Goal: Information Seeking & Learning: Check status

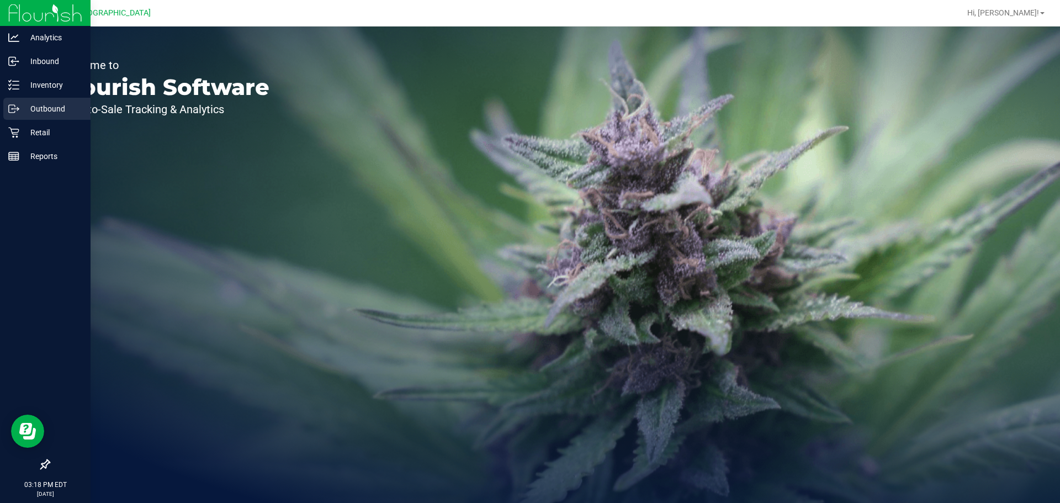
click at [15, 120] on link "Outbound" at bounding box center [45, 110] width 91 height 24
click at [20, 128] on p "Retail" at bounding box center [52, 132] width 66 height 13
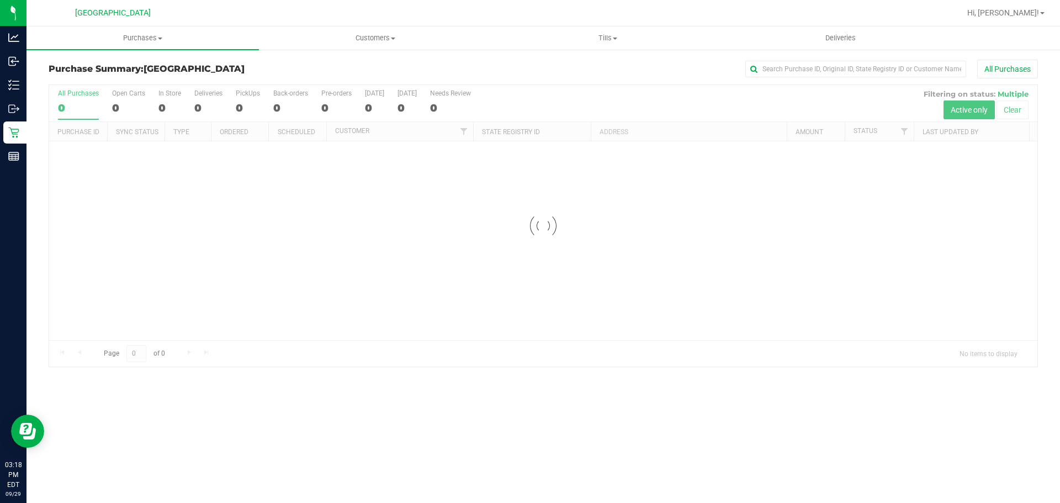
click at [436, 72] on div "All Purchases" at bounding box center [707, 69] width 659 height 19
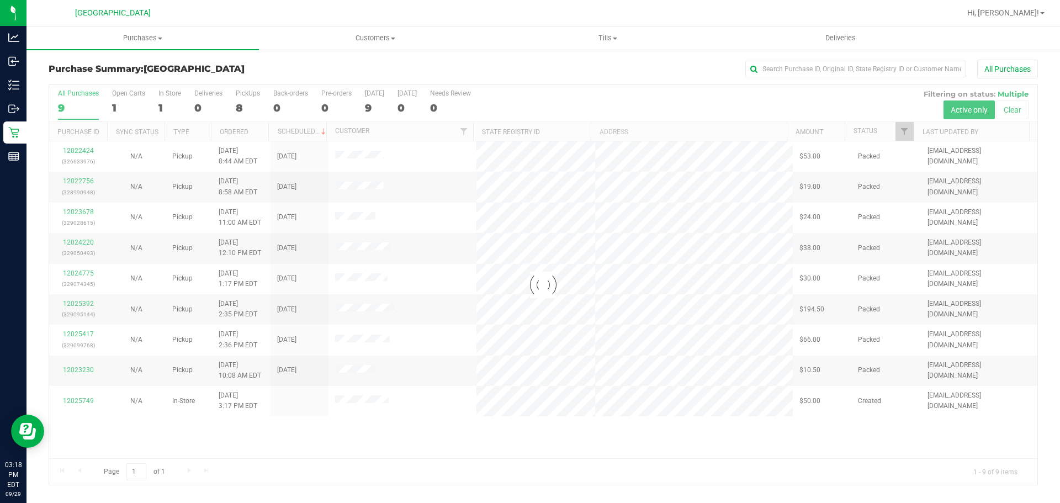
click at [512, 294] on div at bounding box center [543, 285] width 988 height 400
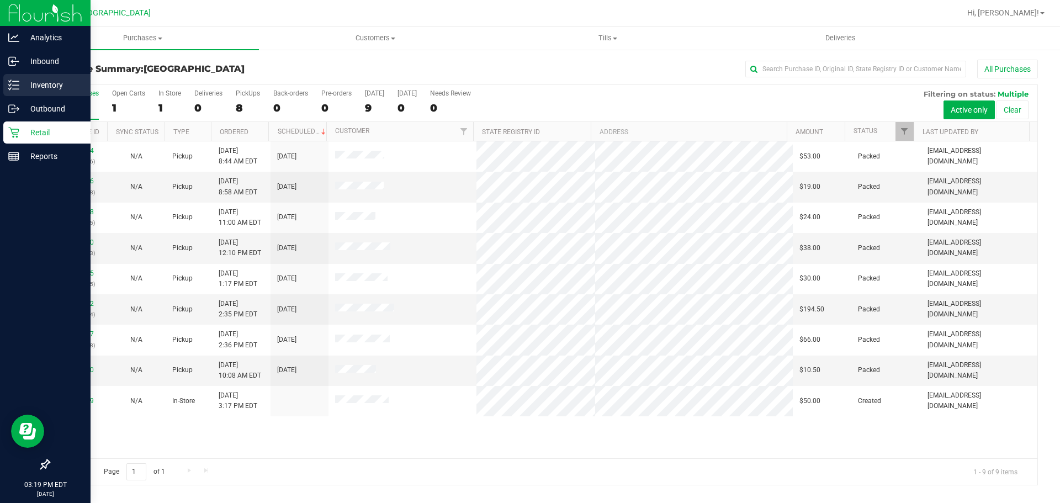
drag, startPoint x: 0, startPoint y: 74, endPoint x: 6, endPoint y: 74, distance: 5.5
click at [0, 74] on link "Inventory" at bounding box center [45, 86] width 91 height 24
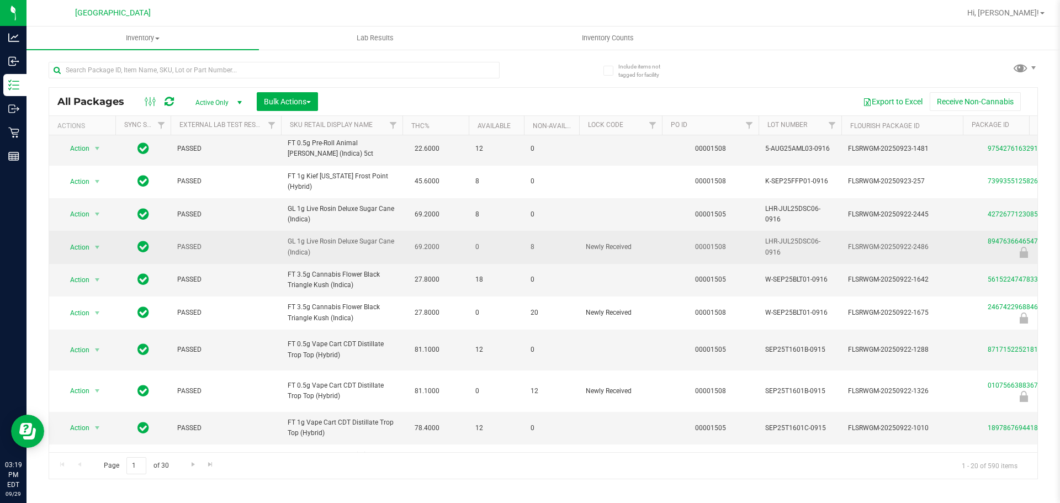
scroll to position [276, 0]
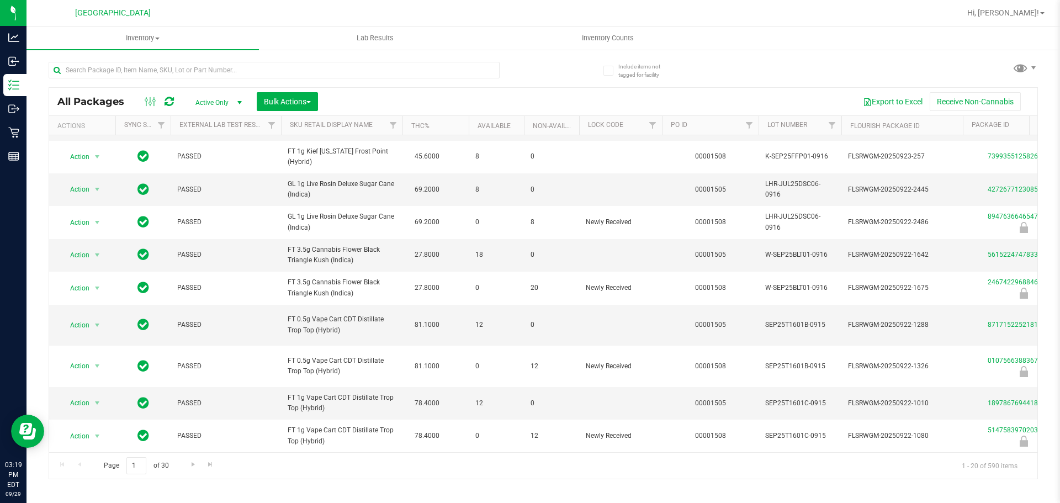
click at [525, 63] on div at bounding box center [296, 69] width 494 height 35
click at [455, 76] on input "text" at bounding box center [274, 70] width 451 height 17
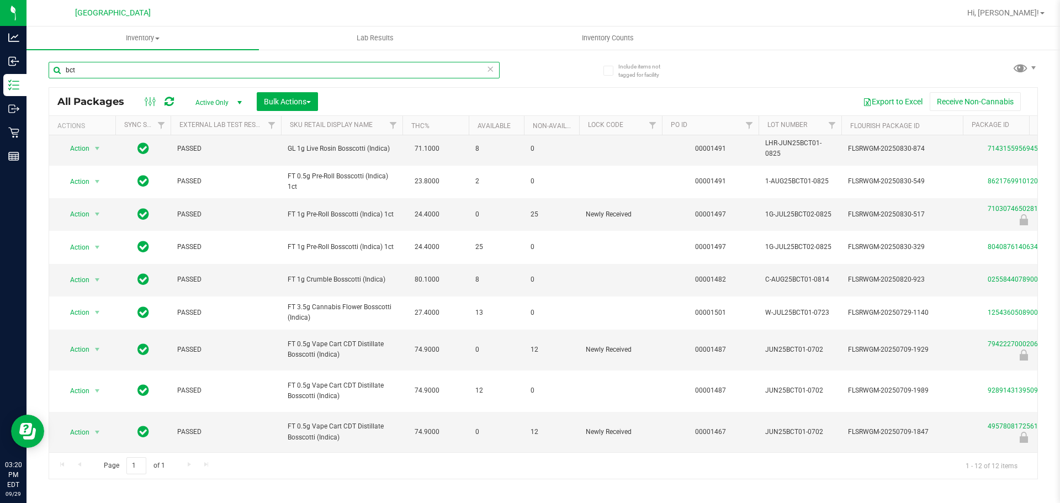
scroll to position [108, 0]
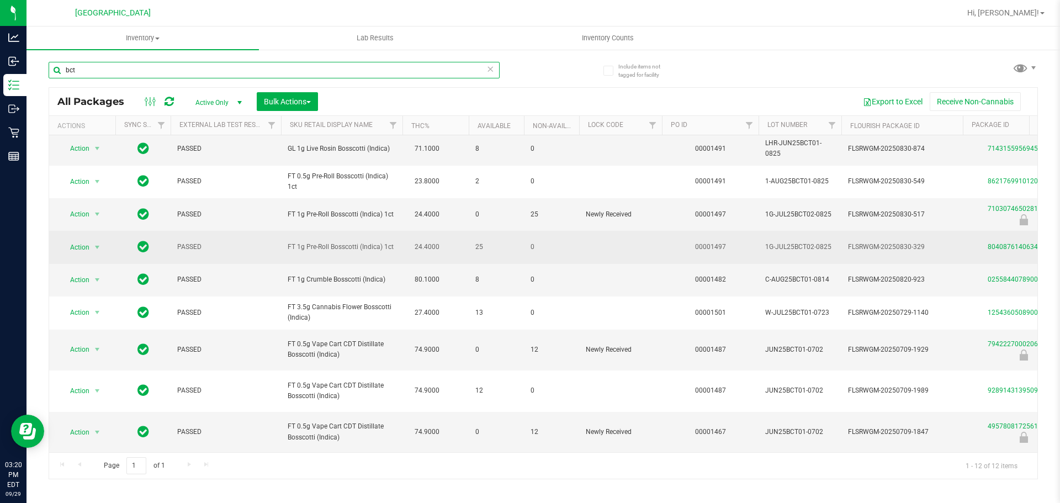
type input "bct"
click at [462, 248] on td "24.4000" at bounding box center [435, 247] width 66 height 33
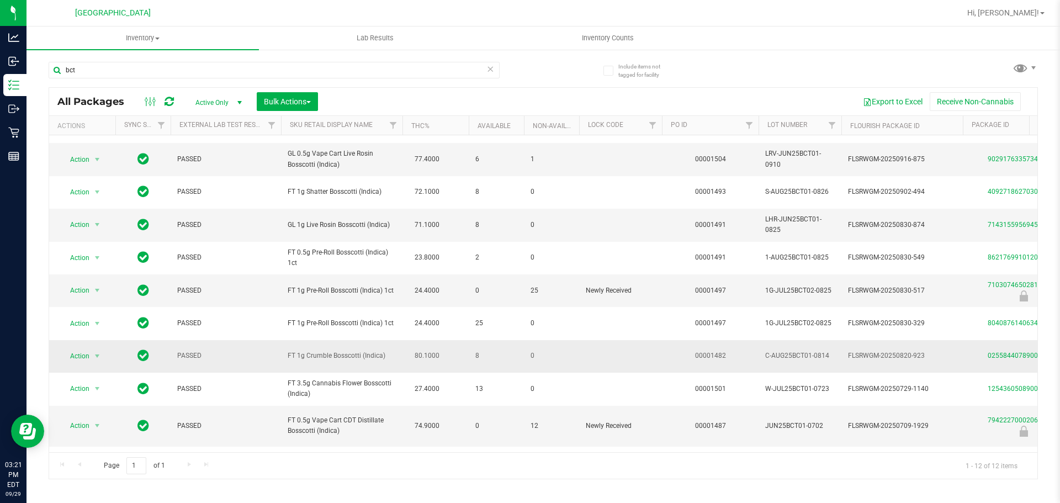
scroll to position [0, 0]
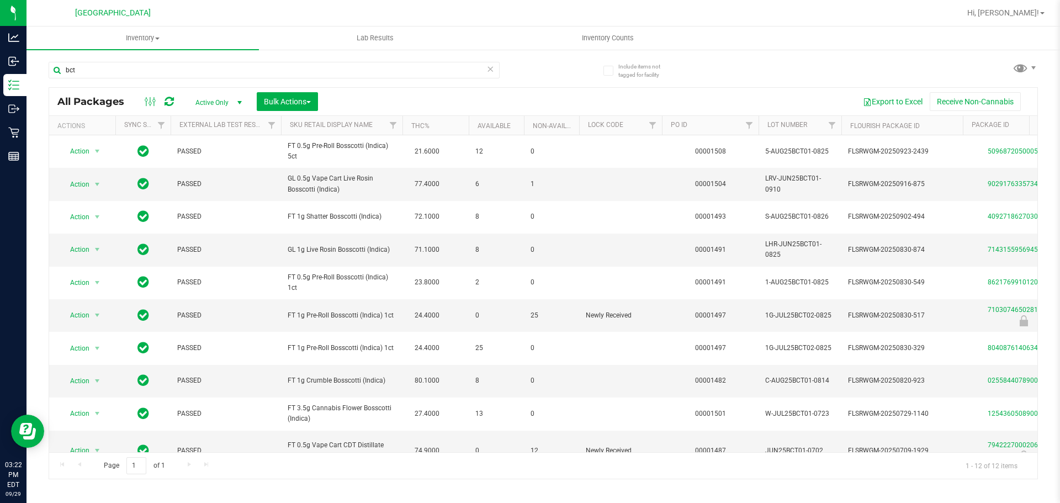
click at [491, 71] on icon at bounding box center [490, 68] width 8 height 13
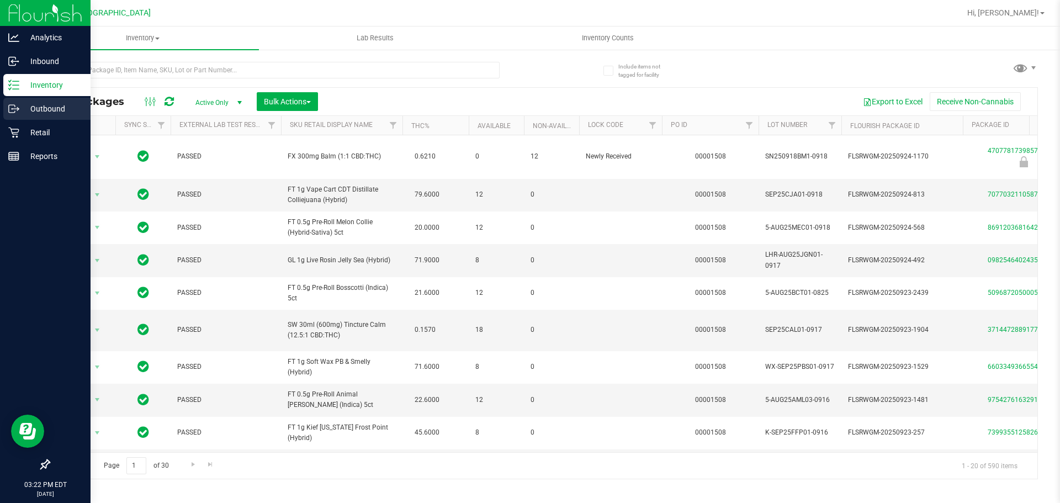
click at [3, 115] on link "Outbound" at bounding box center [45, 110] width 91 height 24
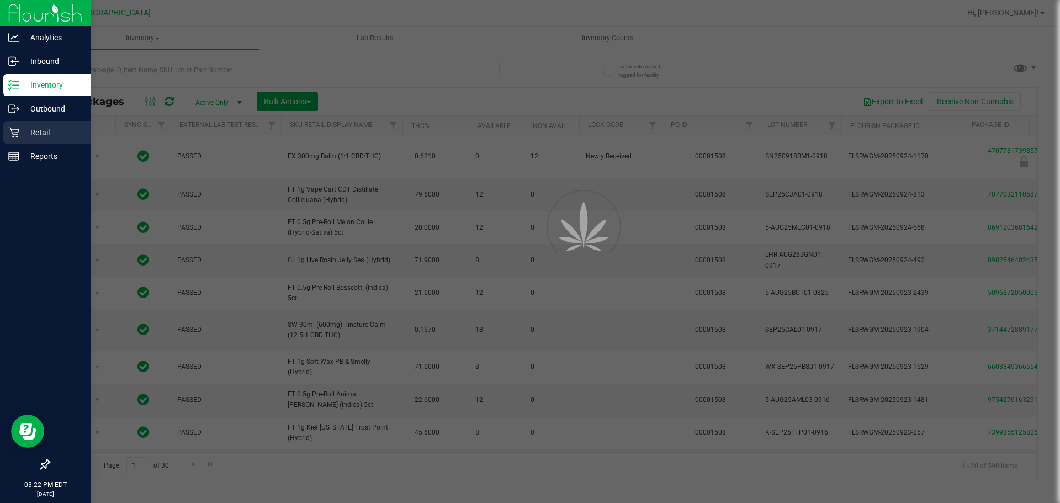
click at [31, 123] on div "Retail" at bounding box center [46, 132] width 87 height 22
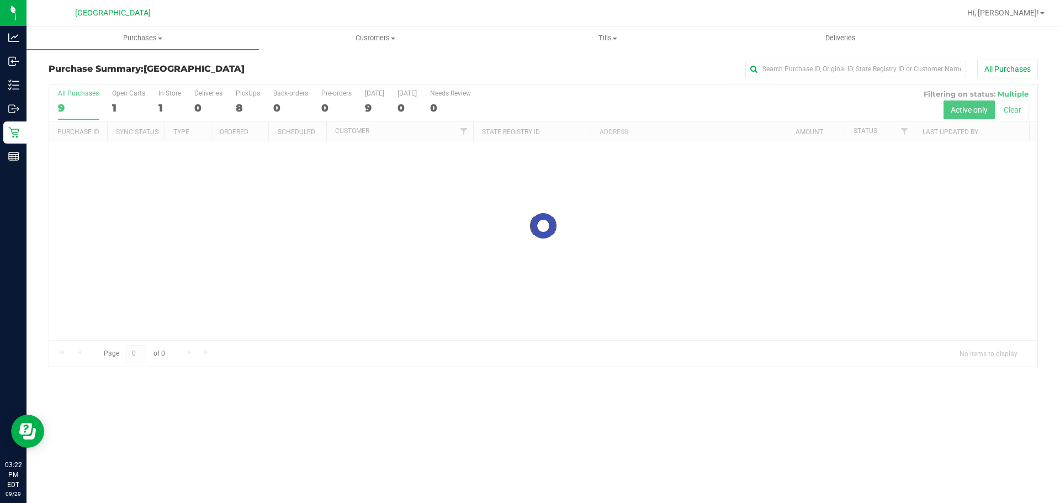
click at [675, 74] on div "All Purchases" at bounding box center [707, 69] width 659 height 19
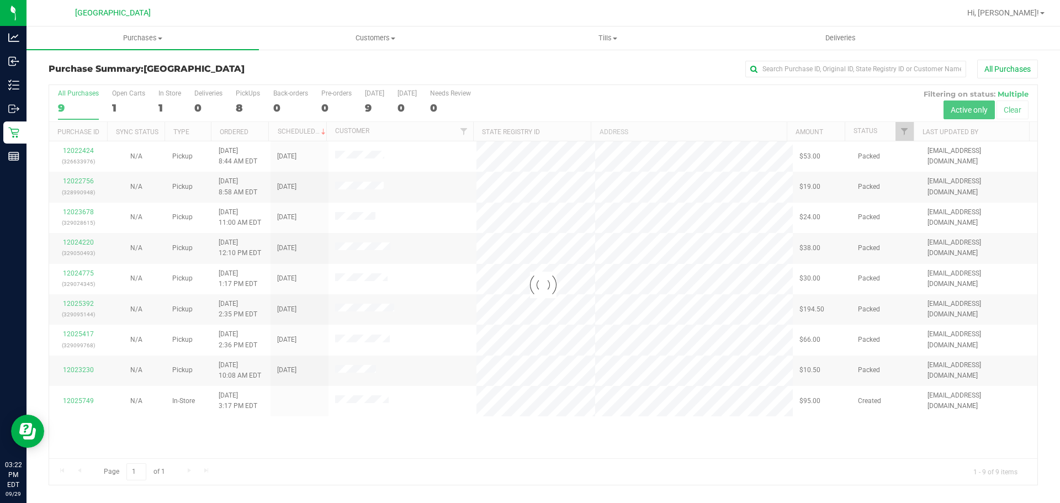
click at [670, 369] on div at bounding box center [543, 285] width 988 height 400
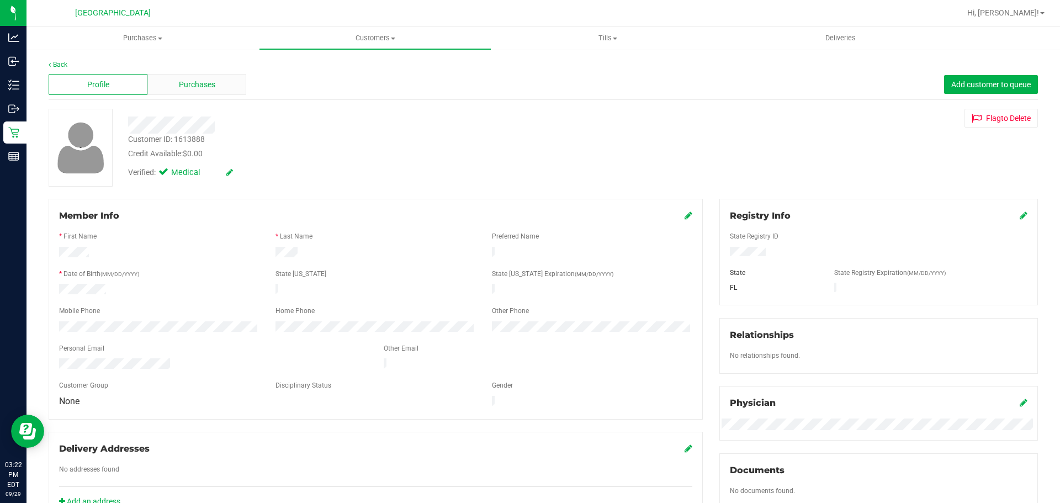
click at [174, 77] on div "Purchases" at bounding box center [196, 84] width 99 height 21
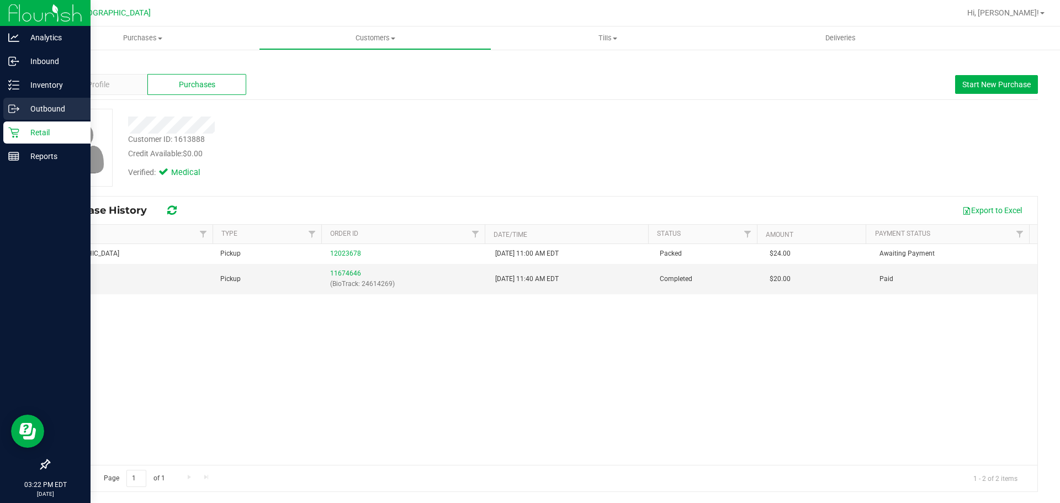
click at [6, 121] on link "Outbound" at bounding box center [45, 110] width 91 height 24
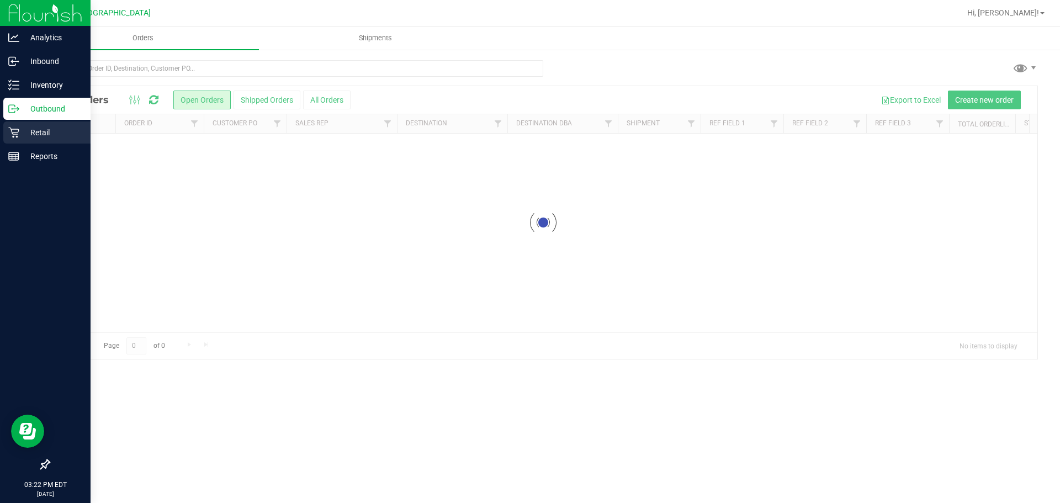
click at [0, 123] on link "Retail" at bounding box center [45, 133] width 91 height 24
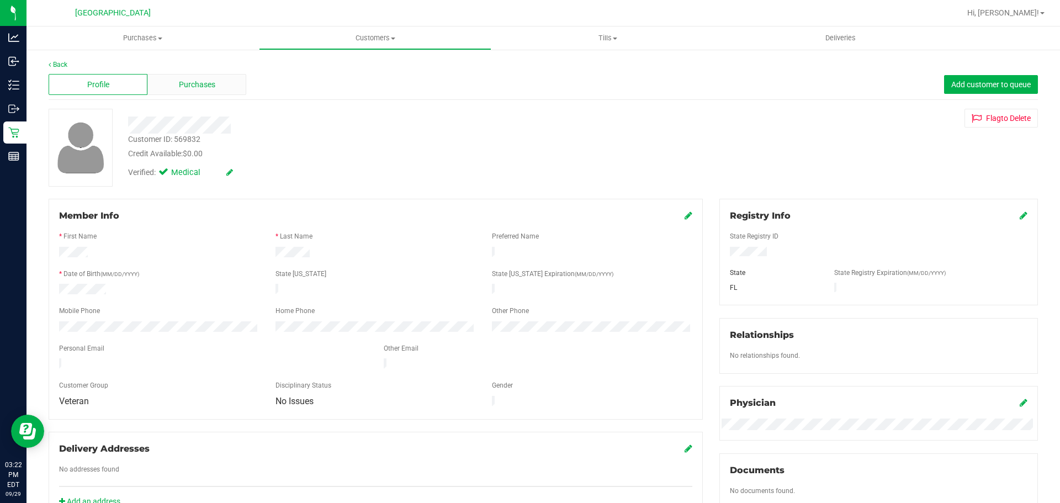
click at [179, 86] on span "Purchases" at bounding box center [197, 85] width 36 height 12
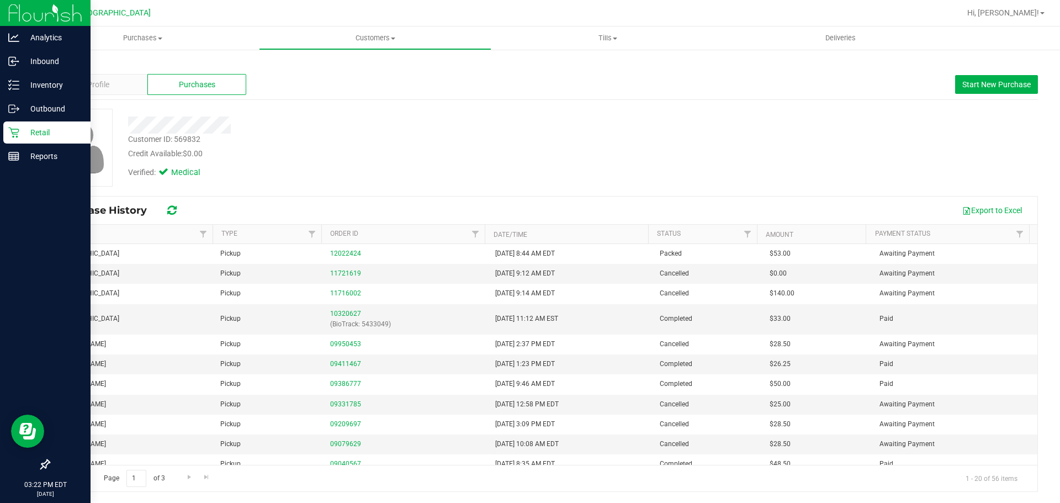
click at [4, 132] on div "Retail" at bounding box center [46, 132] width 87 height 22
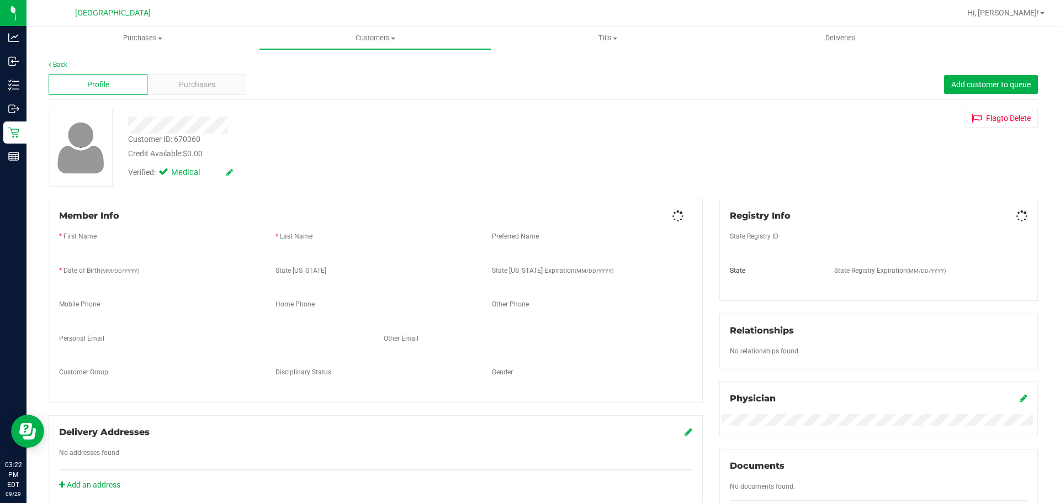
click at [192, 108] on div "Back Profile Purchases Add customer to queue Customer ID: 670360 Credit Availab…" at bounding box center [543, 409] width 989 height 699
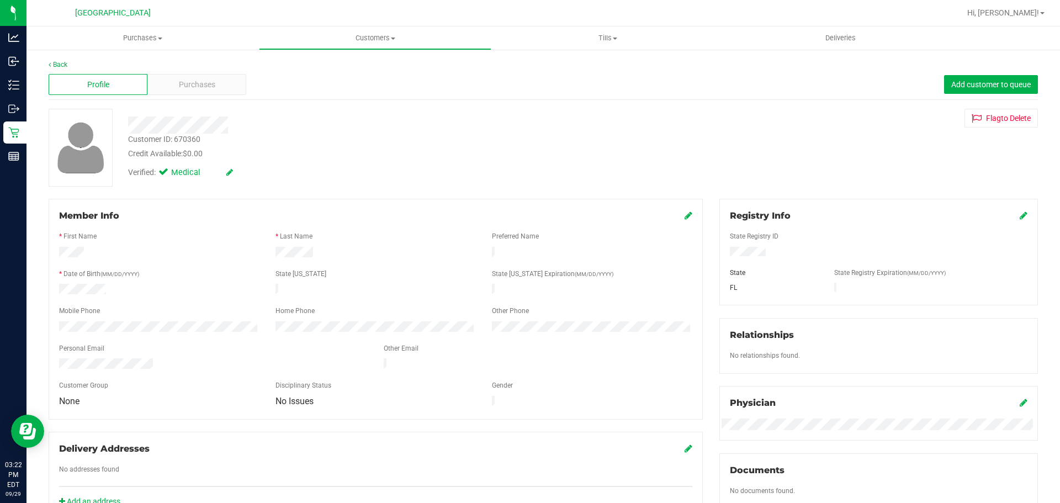
click at [196, 98] on div "Profile Purchases Add customer to queue" at bounding box center [543, 85] width 989 height 30
click at [198, 92] on div "Purchases" at bounding box center [196, 84] width 99 height 21
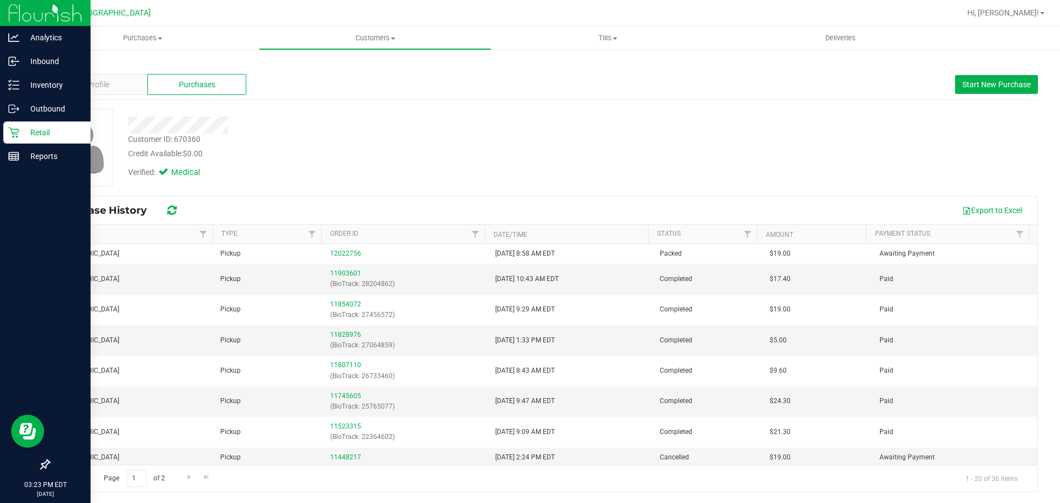
click at [17, 131] on icon at bounding box center [13, 132] width 11 height 11
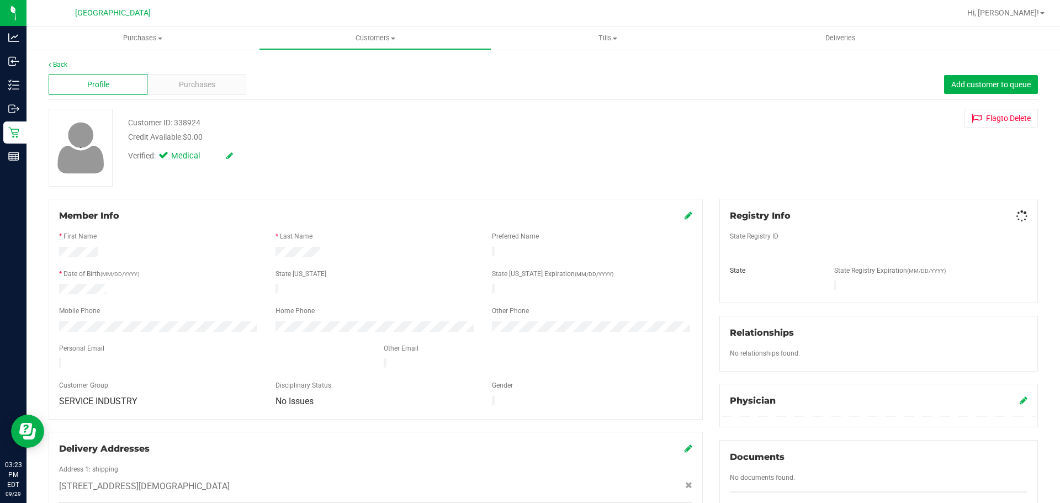
click at [227, 104] on div "Back Profile Purchases Add customer to queue Customer ID: 338924 Credit Availab…" at bounding box center [543, 464] width 989 height 809
click at [226, 96] on div "Profile Purchases Add customer to queue" at bounding box center [543, 85] width 989 height 30
click at [227, 84] on div "Purchases" at bounding box center [196, 84] width 99 height 21
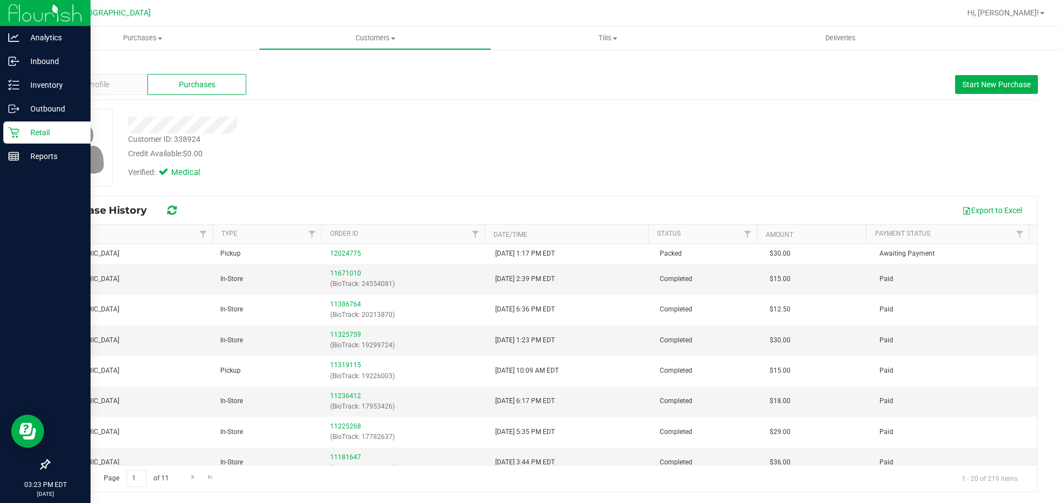
click at [29, 135] on p "Retail" at bounding box center [52, 132] width 66 height 13
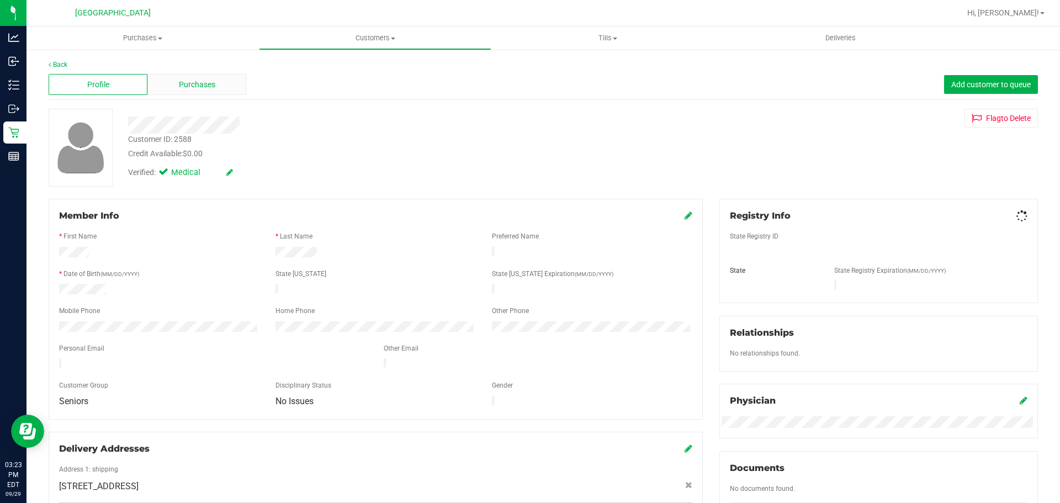
click at [205, 86] on span "Purchases" at bounding box center [197, 85] width 36 height 12
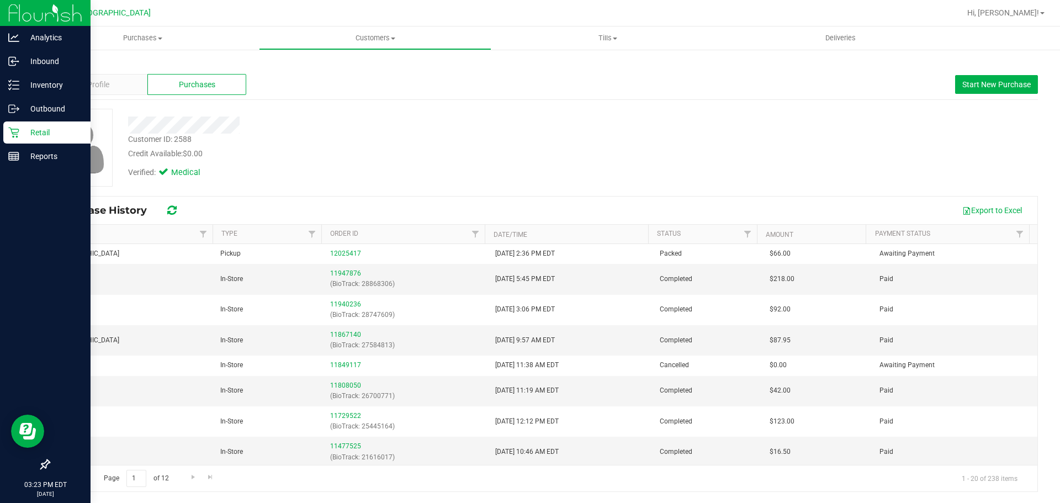
click at [28, 135] on p "Retail" at bounding box center [52, 132] width 66 height 13
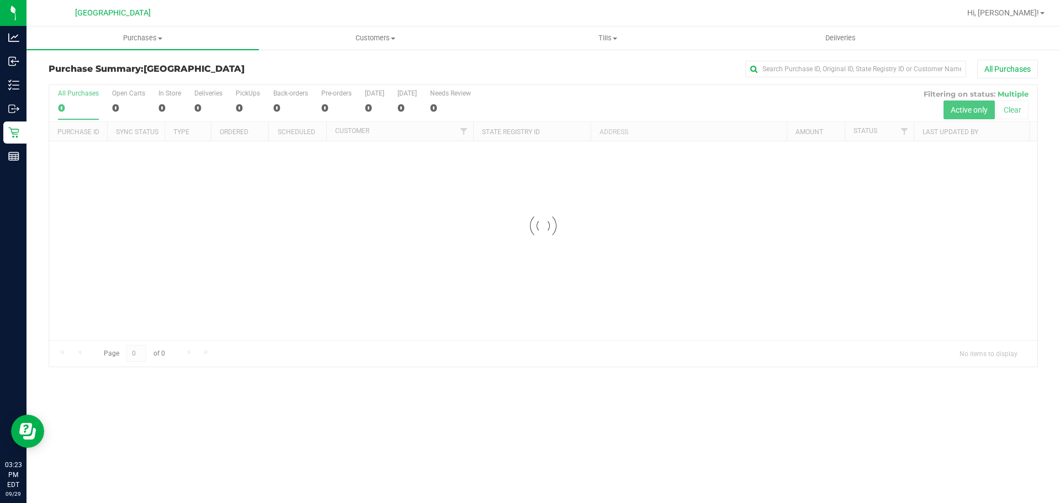
click at [345, 73] on h3 "Purchase Summary: [GEOGRAPHIC_DATA]" at bounding box center [213, 69] width 329 height 10
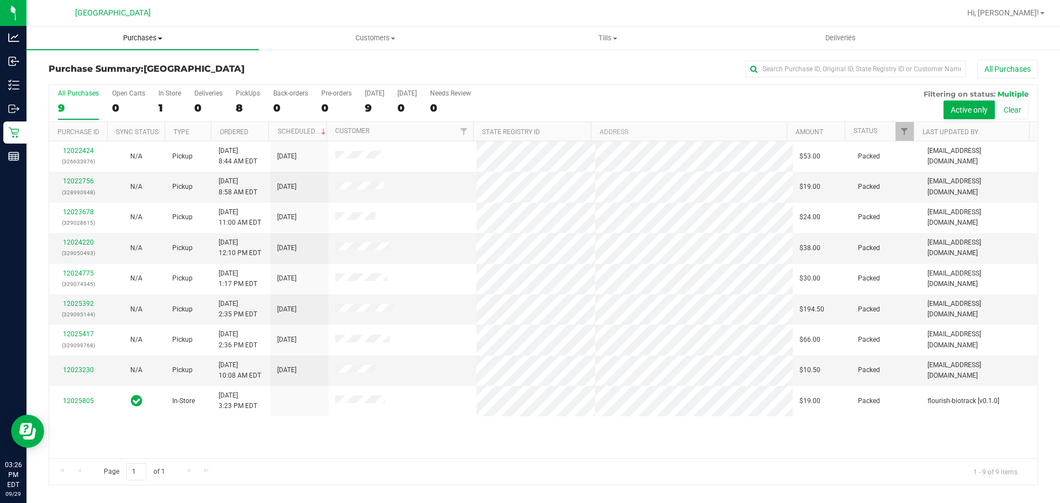
click at [145, 39] on span "Purchases" at bounding box center [142, 38] width 232 height 10
click at [135, 66] on span "Summary of purchases" at bounding box center [82, 66] width 113 height 9
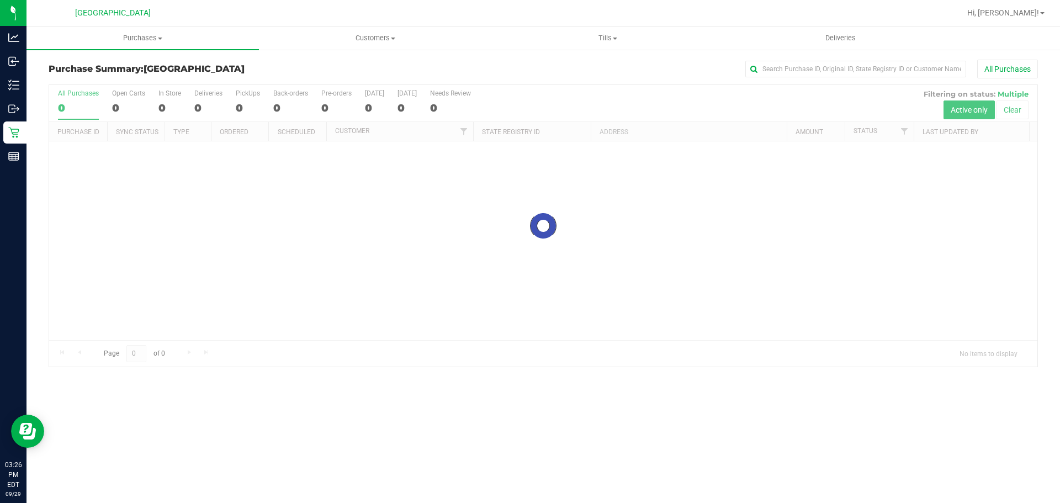
click at [540, 215] on div at bounding box center [543, 225] width 988 height 281
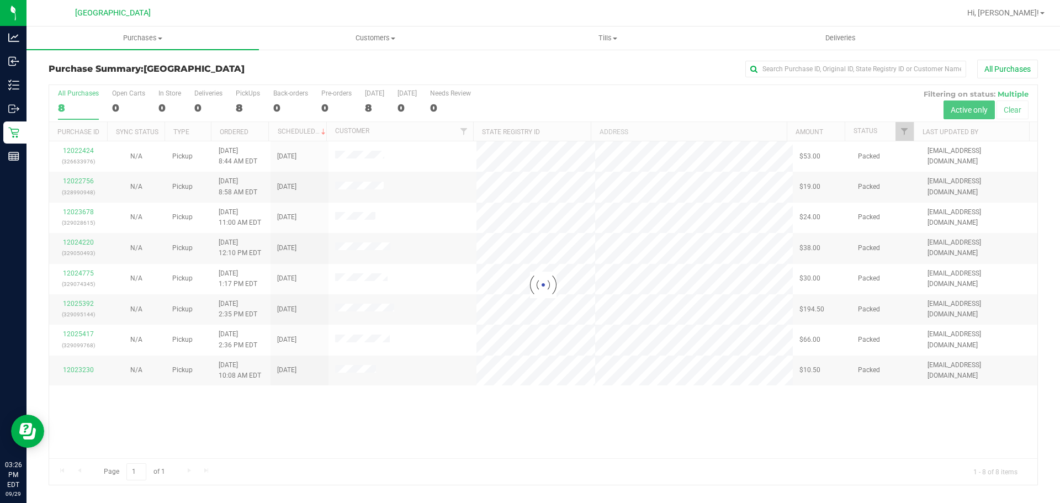
click at [432, 407] on div at bounding box center [543, 285] width 988 height 400
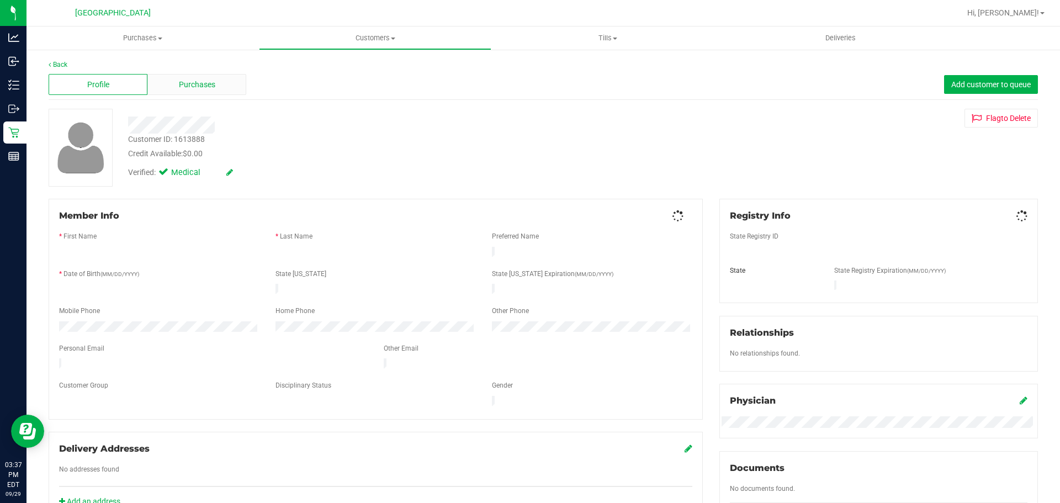
click at [209, 88] on span "Purchases" at bounding box center [197, 85] width 36 height 12
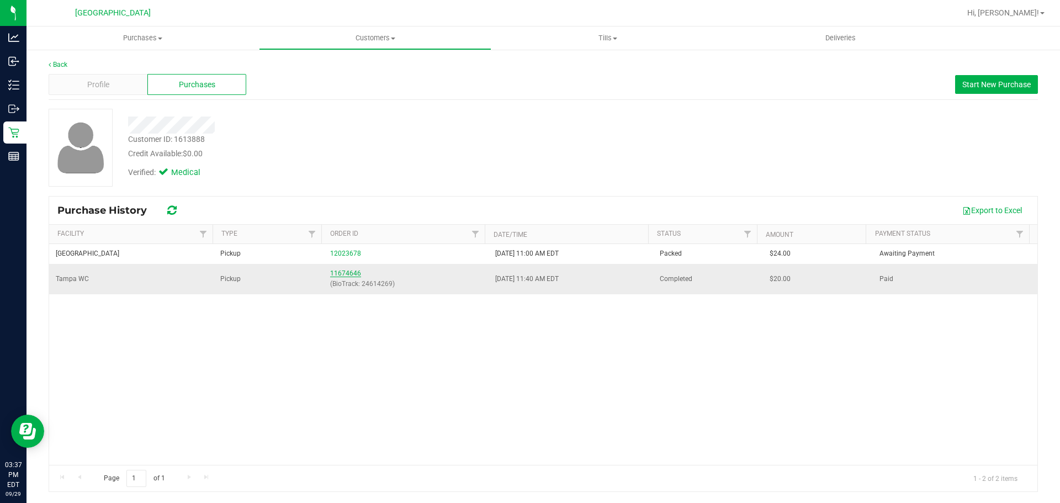
click at [333, 270] on link "11674646" at bounding box center [345, 273] width 31 height 8
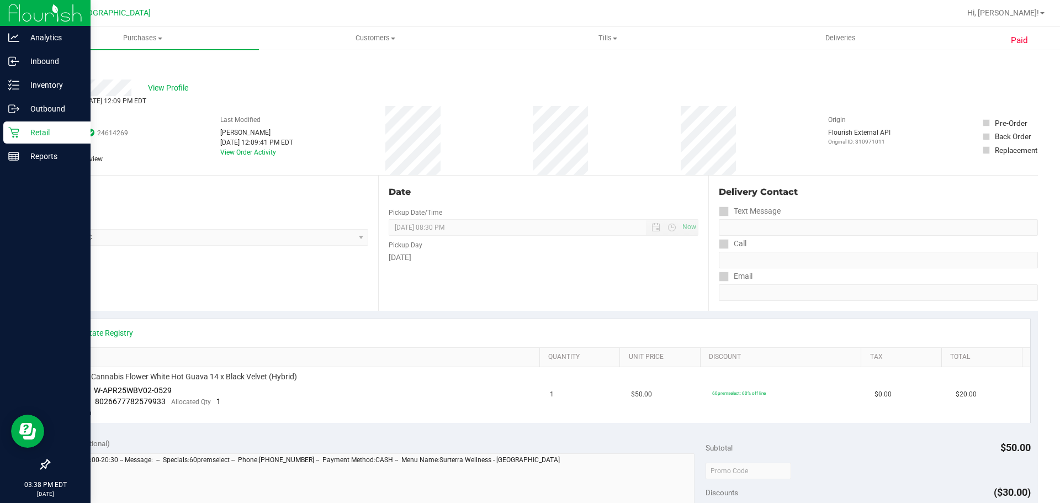
click at [13, 125] on div "Retail" at bounding box center [46, 132] width 87 height 22
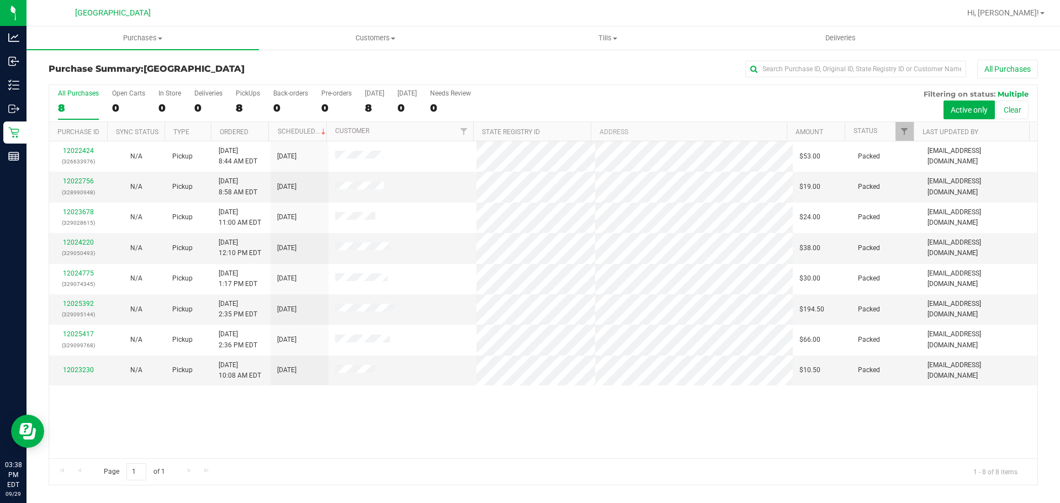
click at [374, 448] on div "12022424 (326633976) N/A Pickup [DATE] 8:44 AM EDT 9/29/2025 $53.00 Packed [EMA…" at bounding box center [543, 299] width 988 height 317
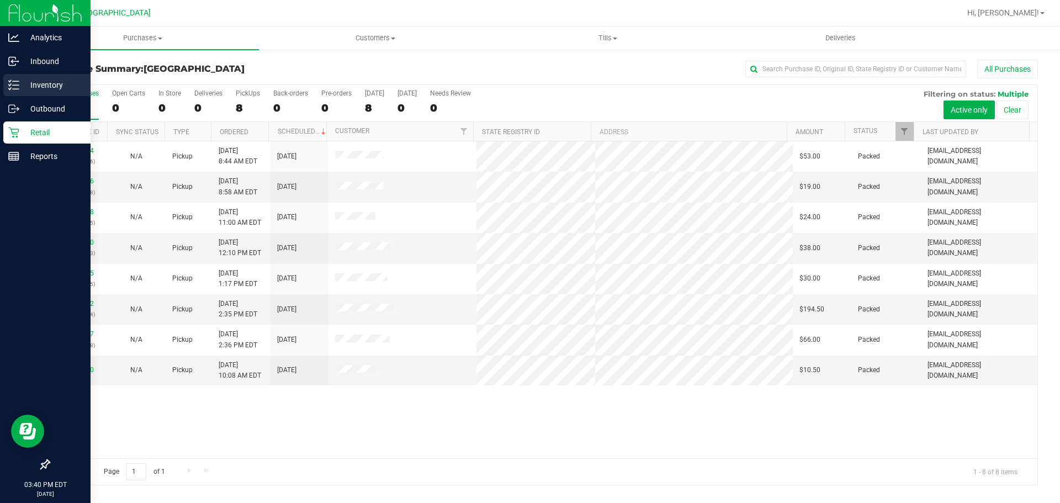
click at [21, 83] on p "Inventory" at bounding box center [52, 84] width 66 height 13
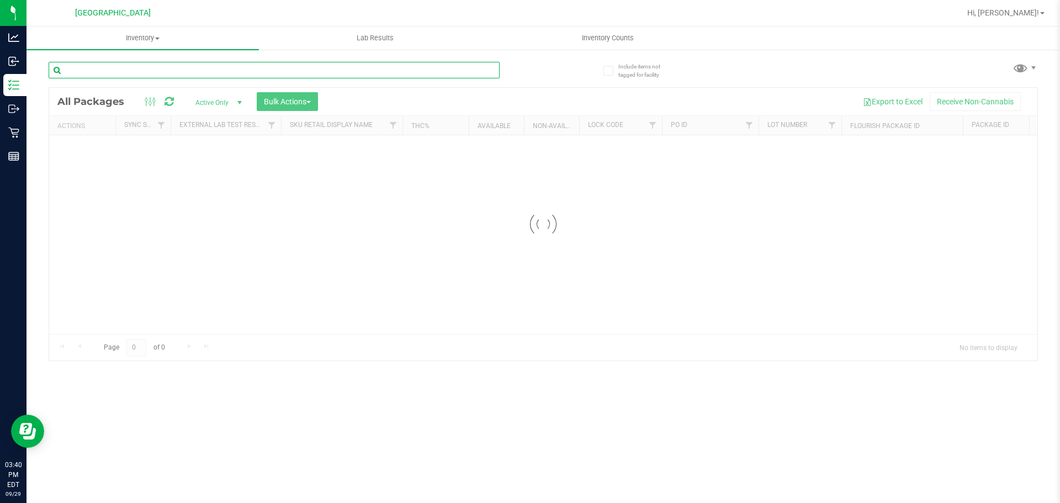
click at [207, 64] on input "text" at bounding box center [274, 70] width 451 height 17
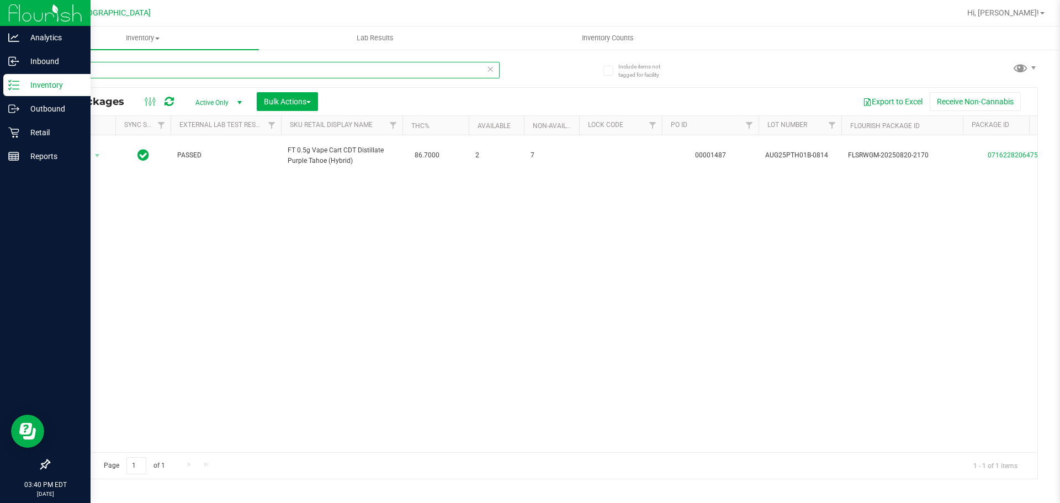
type input "pth"
click at [17, 137] on icon at bounding box center [13, 132] width 10 height 10
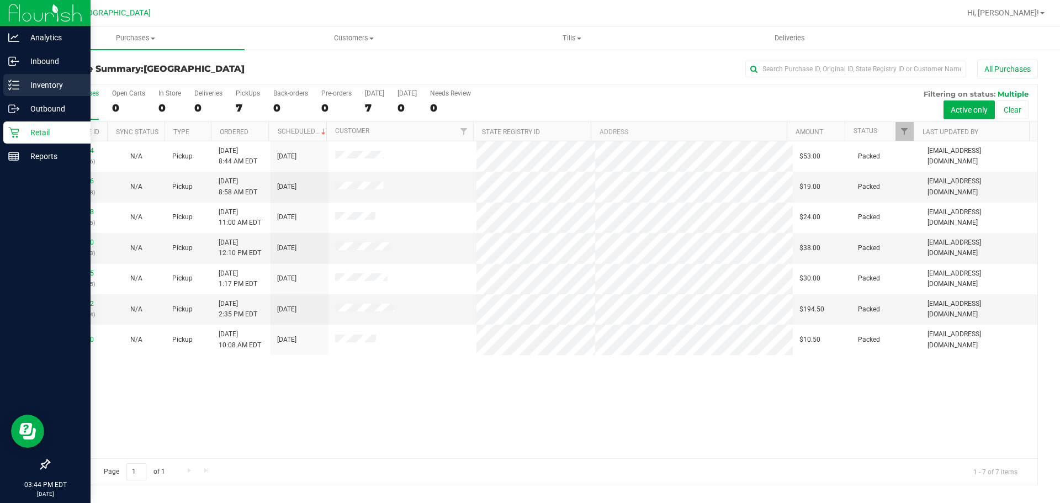
click at [16, 81] on line at bounding box center [16, 81] width 6 height 0
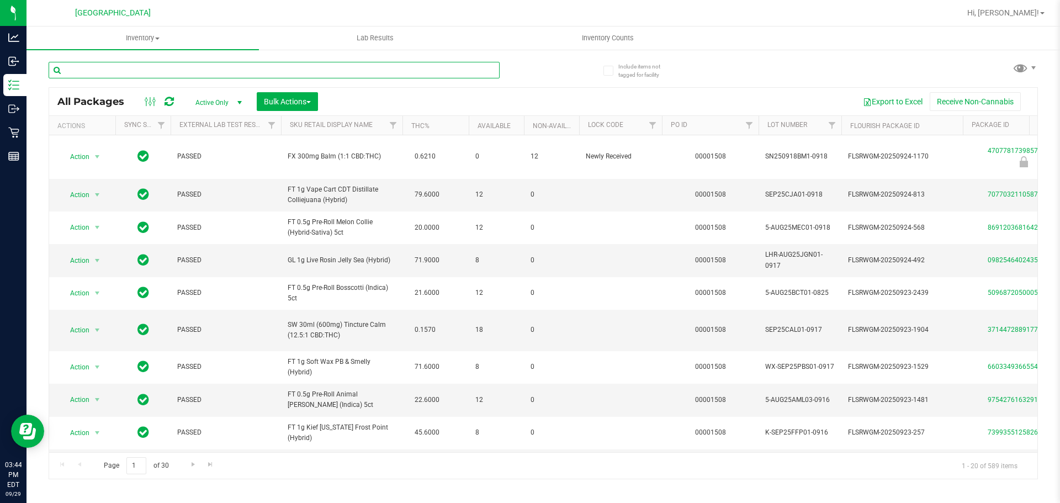
click at [402, 72] on input "text" at bounding box center [274, 70] width 451 height 17
type input "mbl"
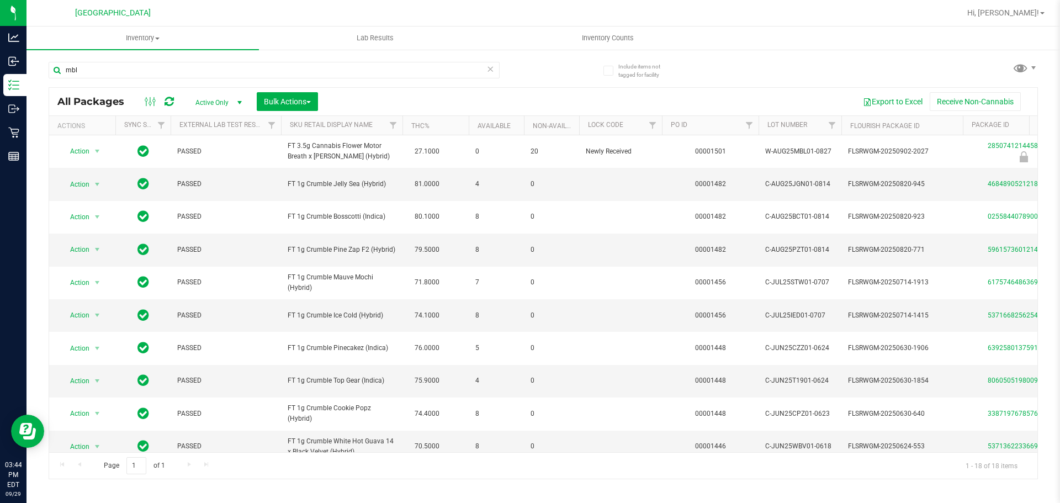
click at [493, 73] on icon at bounding box center [490, 68] width 8 height 13
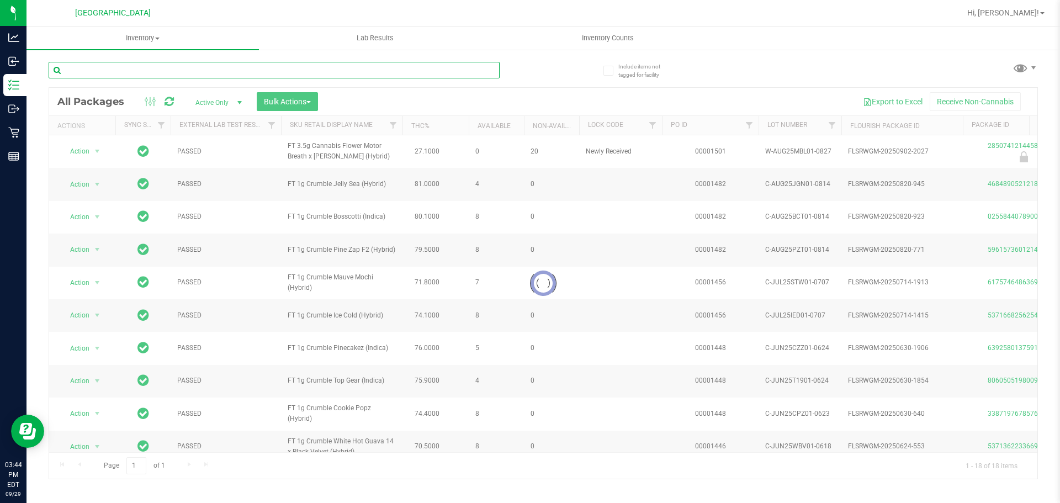
click at [400, 68] on input "text" at bounding box center [274, 70] width 451 height 17
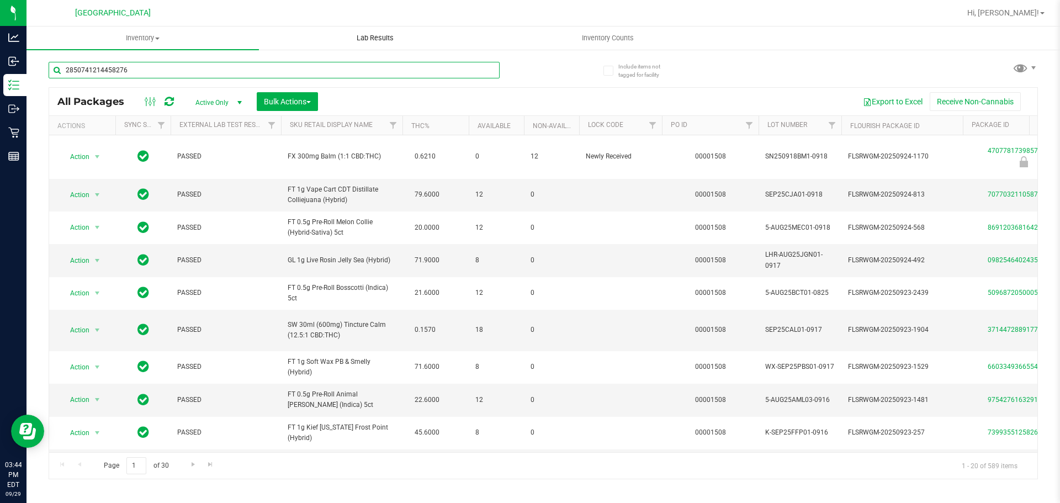
type input "2850741214458276"
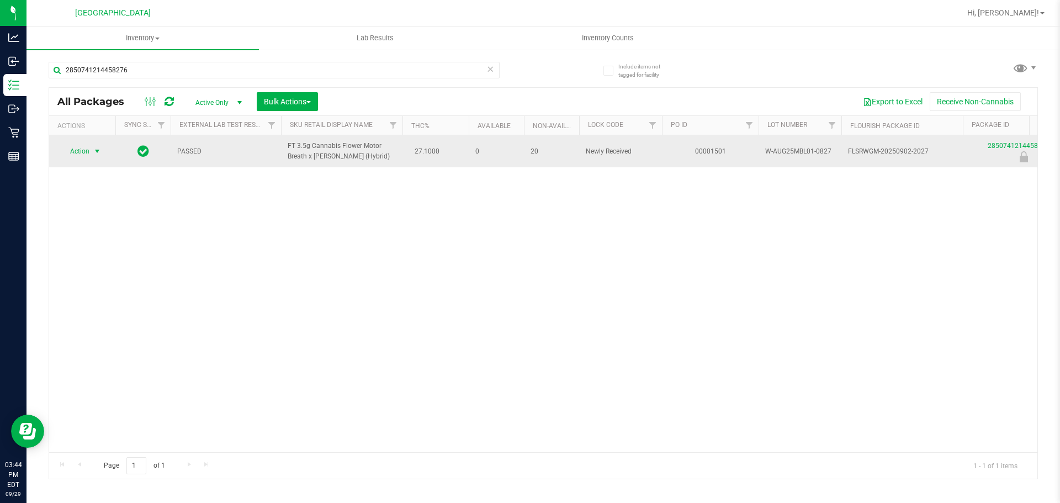
click at [93, 152] on span "select" at bounding box center [97, 151] width 9 height 9
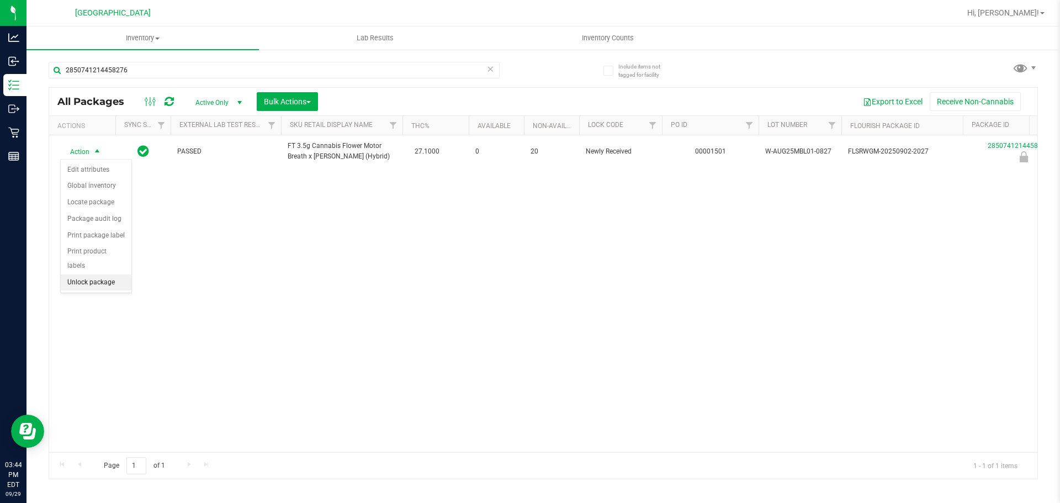
click at [103, 274] on li "Unlock package" at bounding box center [96, 282] width 71 height 17
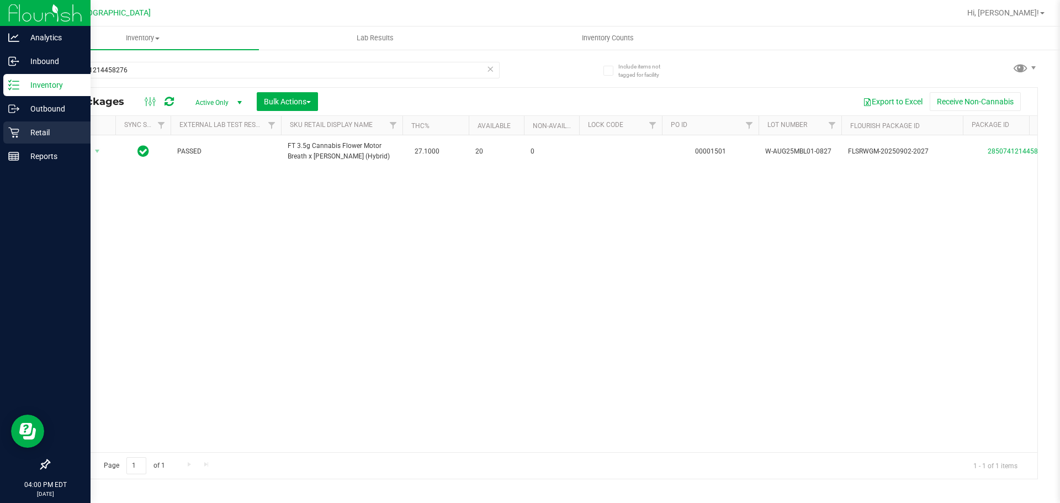
click at [20, 131] on p "Retail" at bounding box center [52, 132] width 66 height 13
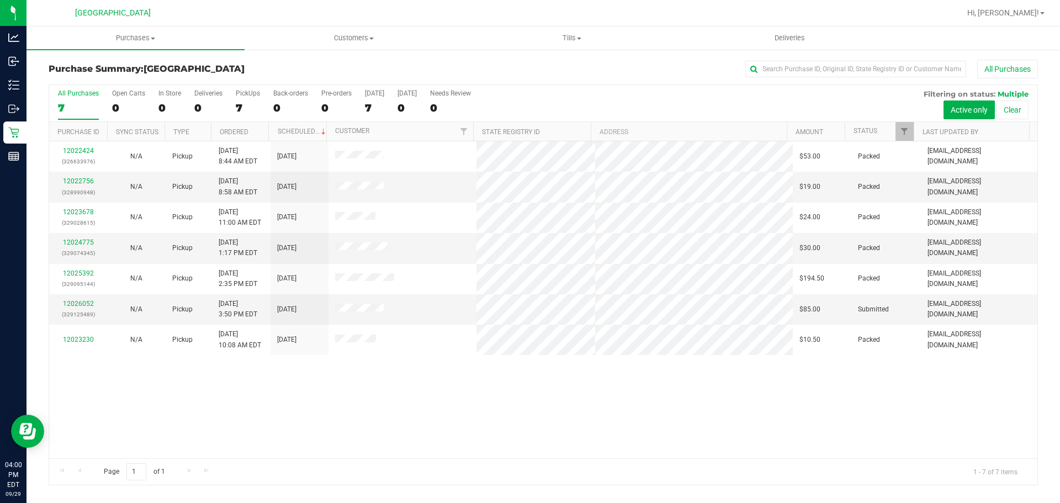
click at [270, 412] on div "12022424 (326633976) N/A Pickup [DATE] 8:44 AM EDT 9/29/2025 $53.00 Packed [EMA…" at bounding box center [543, 299] width 988 height 317
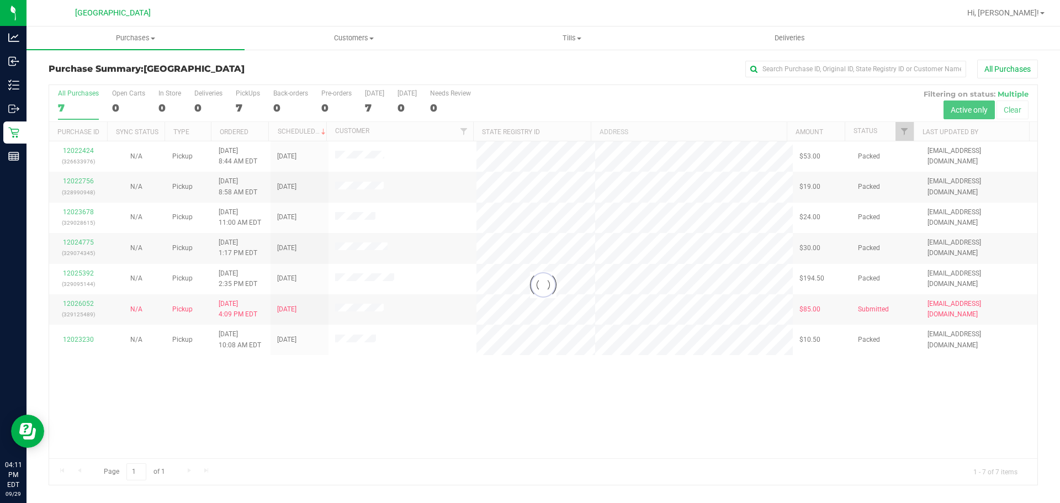
click at [460, 226] on div at bounding box center [543, 285] width 988 height 400
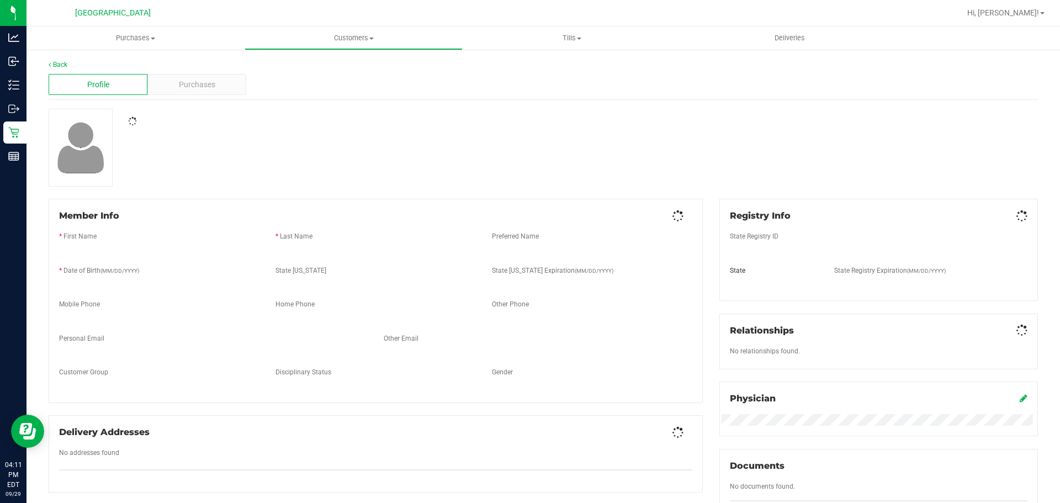
click at [179, 71] on div "Profile Purchases" at bounding box center [543, 85] width 989 height 30
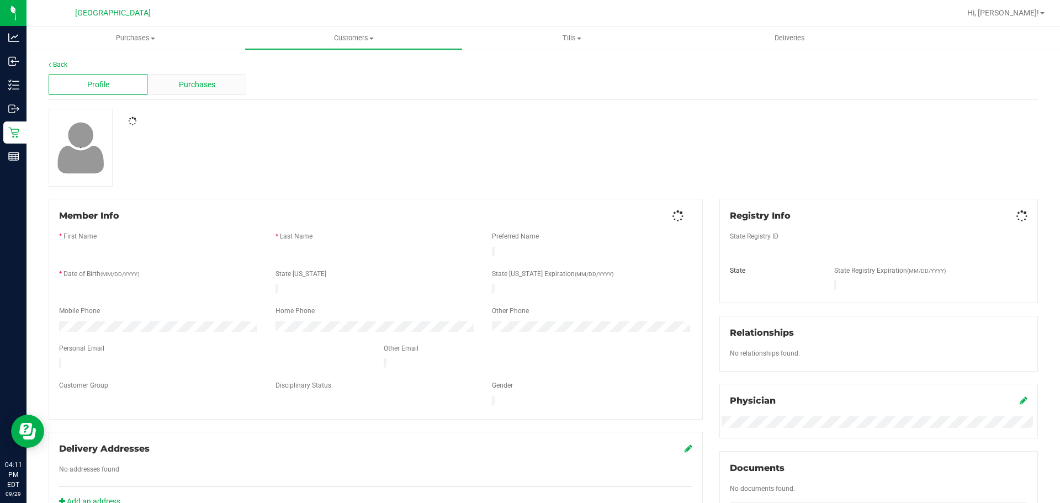
click at [179, 81] on span "Purchases" at bounding box center [197, 85] width 36 height 12
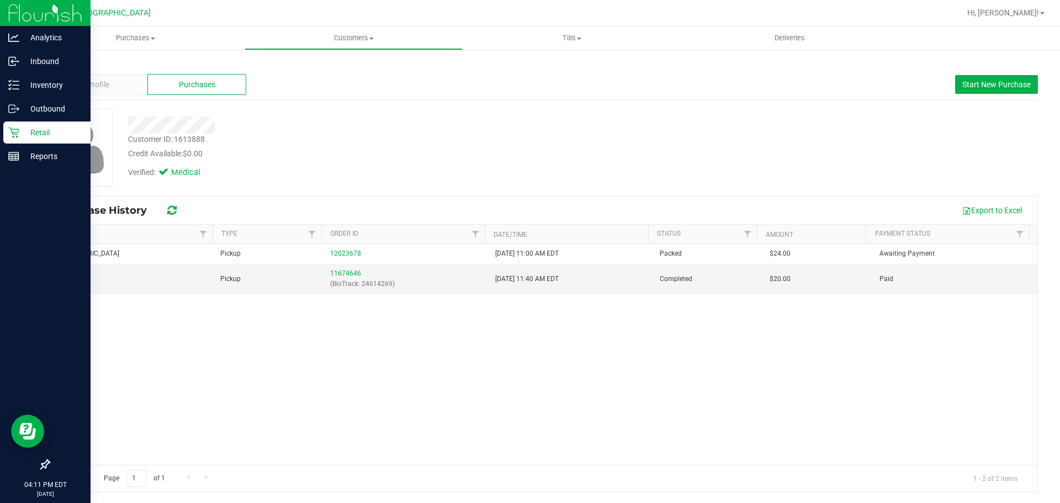
click at [12, 137] on icon at bounding box center [13, 132] width 11 height 11
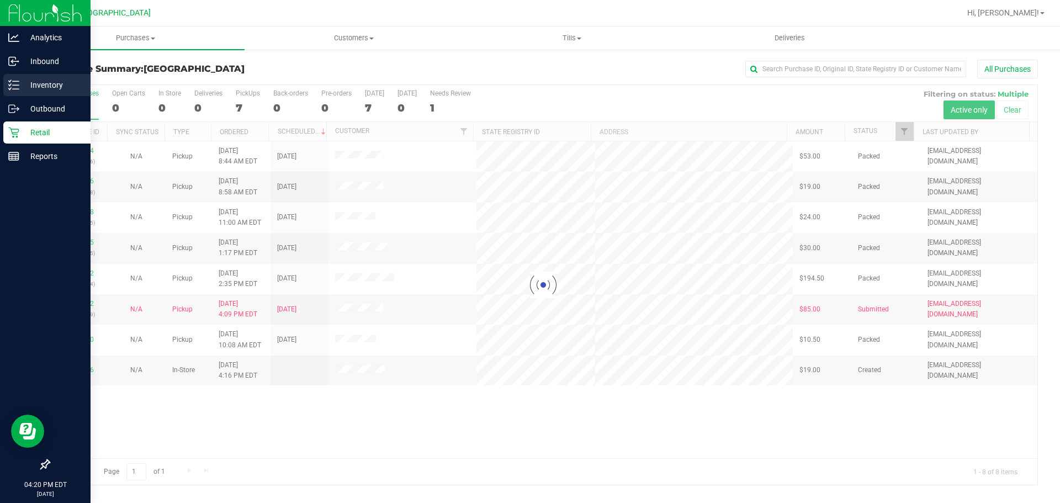
click at [15, 81] on line at bounding box center [16, 81] width 6 height 0
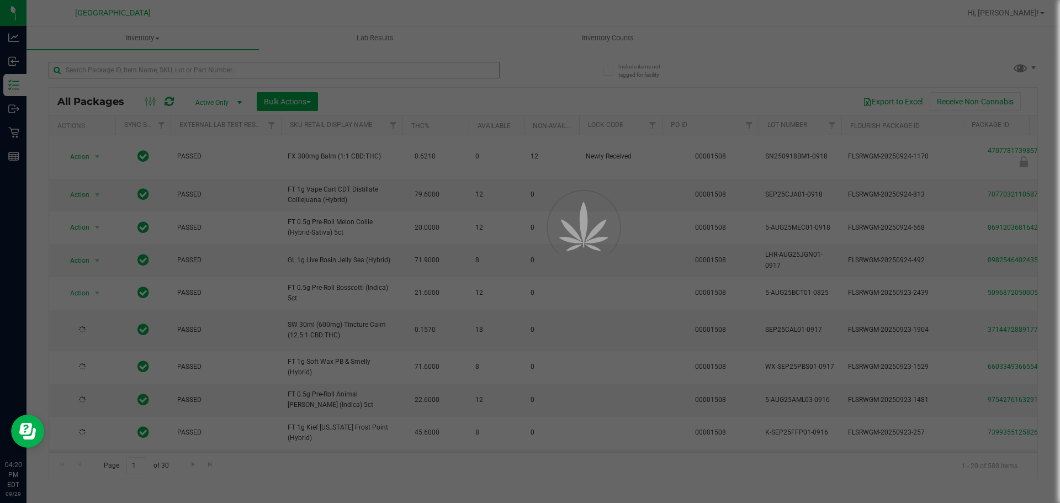
click at [134, 58] on div at bounding box center [530, 251] width 1060 height 503
click at [131, 66] on input "text" at bounding box center [274, 70] width 451 height 17
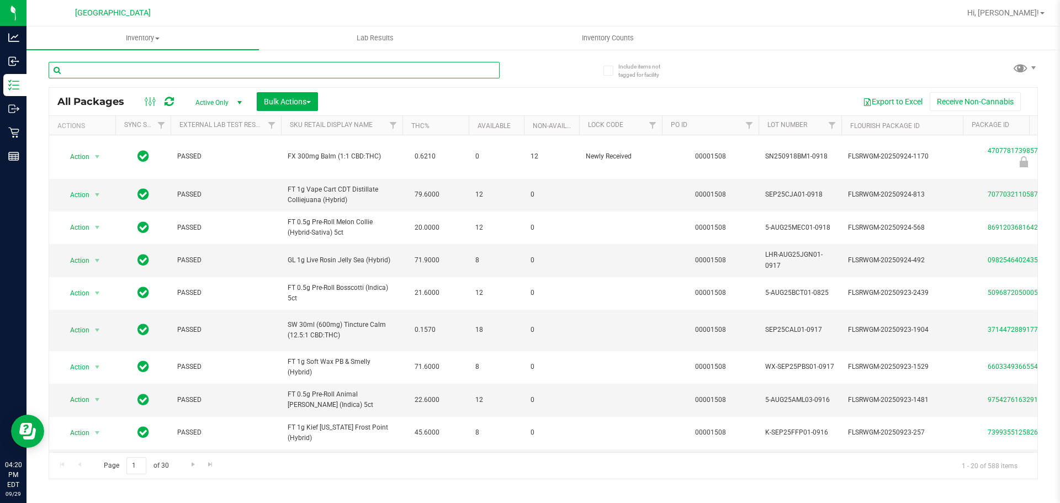
click at [134, 68] on input "text" at bounding box center [274, 70] width 451 height 17
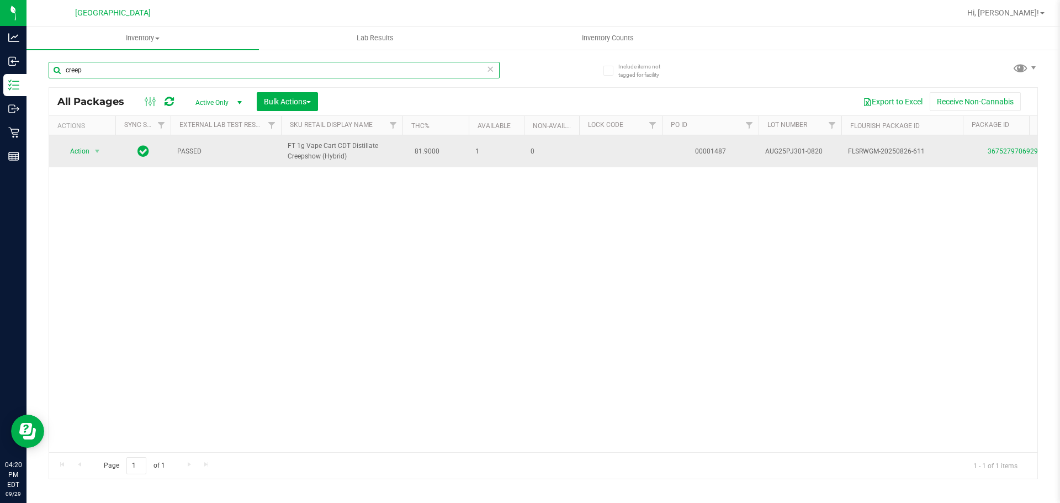
type input "creep"
click at [999, 147] on div "3675279706929941" at bounding box center [1023, 151] width 125 height 10
click at [1000, 155] on link "3675279706929941" at bounding box center [1018, 151] width 62 height 8
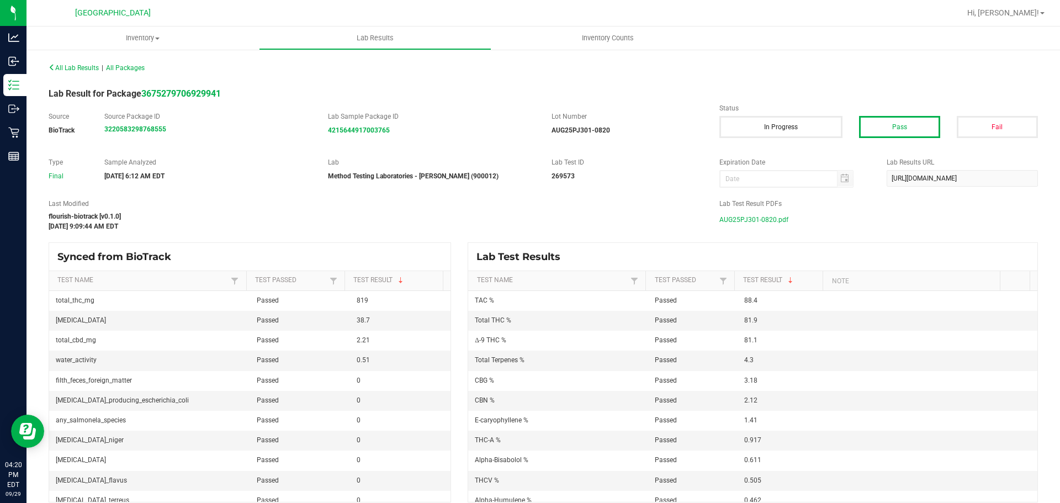
click at [748, 216] on span "AUG25PJ301-0820.pdf" at bounding box center [753, 219] width 69 height 17
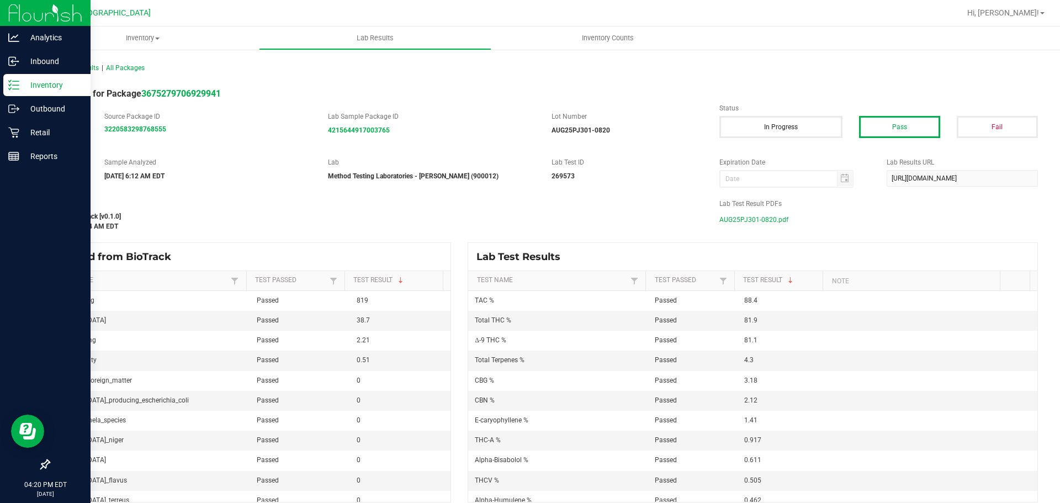
click at [19, 81] on p "Inventory" at bounding box center [52, 84] width 66 height 13
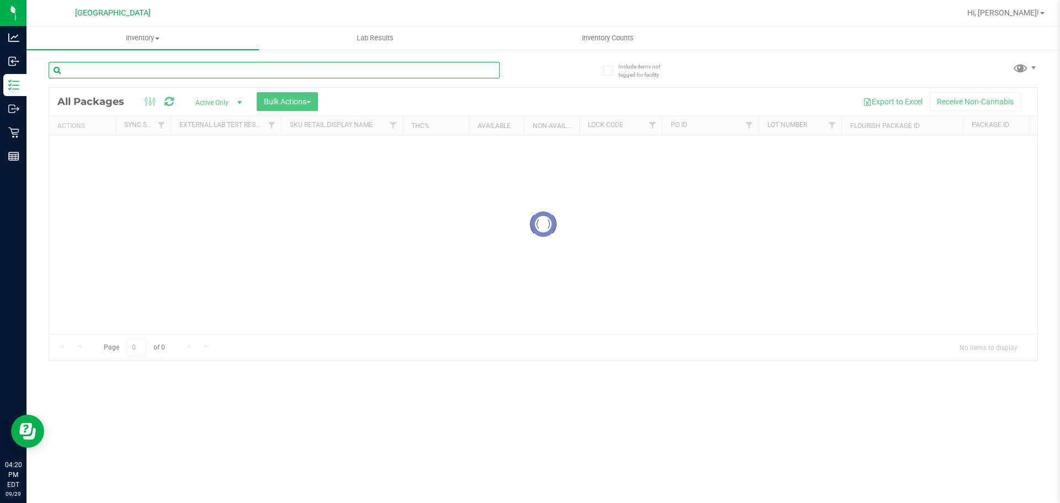
click at [174, 72] on input "text" at bounding box center [274, 70] width 451 height 17
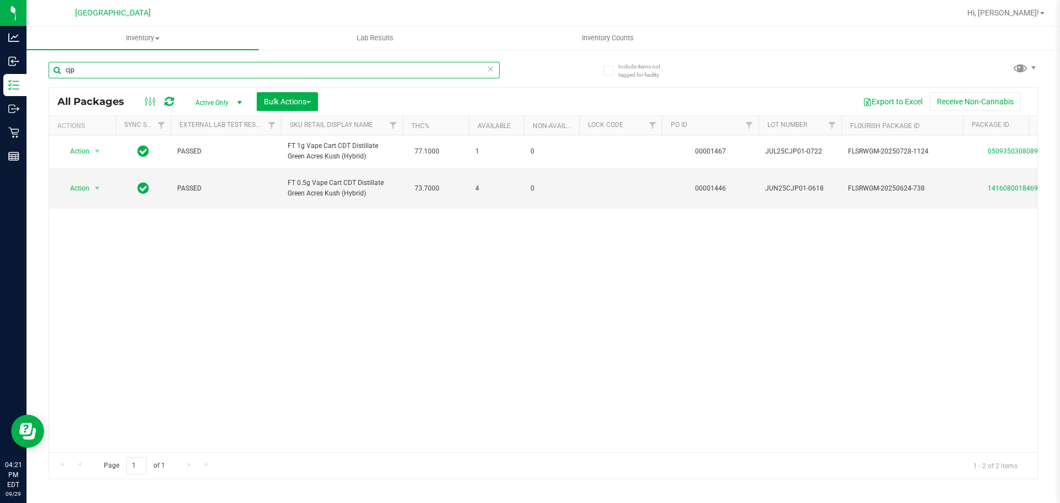
click at [111, 63] on input "cjp" at bounding box center [274, 70] width 451 height 17
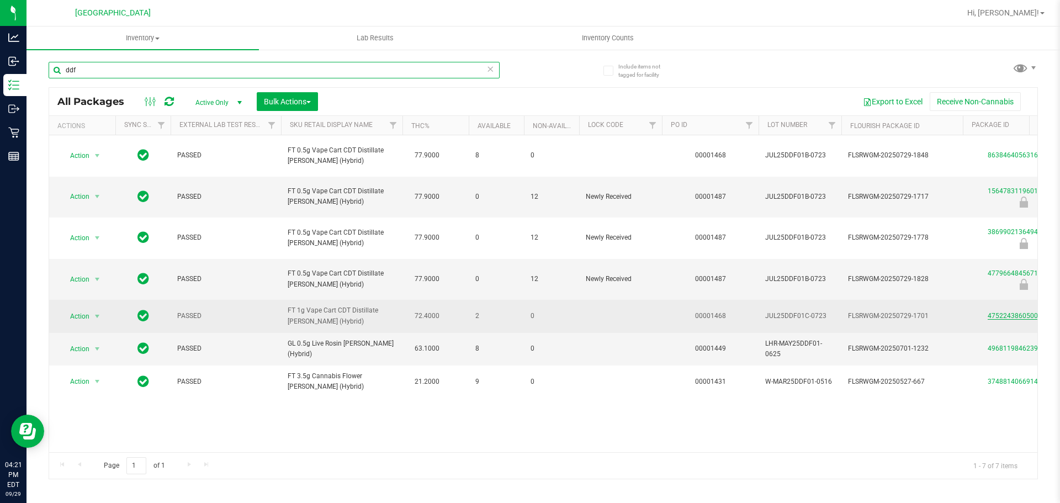
type input "ddf"
click at [995, 315] on link "4752243860500765" at bounding box center [1018, 316] width 62 height 8
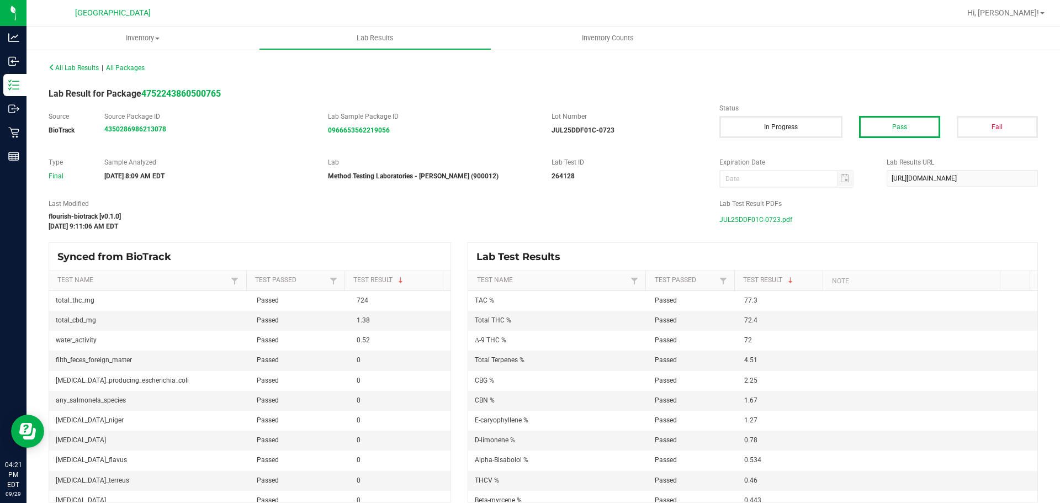
click at [758, 215] on span "JUL25DDF01C-0723.pdf" at bounding box center [755, 219] width 73 height 17
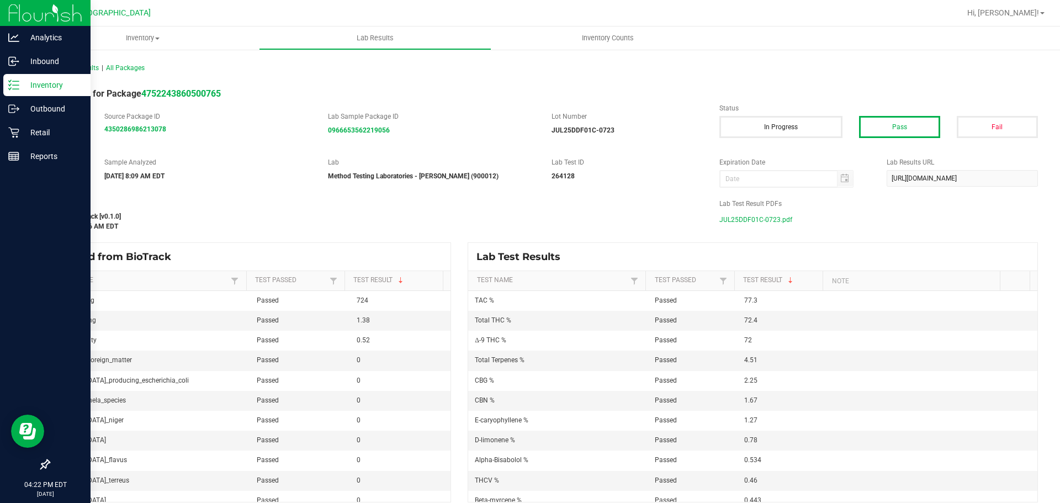
click at [22, 78] on p "Inventory" at bounding box center [52, 84] width 66 height 13
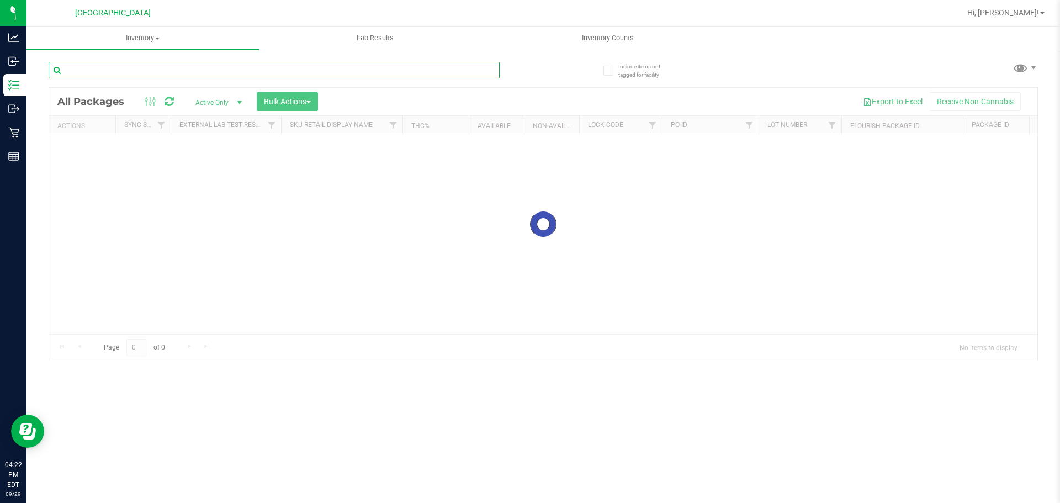
click at [209, 77] on input "text" at bounding box center [274, 70] width 451 height 17
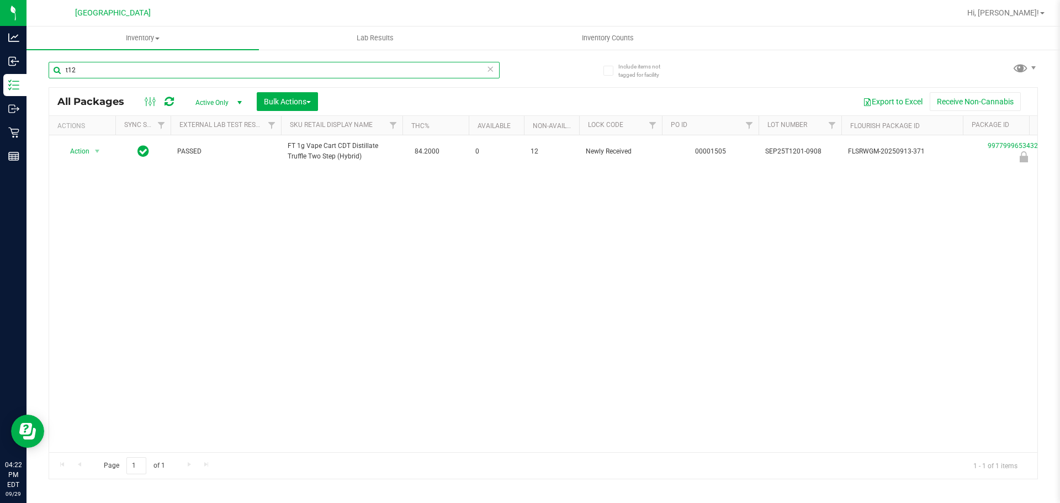
type input "t12"
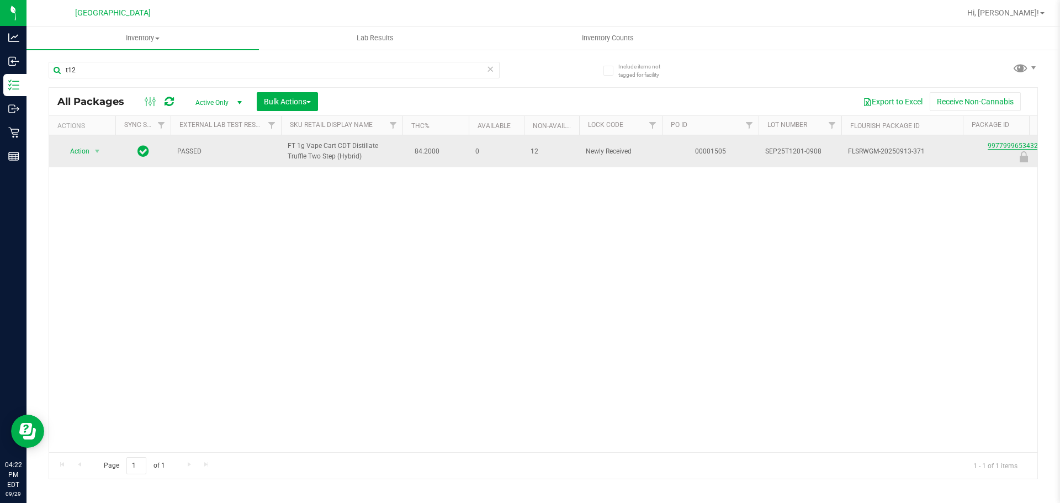
click at [1002, 147] on link "9977999653432488" at bounding box center [1018, 146] width 62 height 8
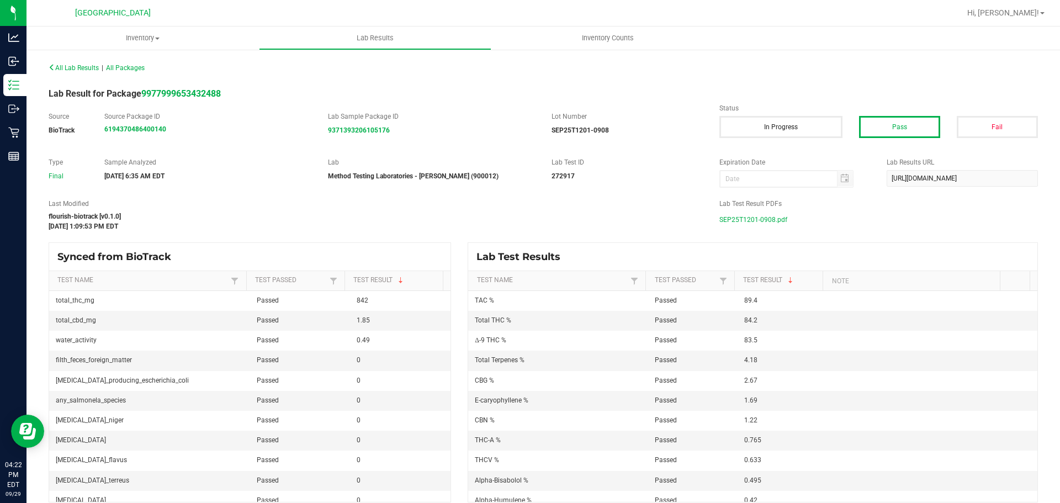
click at [778, 218] on span "SEP25T1201-0908.pdf" at bounding box center [753, 219] width 68 height 17
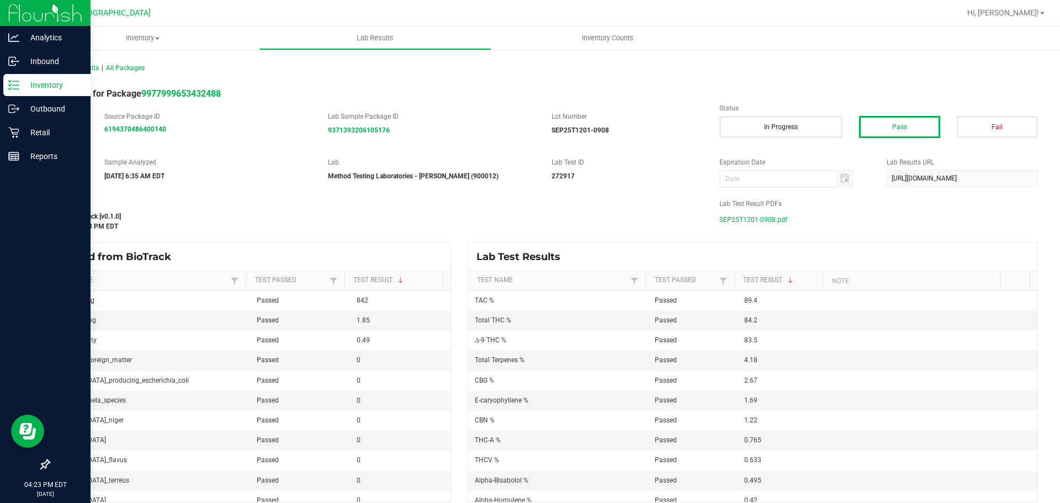
click at [10, 86] on icon at bounding box center [13, 84] width 11 height 11
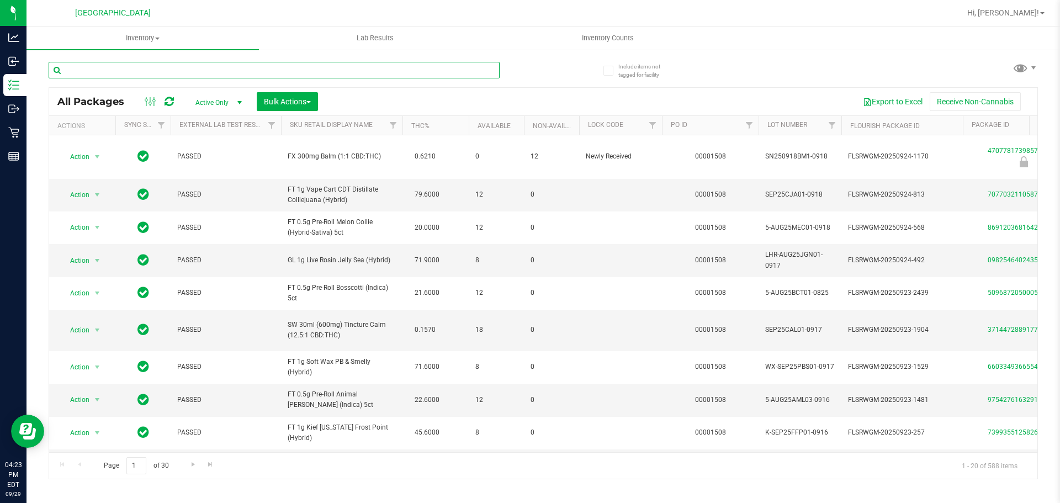
click at [196, 72] on input "text" at bounding box center [274, 70] width 451 height 17
type input "9977999653432488"
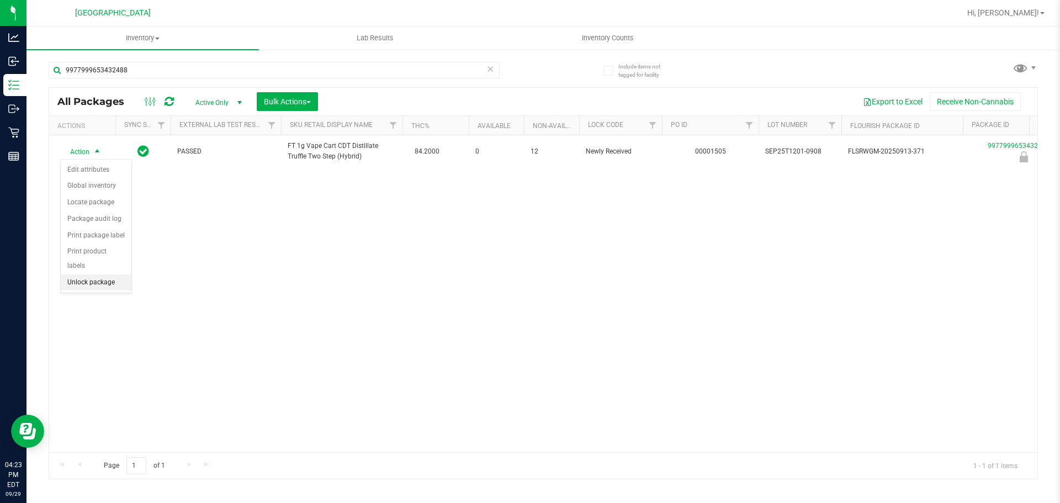
drag, startPoint x: 89, startPoint y: 273, endPoint x: 85, endPoint y: 211, distance: 61.9
click at [88, 274] on li "Unlock package" at bounding box center [96, 282] width 71 height 17
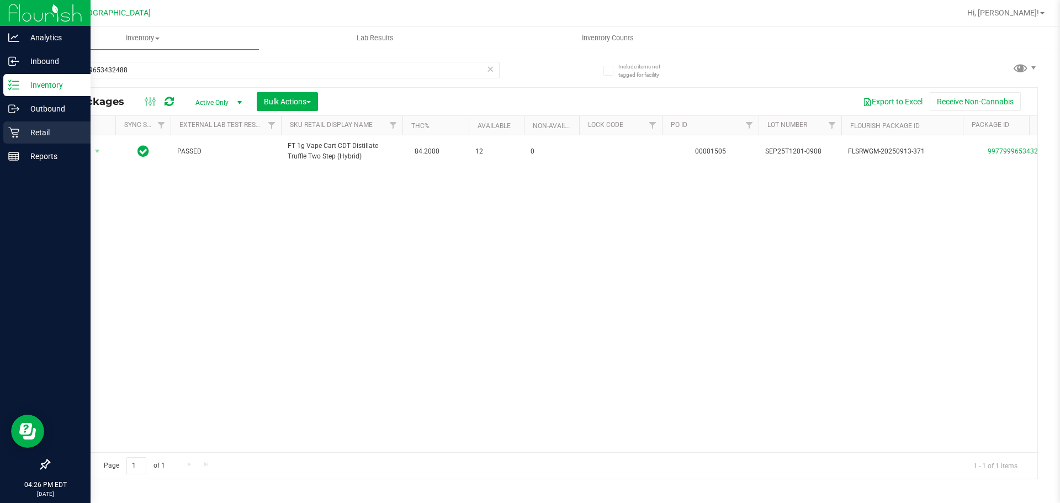
click at [46, 122] on div "Retail" at bounding box center [46, 132] width 87 height 22
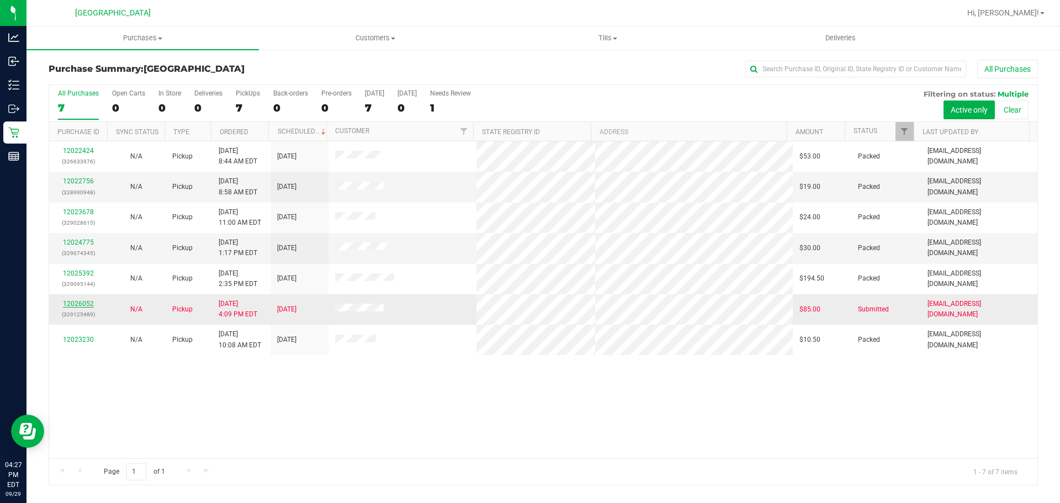
click at [77, 307] on link "12026052" at bounding box center [78, 304] width 31 height 8
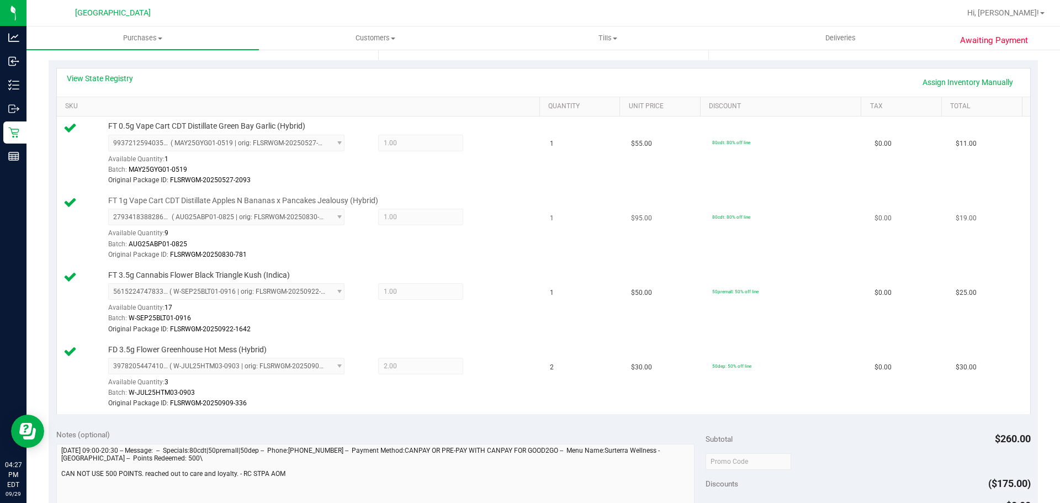
scroll to position [221, 0]
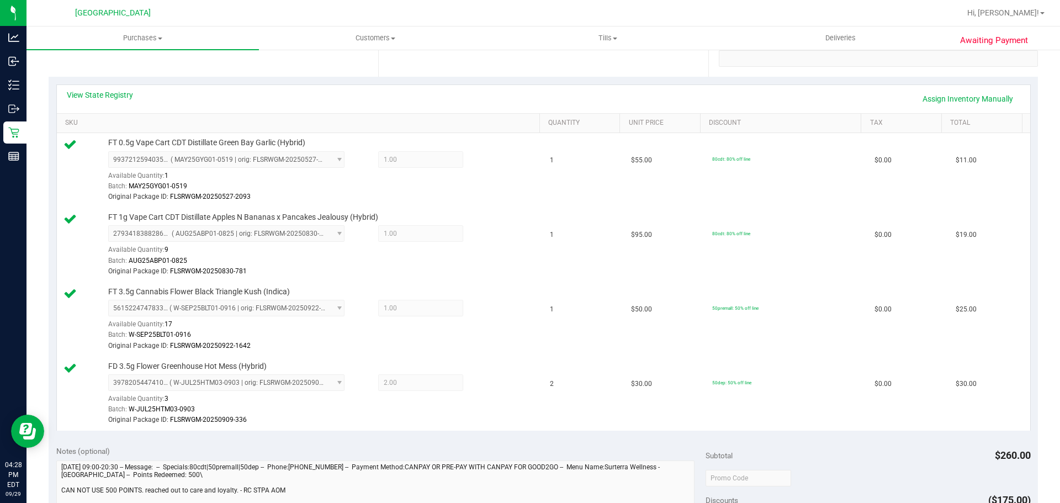
click at [629, 88] on div "View State Registry Assign Inventory Manually" at bounding box center [543, 99] width 973 height 28
click at [586, 98] on div "View State Registry Assign Inventory Manually" at bounding box center [543, 98] width 953 height 19
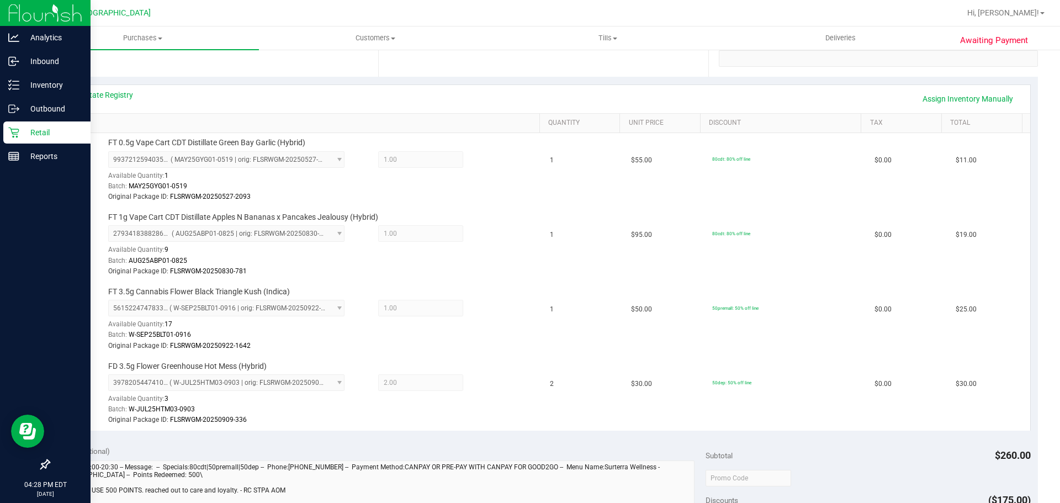
click at [20, 129] on p "Retail" at bounding box center [52, 132] width 66 height 13
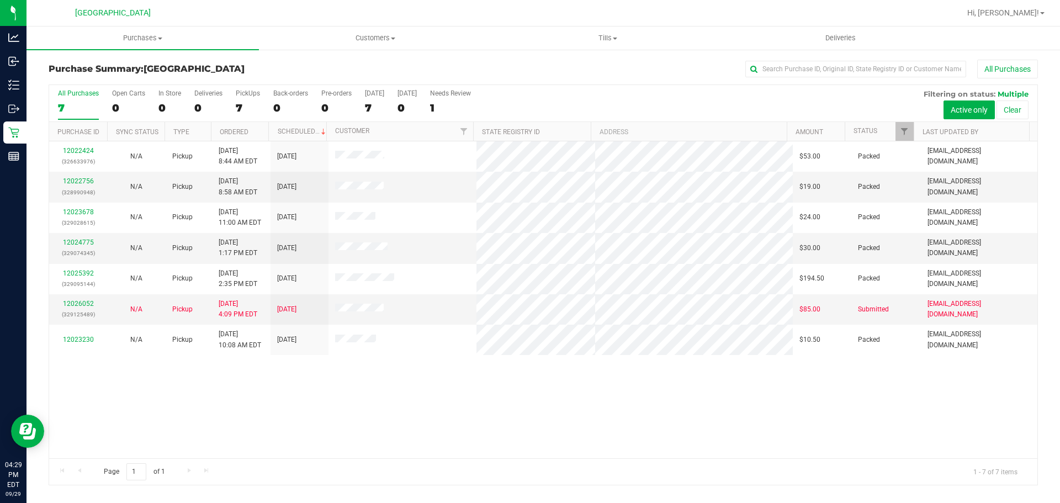
click at [558, 72] on div "All Purchases" at bounding box center [707, 69] width 659 height 19
click at [170, 36] on span "Purchases" at bounding box center [142, 38] width 232 height 10
click at [169, 72] on li "Summary of purchases" at bounding box center [142, 66] width 232 height 13
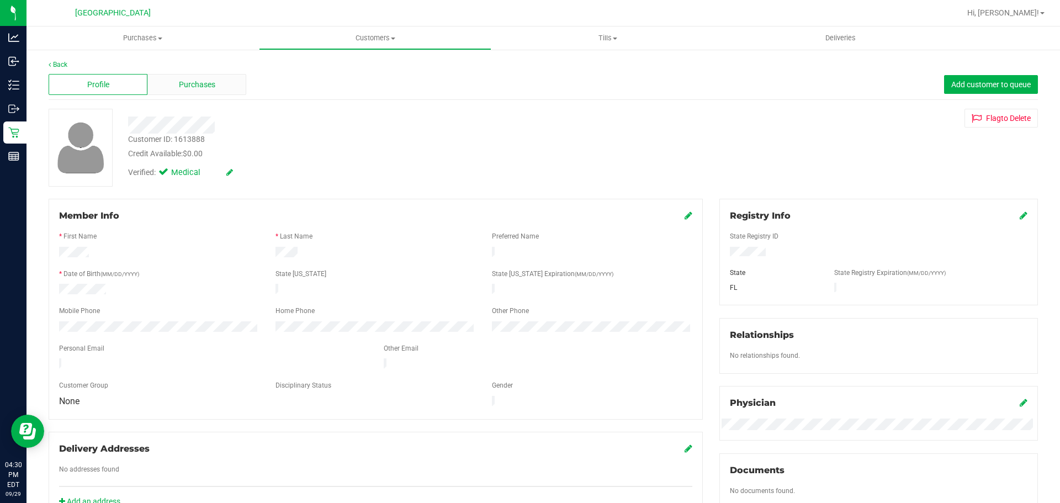
click at [226, 89] on div "Purchases" at bounding box center [196, 84] width 99 height 21
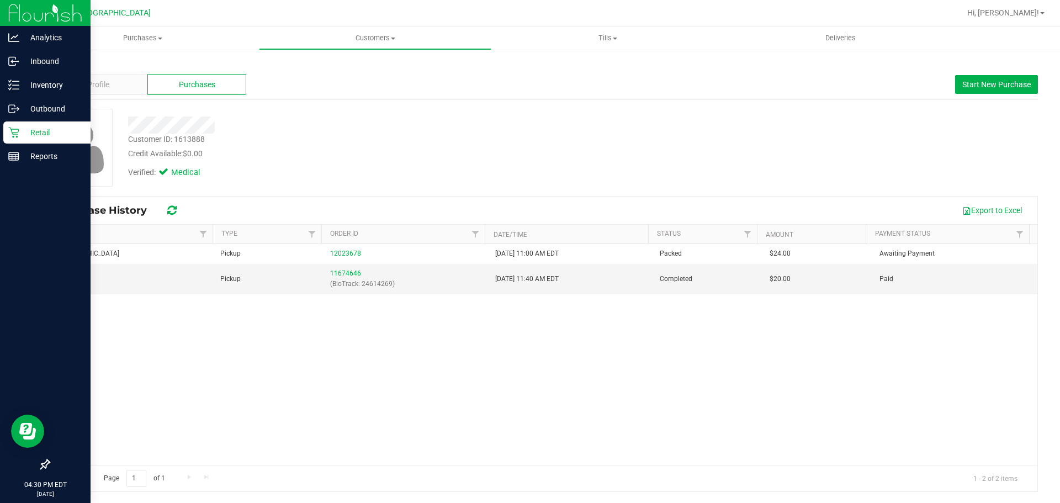
click at [20, 126] on p "Retail" at bounding box center [52, 132] width 66 height 13
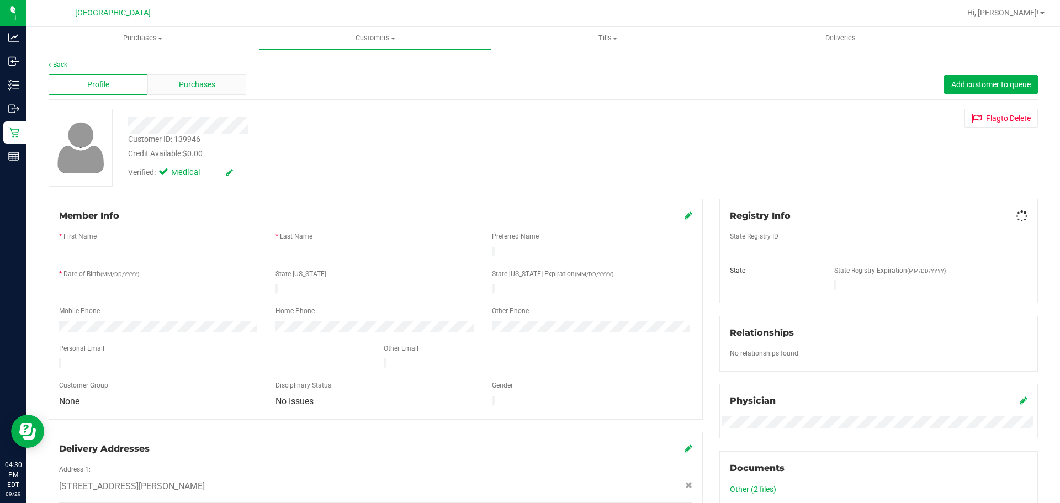
click at [175, 78] on div "Purchases" at bounding box center [196, 84] width 99 height 21
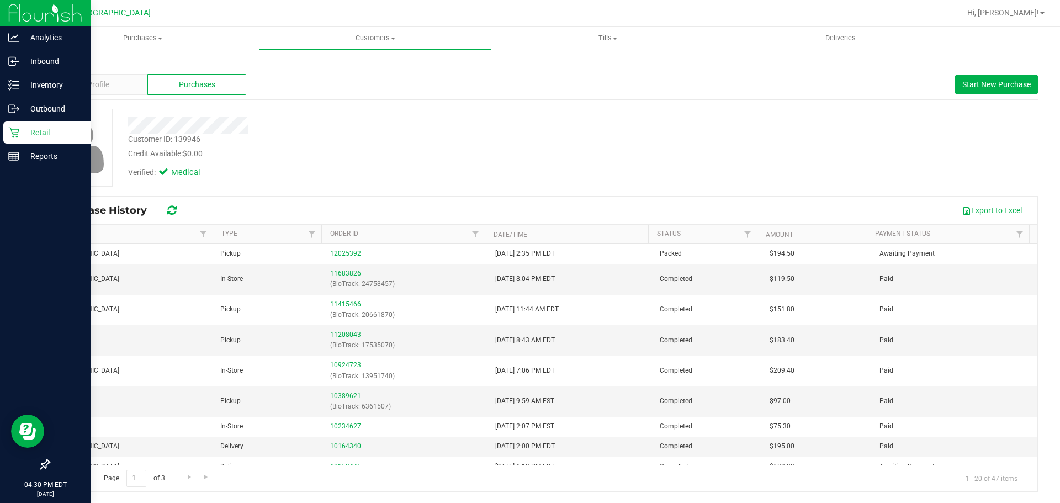
click at [10, 127] on icon at bounding box center [13, 132] width 10 height 10
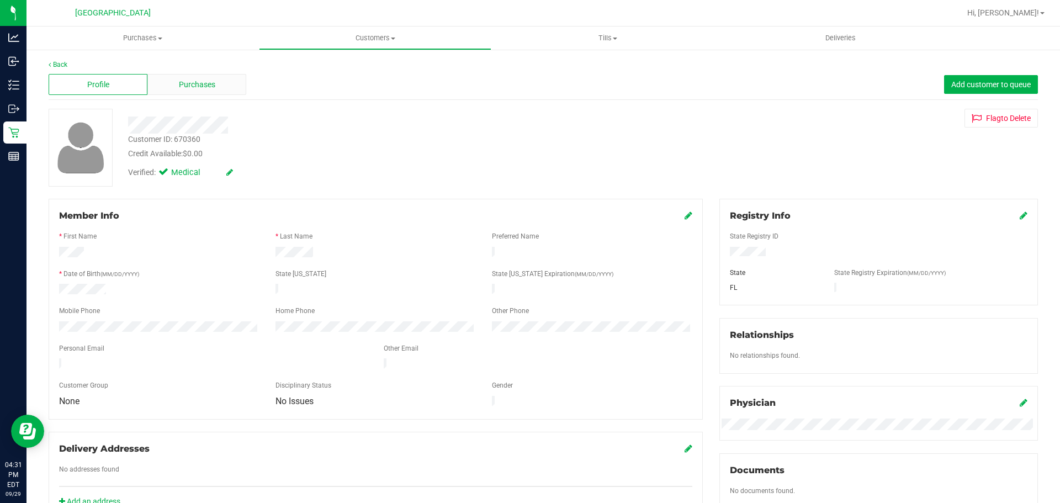
click at [217, 89] on div "Purchases" at bounding box center [196, 84] width 99 height 21
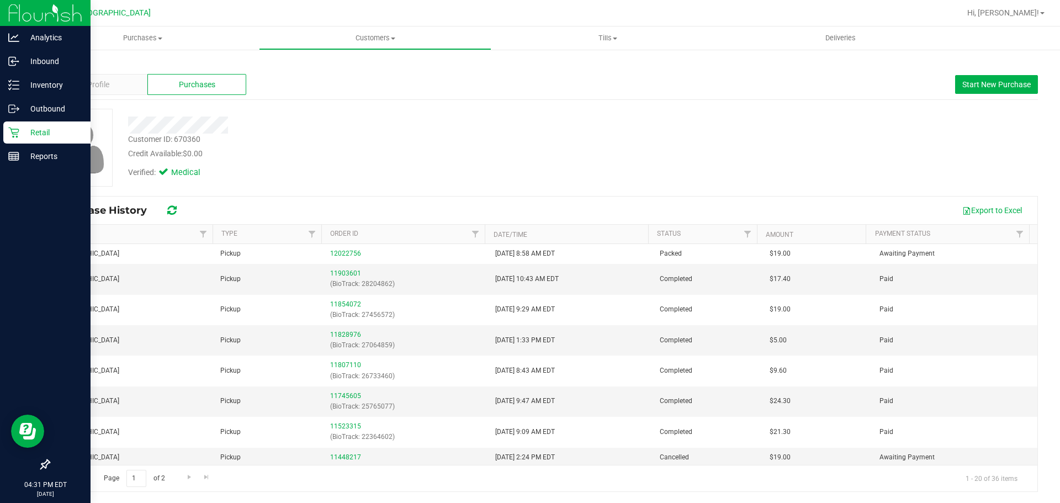
click at [25, 135] on p "Retail" at bounding box center [52, 132] width 66 height 13
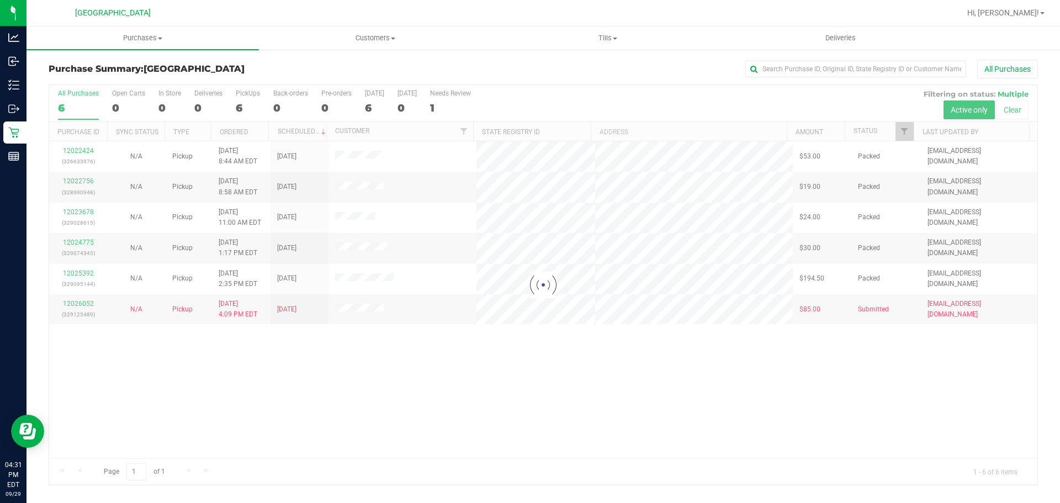
click at [345, 159] on div at bounding box center [543, 285] width 988 height 400
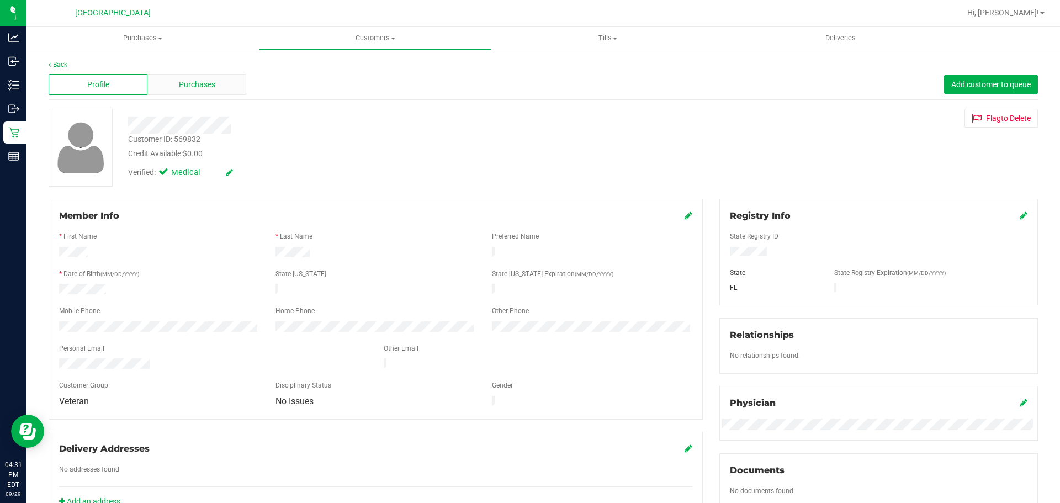
click at [221, 81] on div "Purchases" at bounding box center [196, 84] width 99 height 21
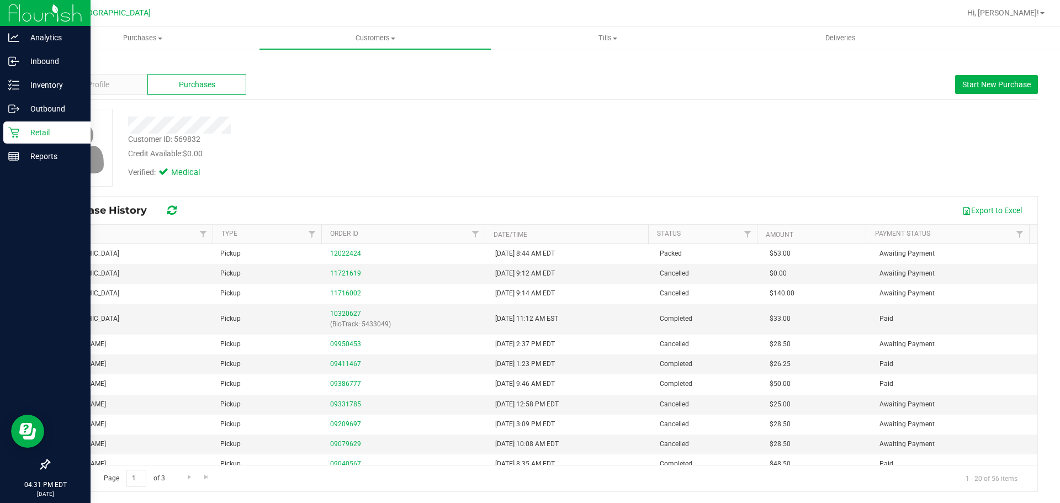
click at [17, 132] on icon at bounding box center [13, 132] width 10 height 10
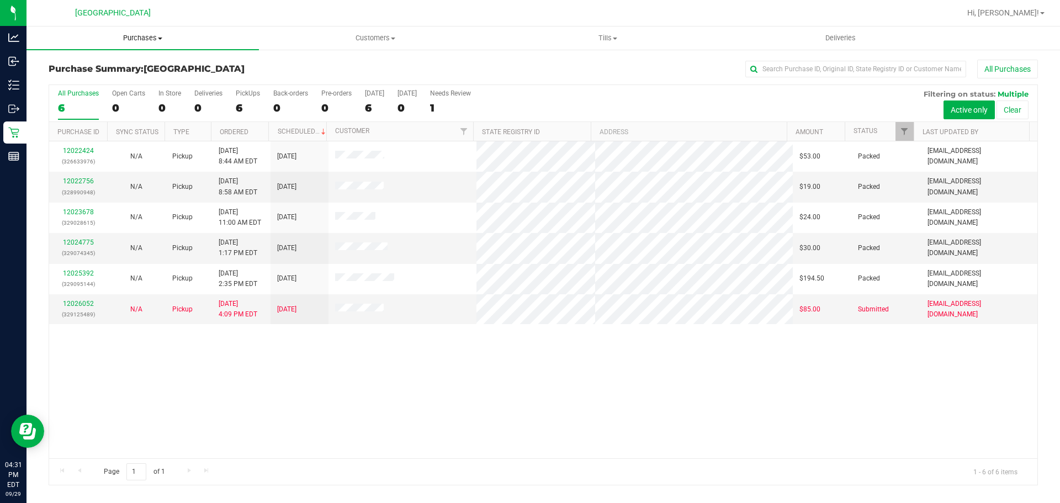
click at [164, 45] on uib-tab-heading "Purchases Summary of purchases Fulfillment All purchases" at bounding box center [142, 37] width 232 height 23
click at [184, 65] on li "Summary of purchases" at bounding box center [142, 66] width 232 height 13
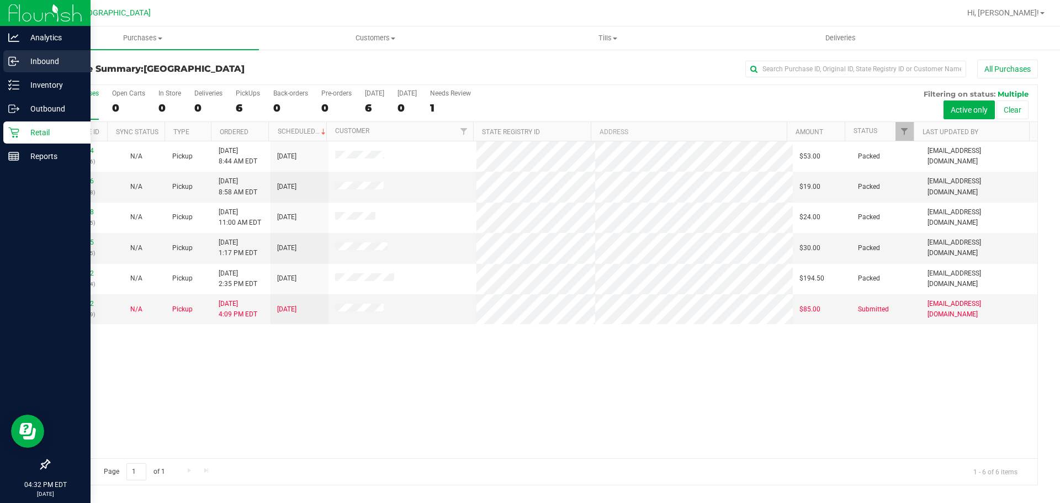
click at [14, 63] on icon at bounding box center [13, 61] width 11 height 11
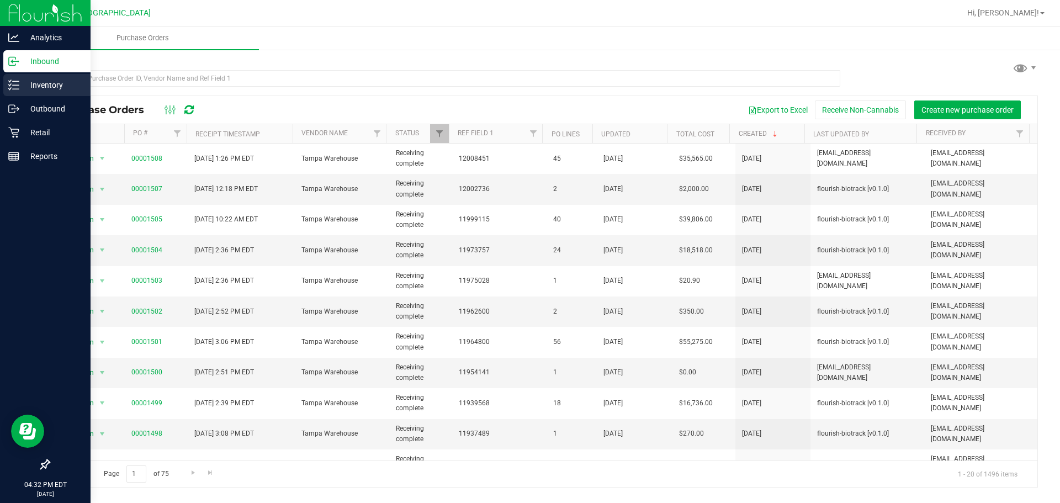
click at [17, 87] on icon at bounding box center [13, 84] width 11 height 11
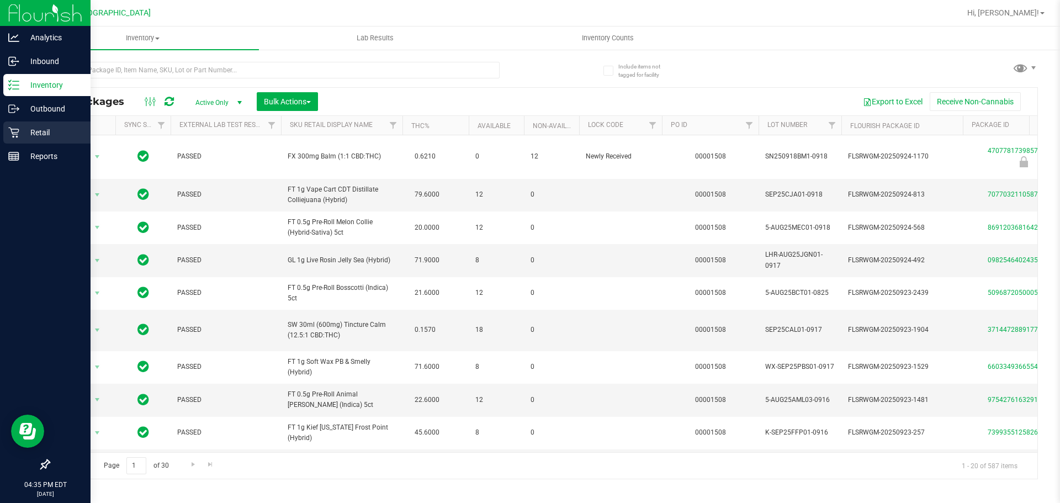
click at [17, 125] on div "Retail" at bounding box center [46, 132] width 87 height 22
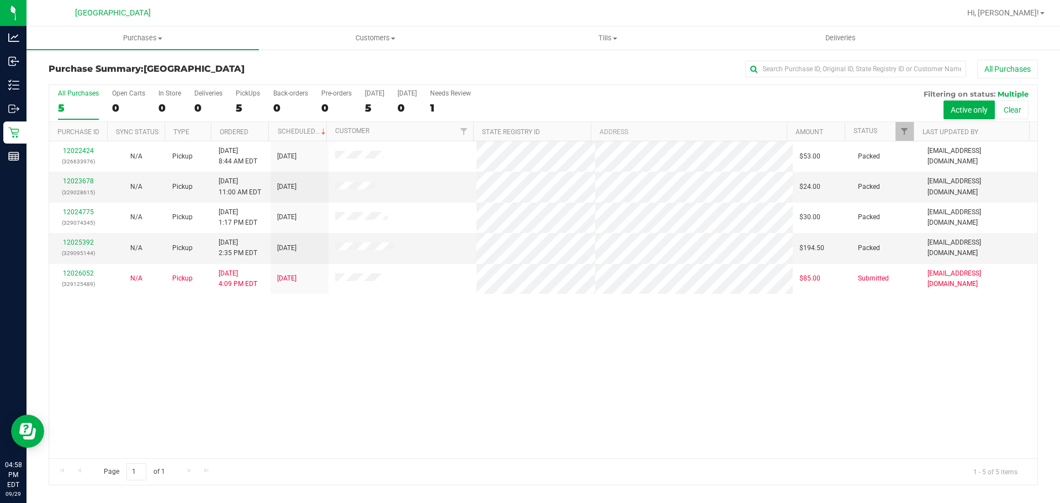
click at [168, 357] on div "12022424 (326633976) N/A Pickup [DATE] 8:44 AM EDT 9/29/2025 $53.00 Packed [EMA…" at bounding box center [543, 299] width 988 height 317
click at [207, 31] on uib-tab-heading "Purchases Summary of purchases Fulfillment All purchases" at bounding box center [142, 37] width 232 height 23
click at [209, 56] on ul "Summary of purchases Fulfillment All purchases" at bounding box center [142, 80] width 232 height 60
click at [216, 47] on uib-tab-heading "Purchases Summary of purchases Fulfillment All purchases" at bounding box center [142, 37] width 232 height 23
click at [216, 62] on li "Summary of purchases" at bounding box center [142, 66] width 232 height 13
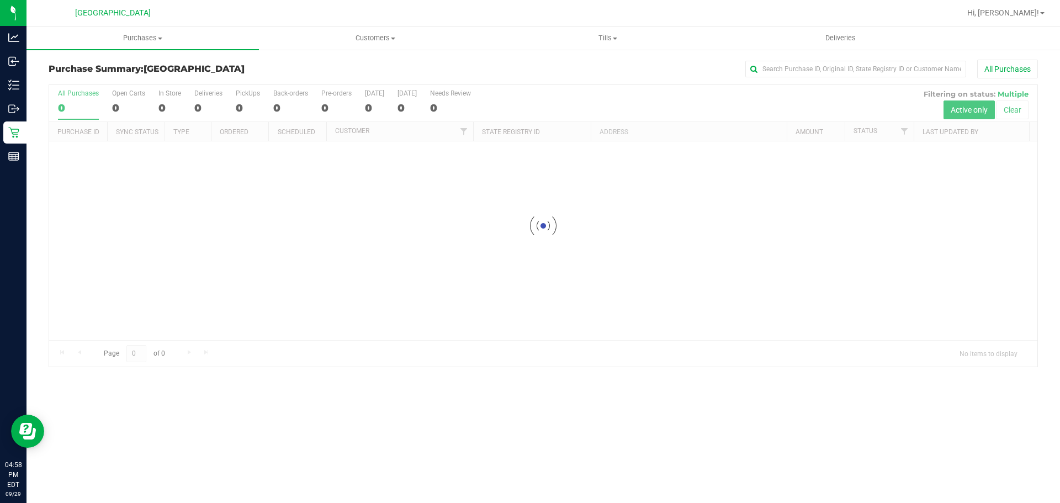
click at [365, 66] on h3 "Purchase Summary: [GEOGRAPHIC_DATA]" at bounding box center [213, 69] width 329 height 10
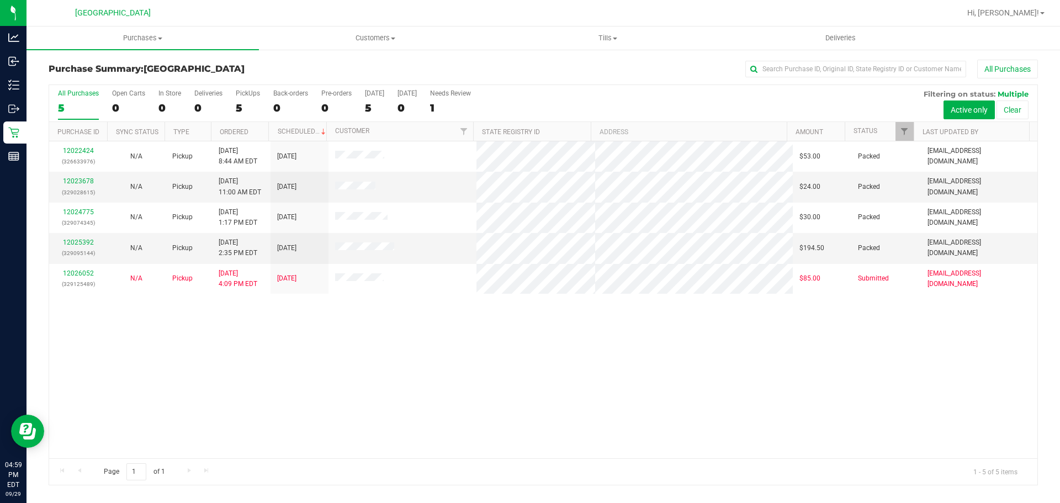
click at [286, 70] on h3 "Purchase Summary: [GEOGRAPHIC_DATA]" at bounding box center [213, 69] width 329 height 10
click at [290, 67] on h3 "Purchase Summary: [GEOGRAPHIC_DATA]" at bounding box center [213, 69] width 329 height 10
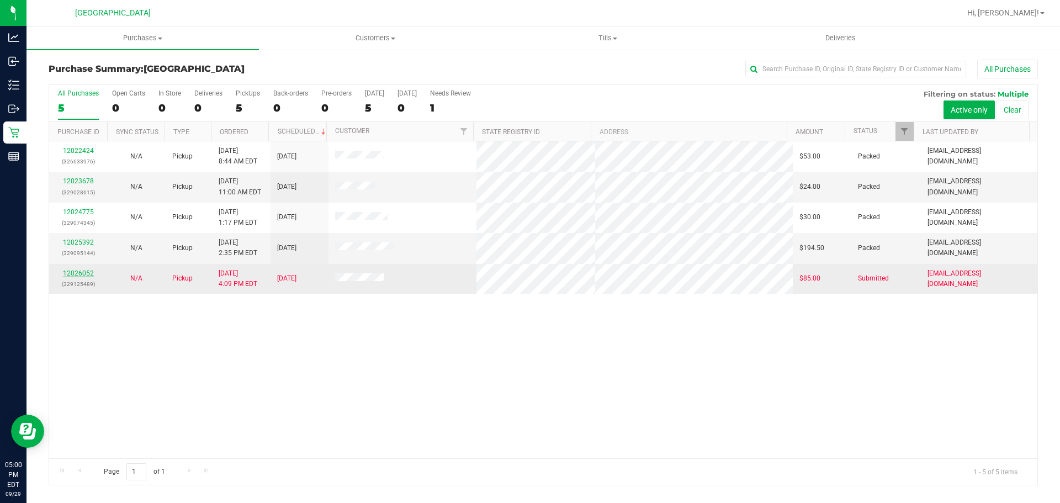
click at [87, 270] on link "12026052" at bounding box center [78, 273] width 31 height 8
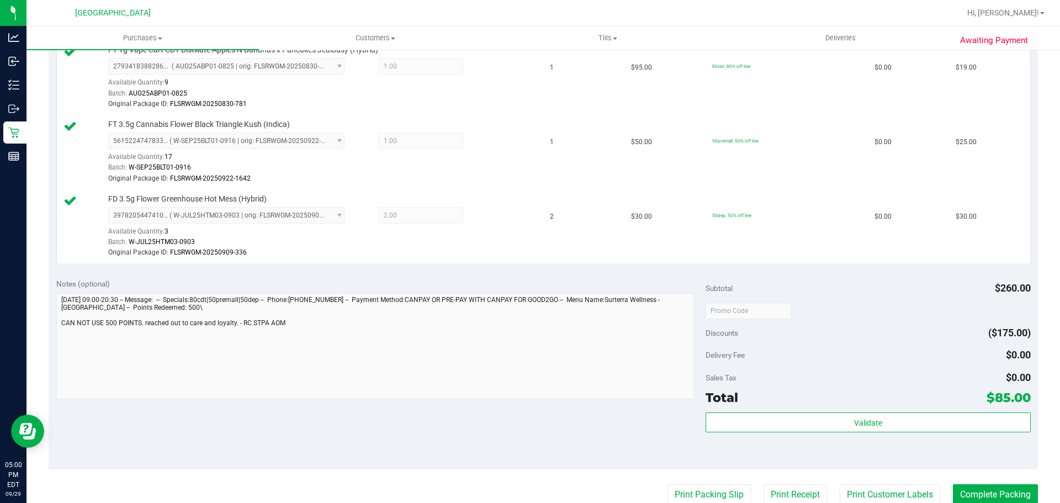
scroll to position [441, 0]
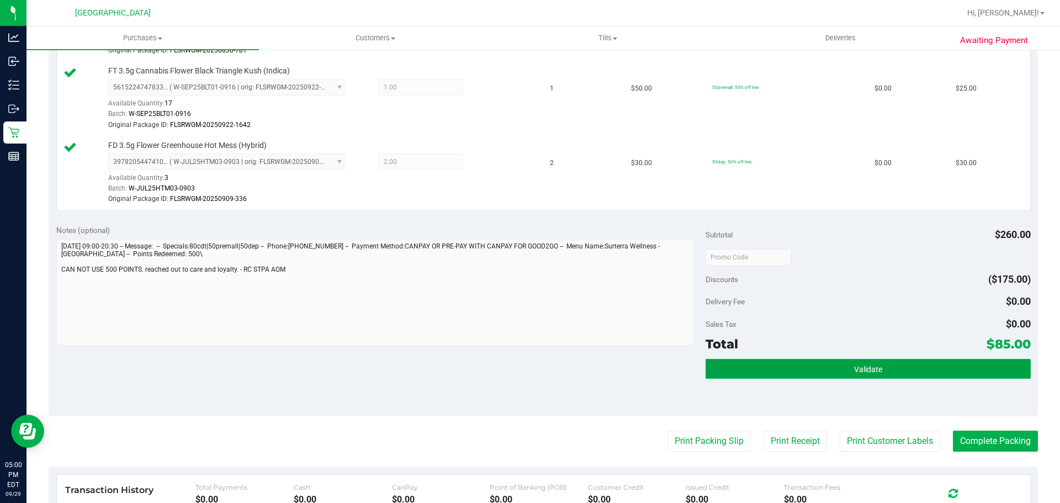
click at [816, 372] on button "Validate" at bounding box center [867, 369] width 324 height 20
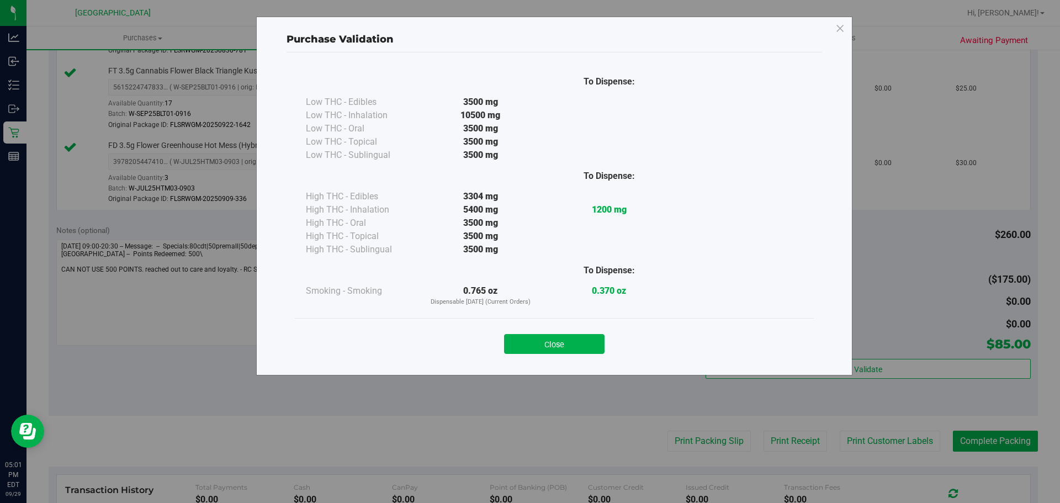
drag, startPoint x: 582, startPoint y: 343, endPoint x: 599, endPoint y: 351, distance: 18.8
click at [582, 343] on button "Close" at bounding box center [554, 344] width 100 height 20
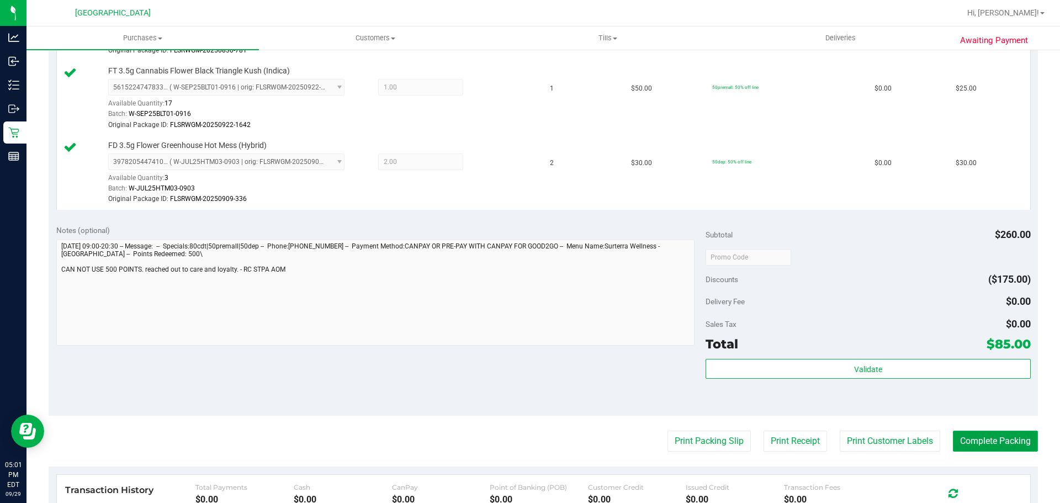
click at [981, 438] on button "Complete Packing" at bounding box center [994, 440] width 85 height 21
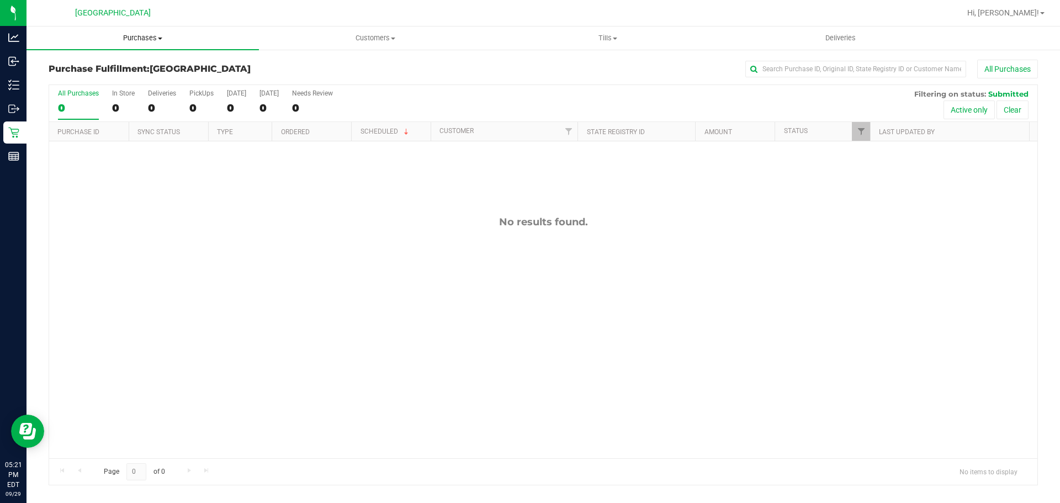
click at [165, 46] on uib-tab-heading "Purchases Summary of purchases Fulfillment All purchases" at bounding box center [142, 37] width 232 height 23
click at [152, 74] on li "Fulfillment" at bounding box center [142, 79] width 232 height 13
click at [160, 38] on span at bounding box center [160, 39] width 4 height 2
click at [154, 72] on li "Summary of purchases" at bounding box center [142, 66] width 232 height 13
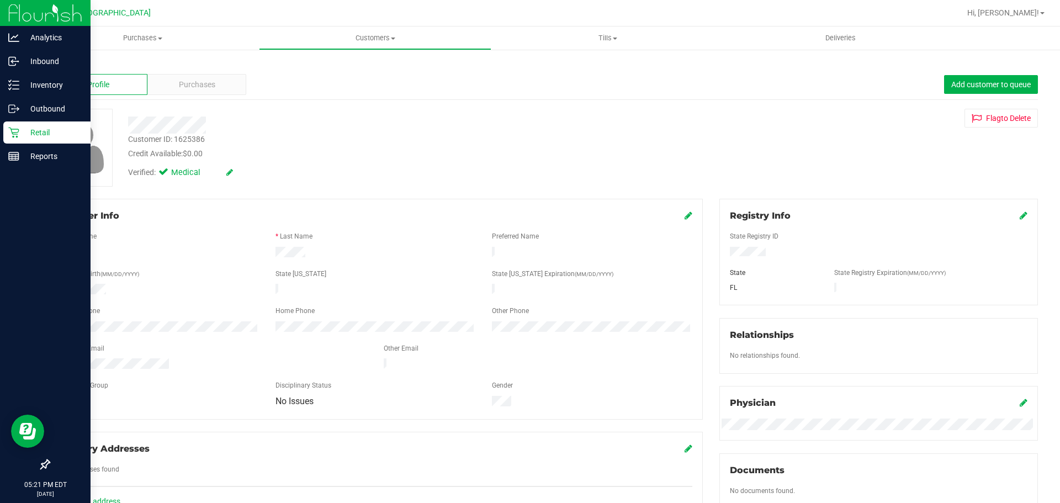
click at [26, 130] on p "Retail" at bounding box center [52, 132] width 66 height 13
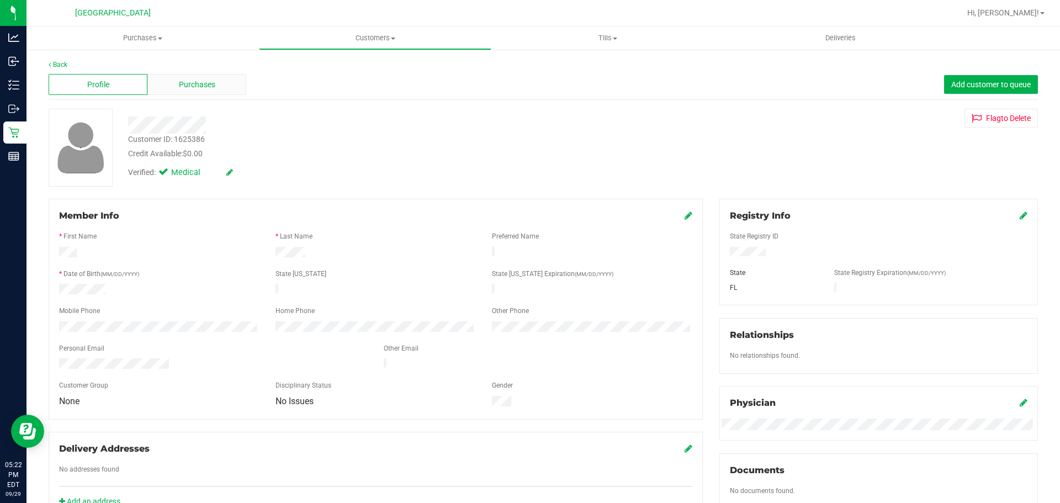
click at [180, 84] on span "Purchases" at bounding box center [197, 85] width 36 height 12
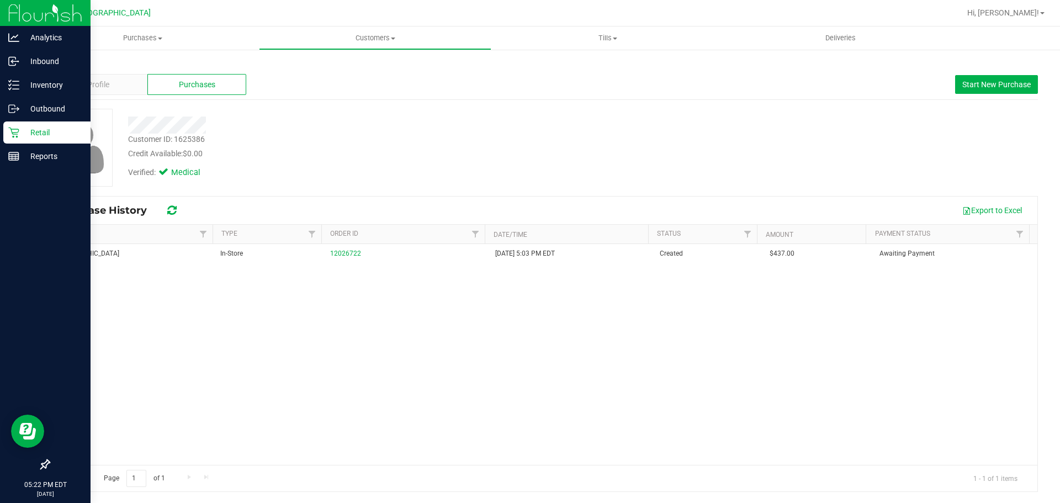
click at [18, 137] on icon at bounding box center [13, 132] width 11 height 11
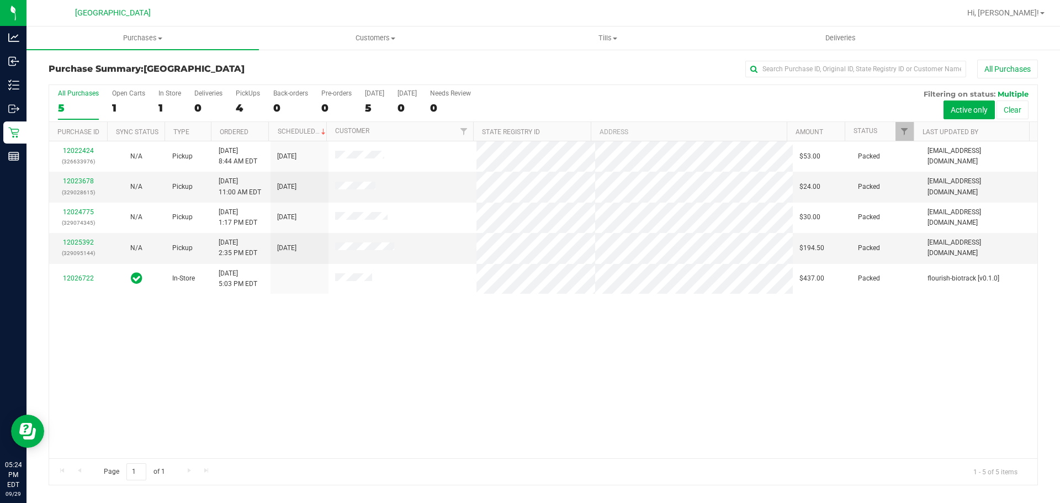
click at [939, 357] on div "12022424 (326633976) N/A Pickup [DATE] 8:44 AM EDT 9/29/2025 $53.00 Packed [EMA…" at bounding box center [543, 299] width 988 height 317
click at [174, 36] on span "Purchases" at bounding box center [142, 38] width 232 height 10
click at [171, 67] on li "Summary of purchases" at bounding box center [142, 66] width 232 height 13
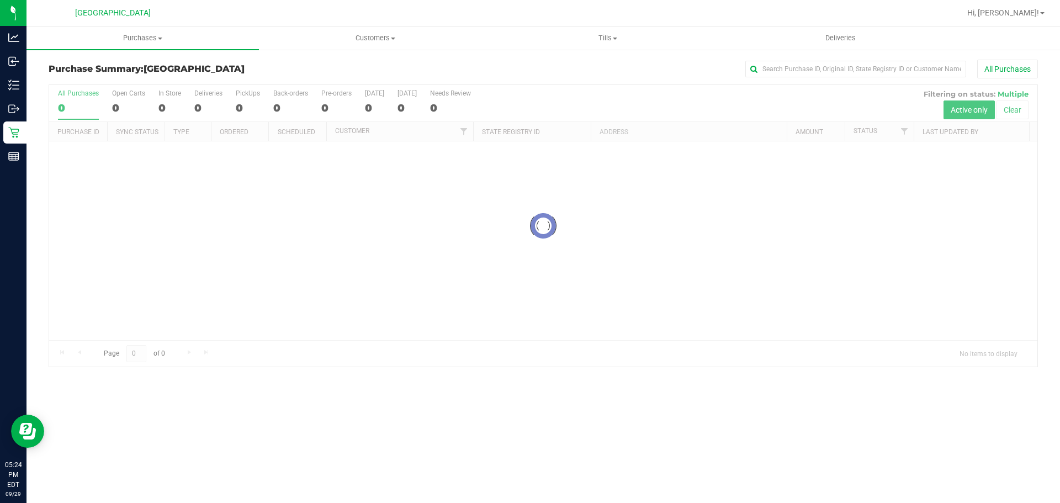
click at [741, 209] on div at bounding box center [543, 225] width 988 height 281
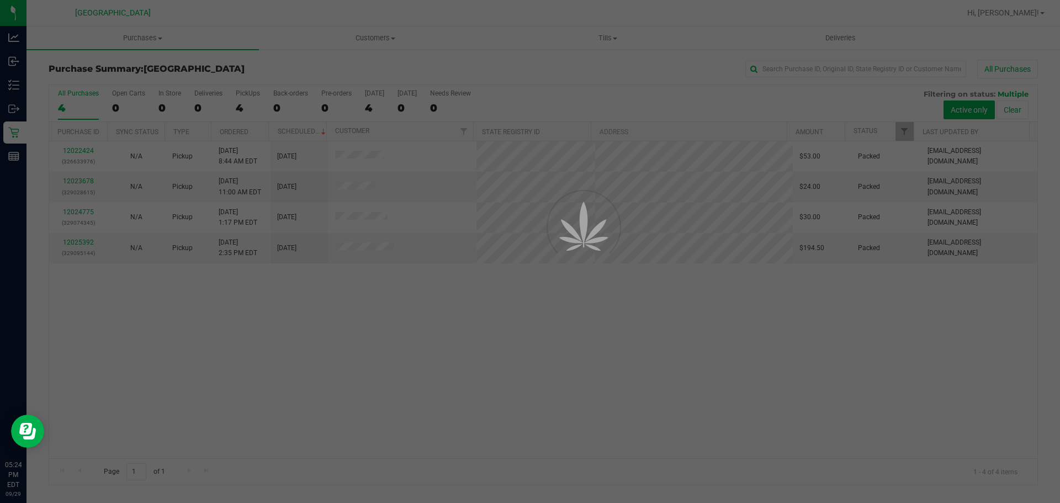
click at [356, 158] on div at bounding box center [530, 251] width 1060 height 503
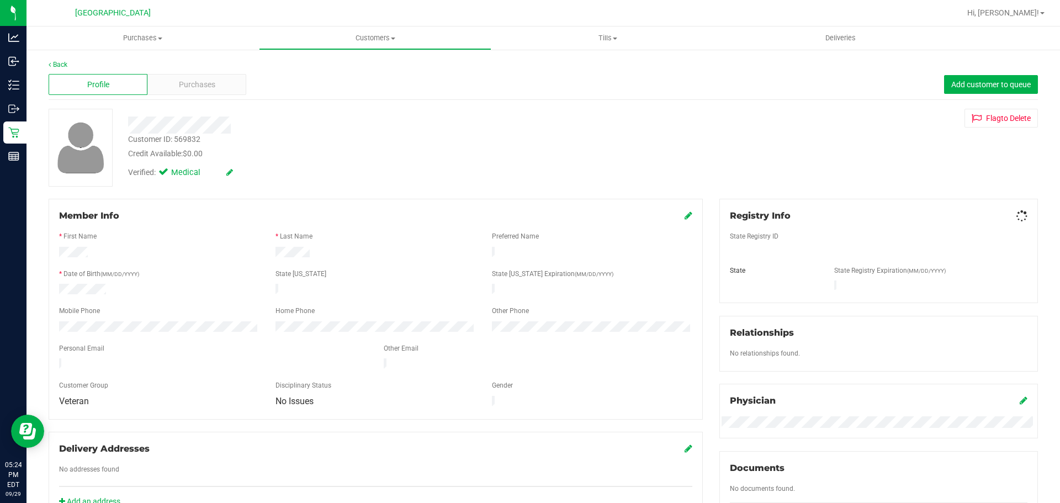
click at [145, 85] on div "Profile" at bounding box center [98, 84] width 99 height 21
click at [191, 82] on span "Purchases" at bounding box center [197, 85] width 36 height 12
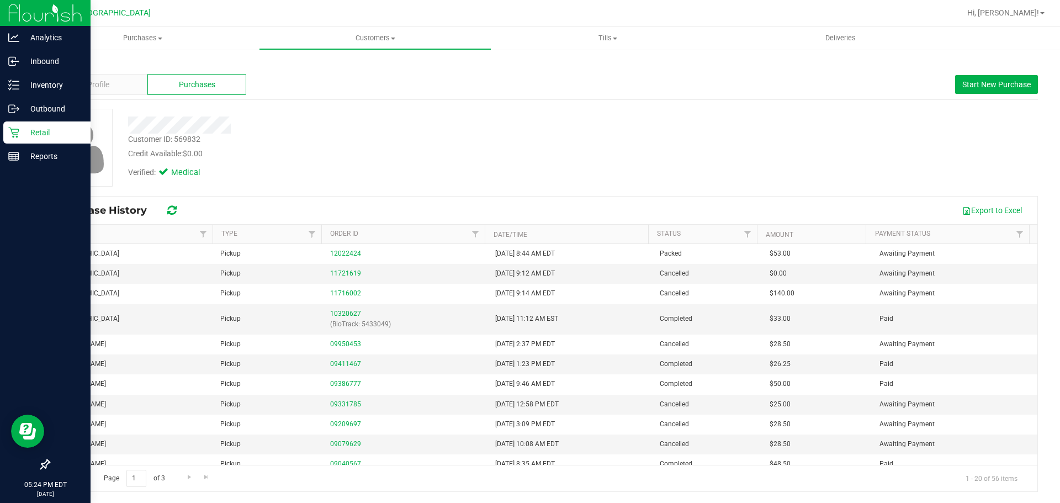
click at [10, 145] on link "Retail" at bounding box center [45, 133] width 91 height 24
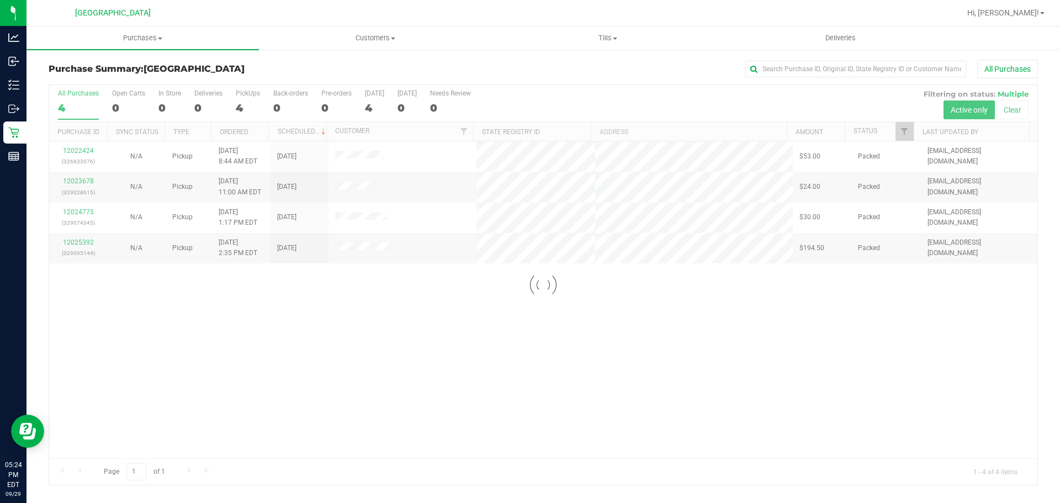
click at [352, 194] on div at bounding box center [543, 285] width 988 height 400
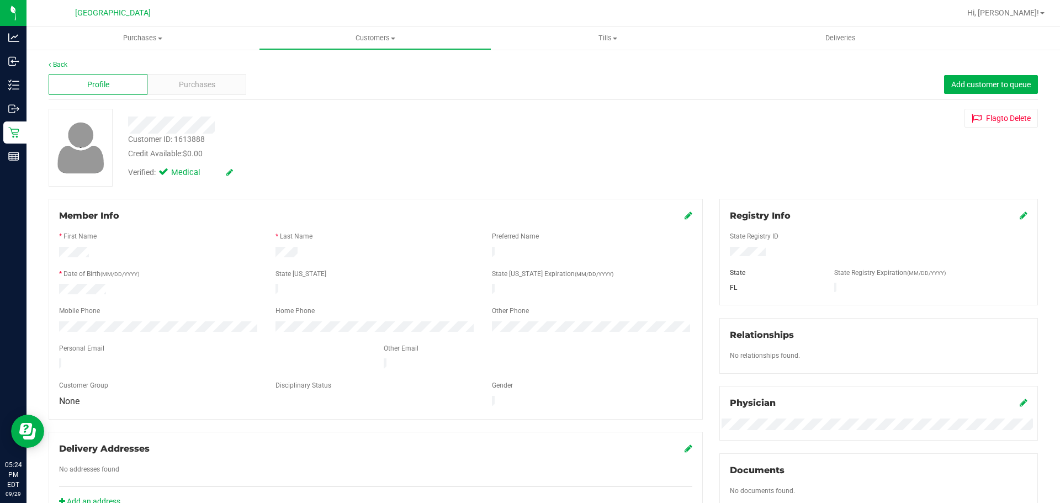
click at [172, 92] on div "Purchases" at bounding box center [196, 84] width 99 height 21
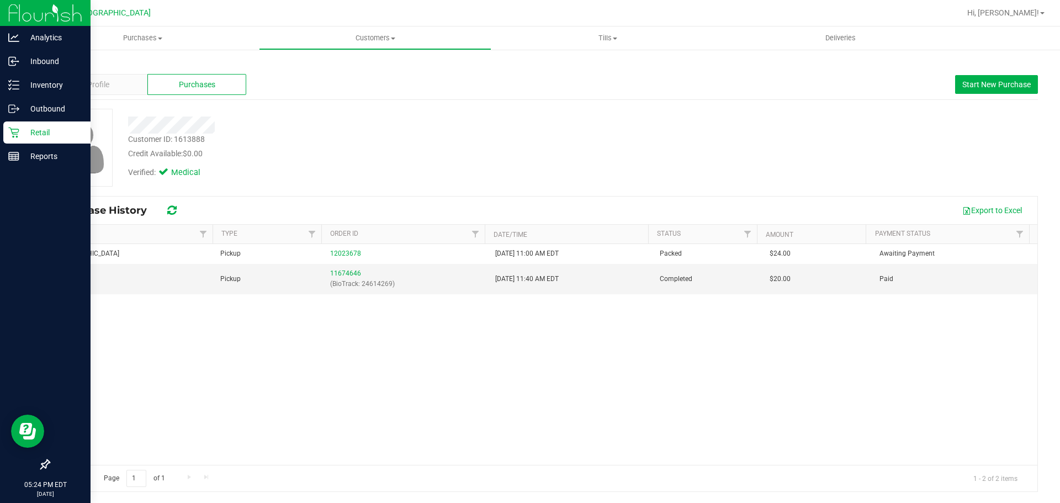
click at [16, 136] on icon at bounding box center [13, 132] width 10 height 10
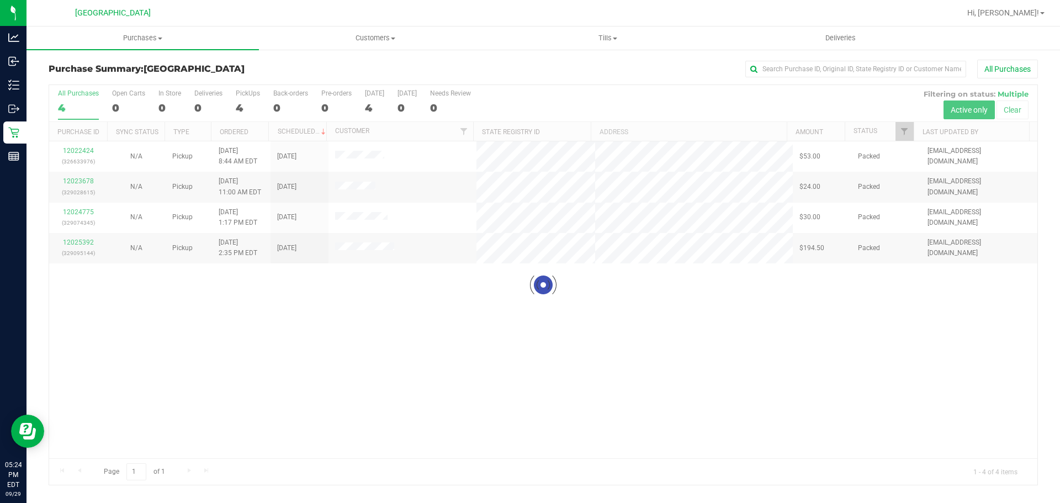
click at [368, 224] on div at bounding box center [543, 285] width 988 height 400
click at [371, 225] on div at bounding box center [543, 285] width 988 height 400
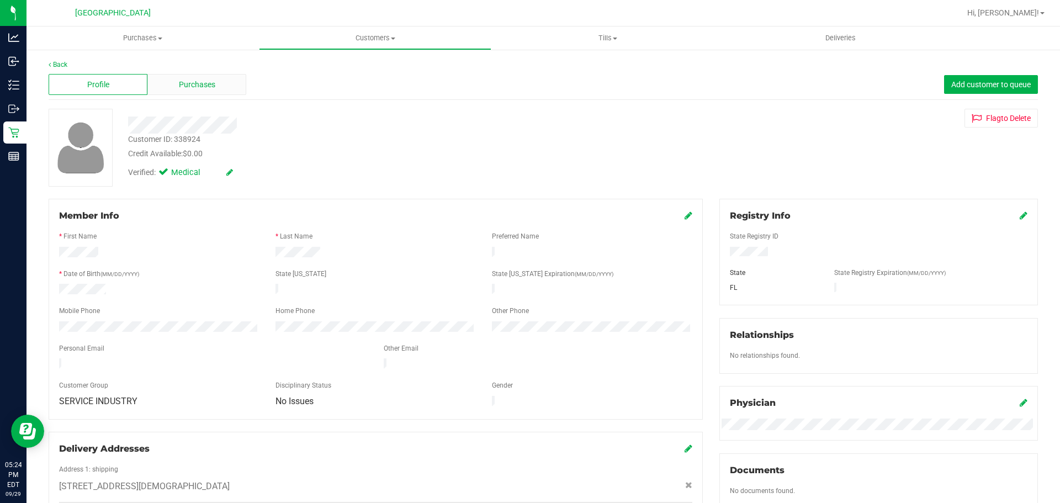
click at [172, 93] on div "Purchases" at bounding box center [196, 84] width 99 height 21
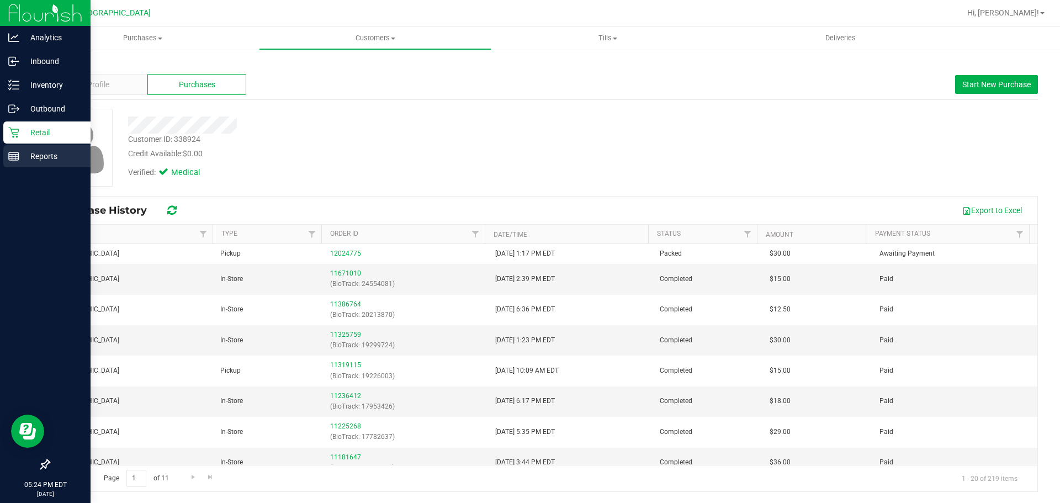
click at [10, 145] on div "Reports" at bounding box center [46, 156] width 87 height 22
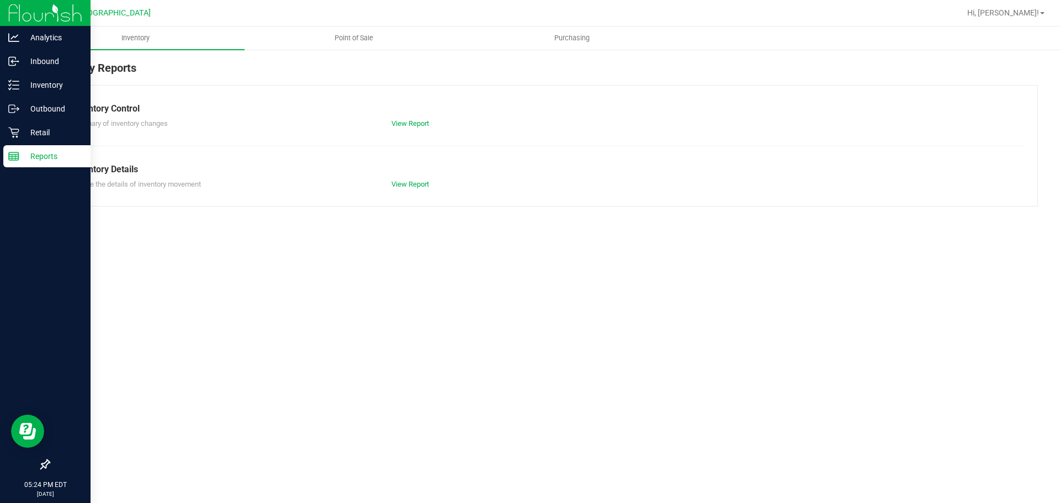
click at [49, 135] on p "Retail" at bounding box center [52, 132] width 66 height 13
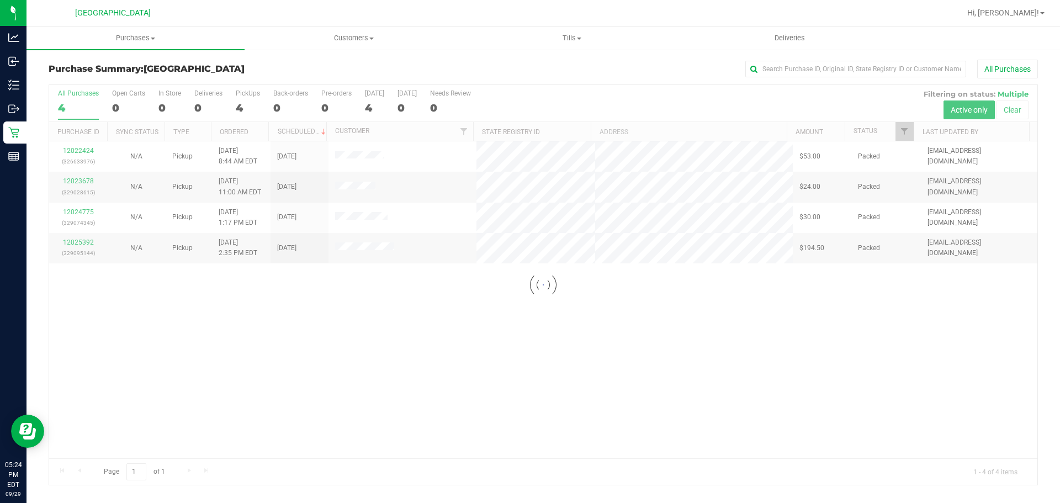
click at [358, 258] on div at bounding box center [543, 285] width 988 height 400
click at [373, 253] on div at bounding box center [543, 285] width 988 height 400
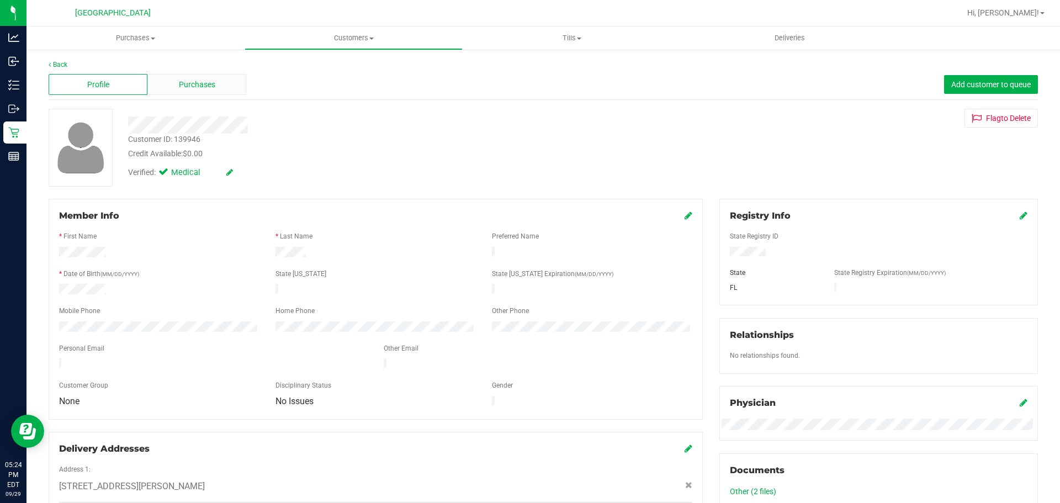
click at [199, 91] on div "Purchases" at bounding box center [196, 84] width 99 height 21
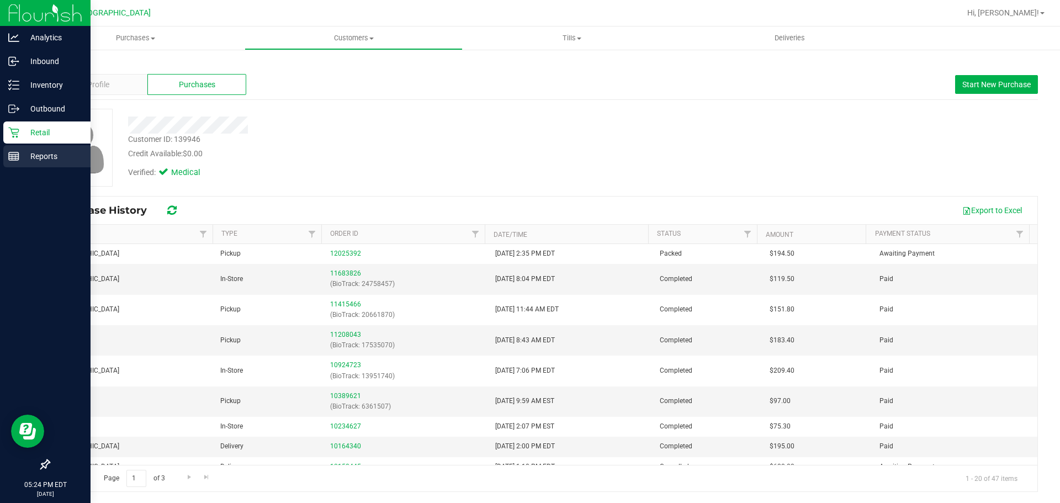
click at [16, 155] on line at bounding box center [14, 155] width 10 height 0
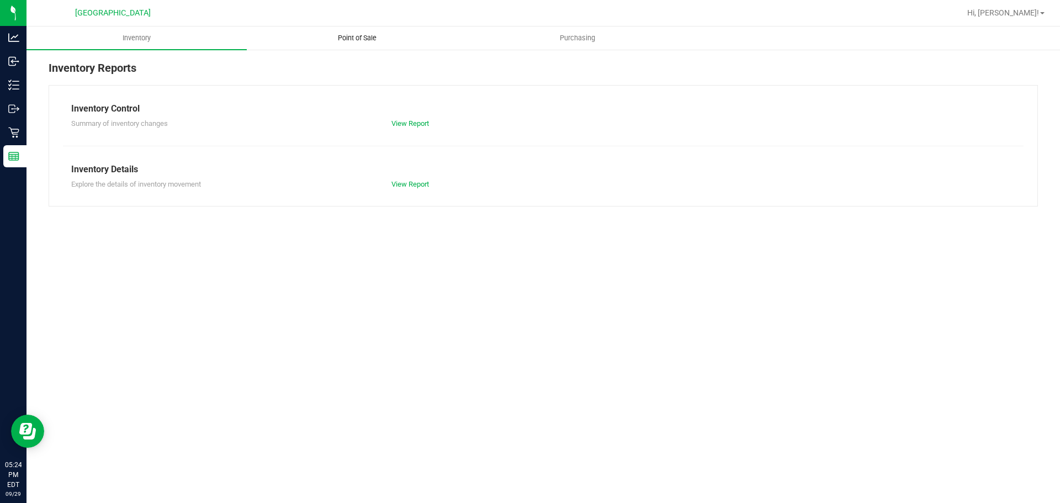
click at [304, 44] on uib-tab-heading "Point of Sale" at bounding box center [356, 38] width 219 height 22
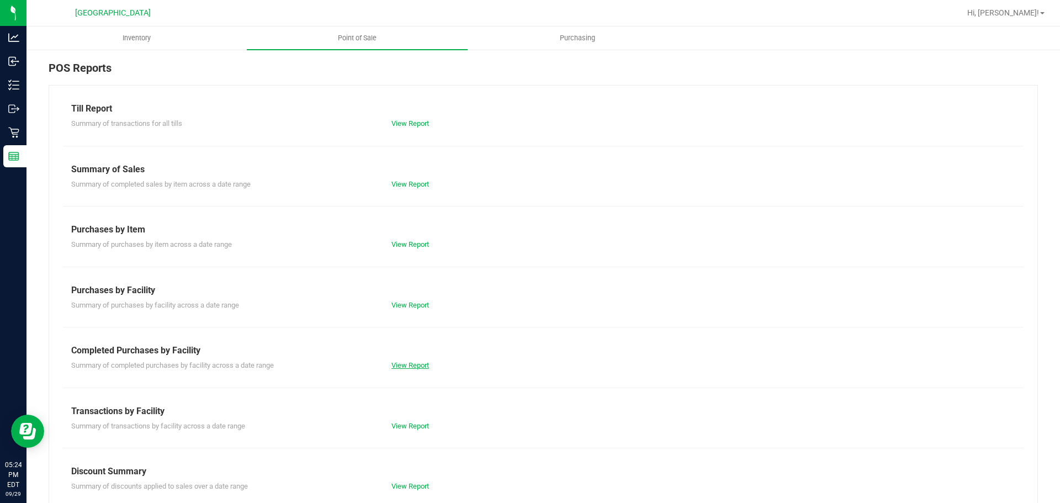
click at [422, 363] on link "View Report" at bounding box center [410, 365] width 38 height 8
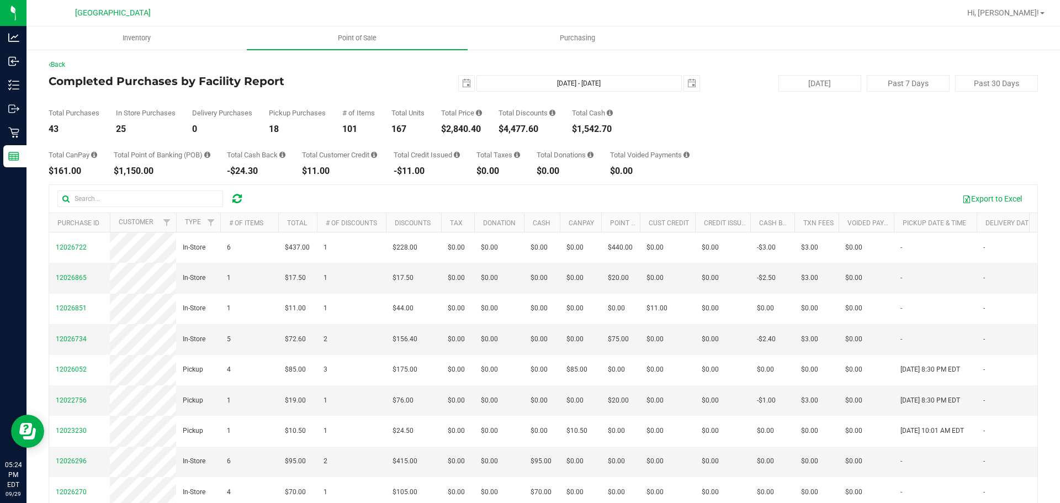
click at [467, 49] on link "Purchasing" at bounding box center [577, 37] width 220 height 23
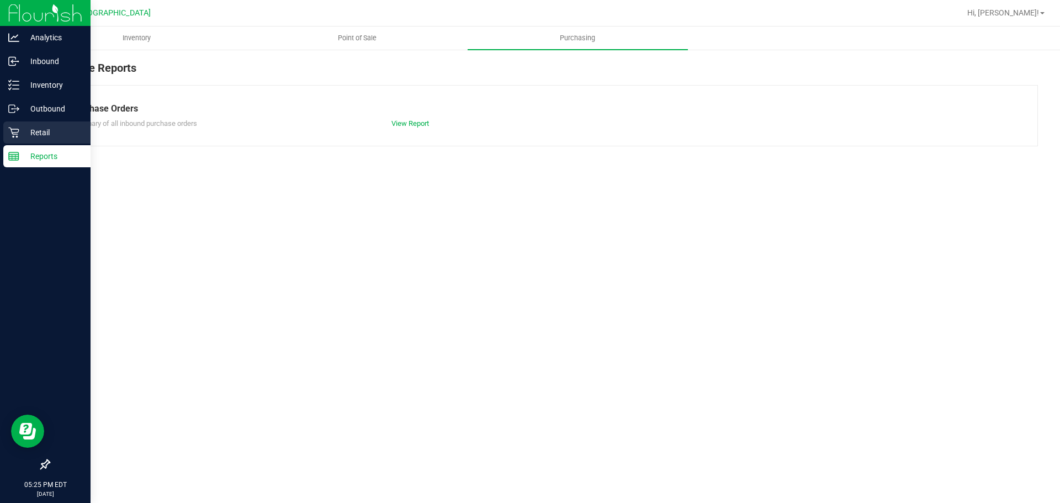
click at [19, 136] on icon at bounding box center [13, 132] width 11 height 11
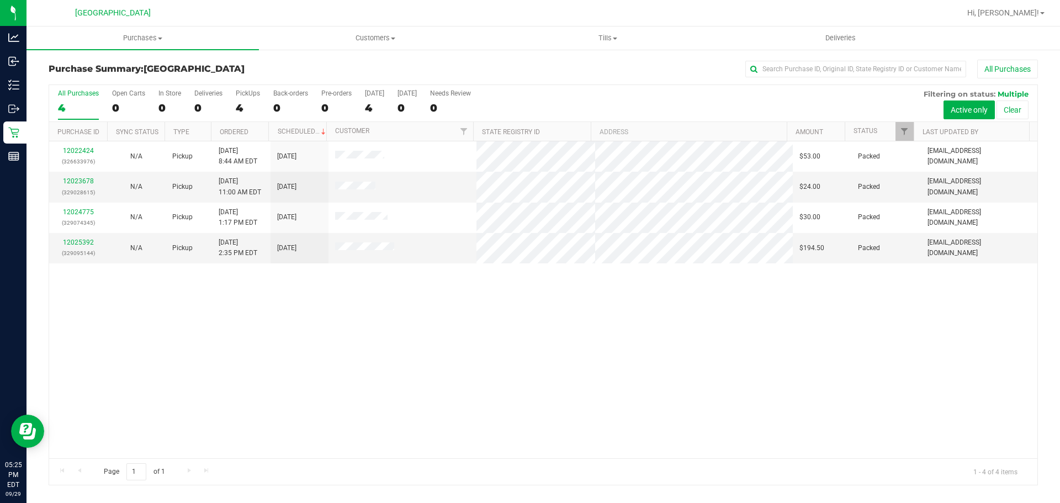
click at [152, 48] on uib-tab-heading "Purchases Summary of purchases Fulfillment All purchases" at bounding box center [142, 37] width 232 height 23
click at [156, 67] on li "Summary of purchases" at bounding box center [142, 66] width 232 height 13
click at [474, 59] on div "Purchase Summary: [GEOGRAPHIC_DATA] All Purchases All Purchases 4 Open Carts 0 …" at bounding box center [542, 273] width 1033 height 448
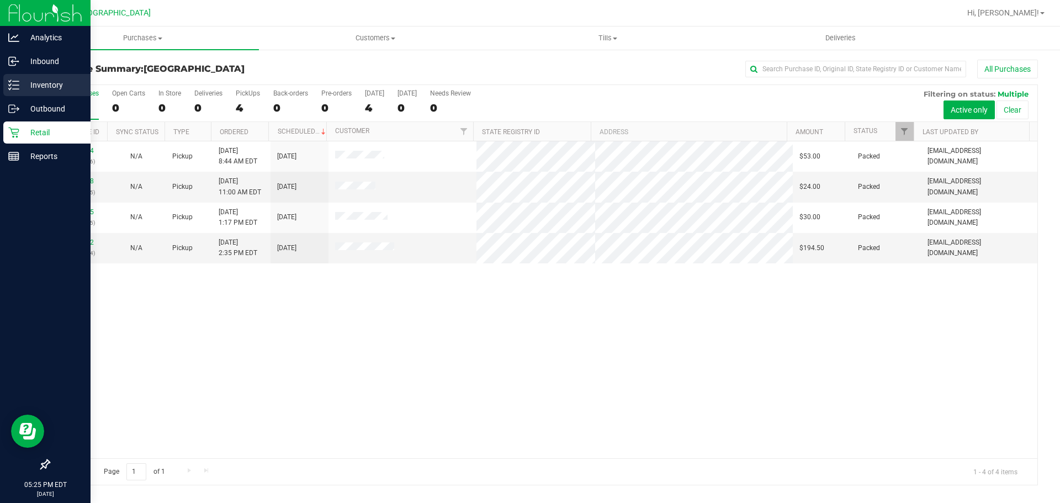
click at [49, 78] on div "Inventory" at bounding box center [46, 85] width 87 height 22
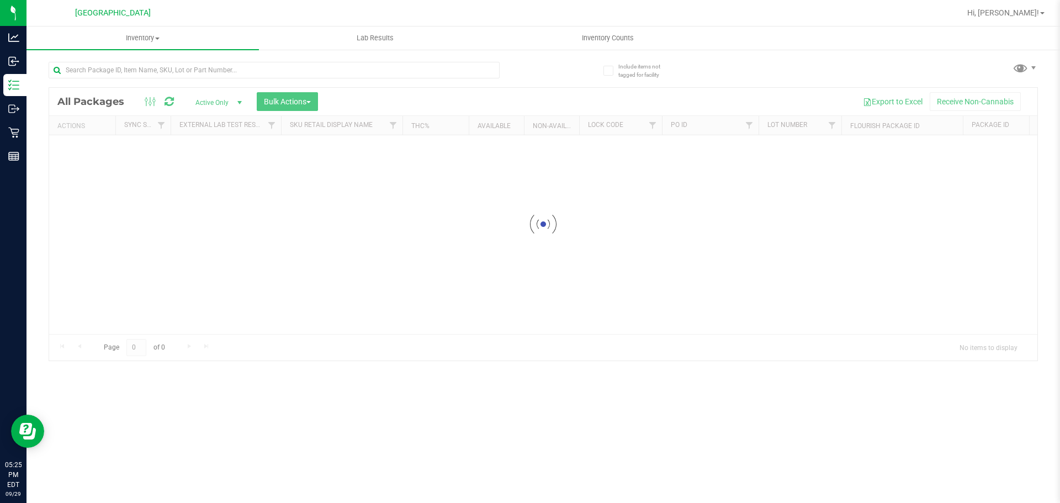
click at [395, 59] on div at bounding box center [296, 69] width 494 height 35
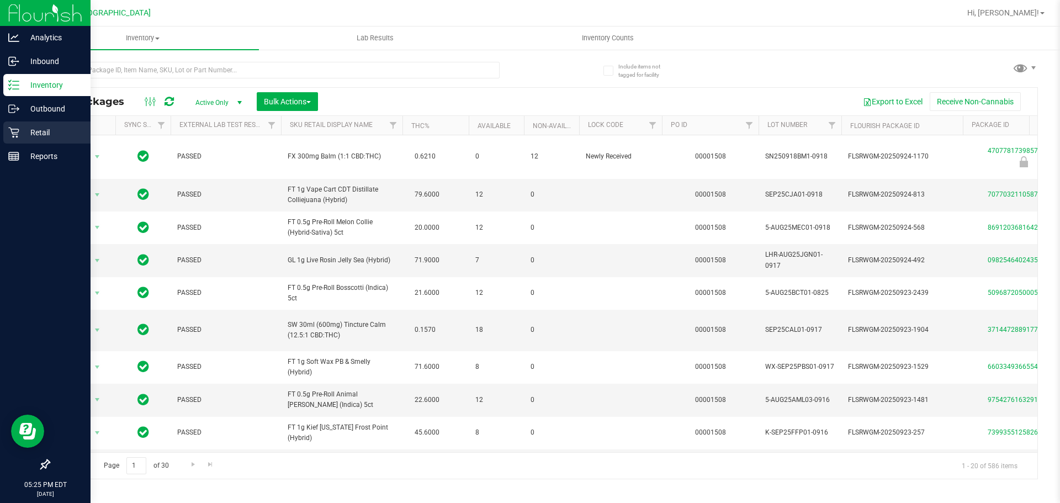
click at [12, 135] on icon at bounding box center [13, 132] width 11 height 11
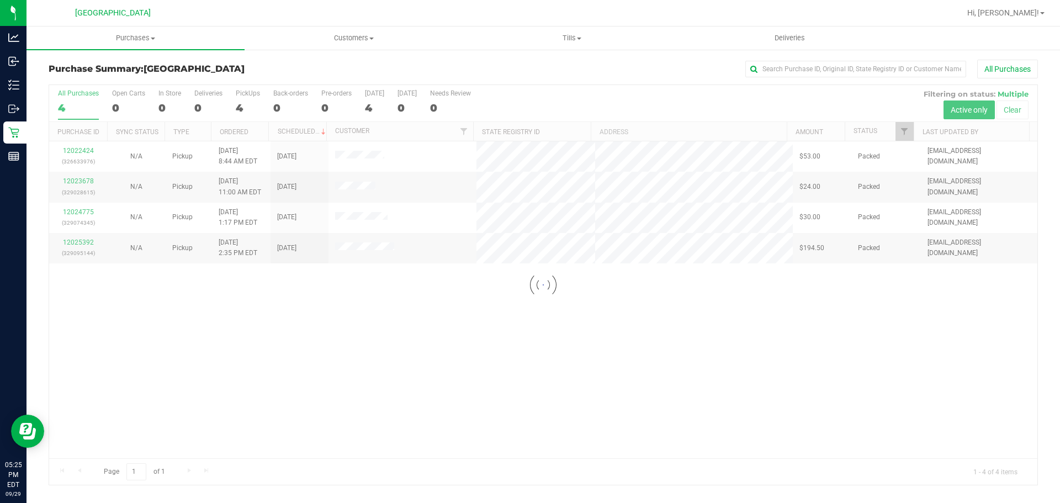
click at [429, 274] on div at bounding box center [543, 285] width 988 height 400
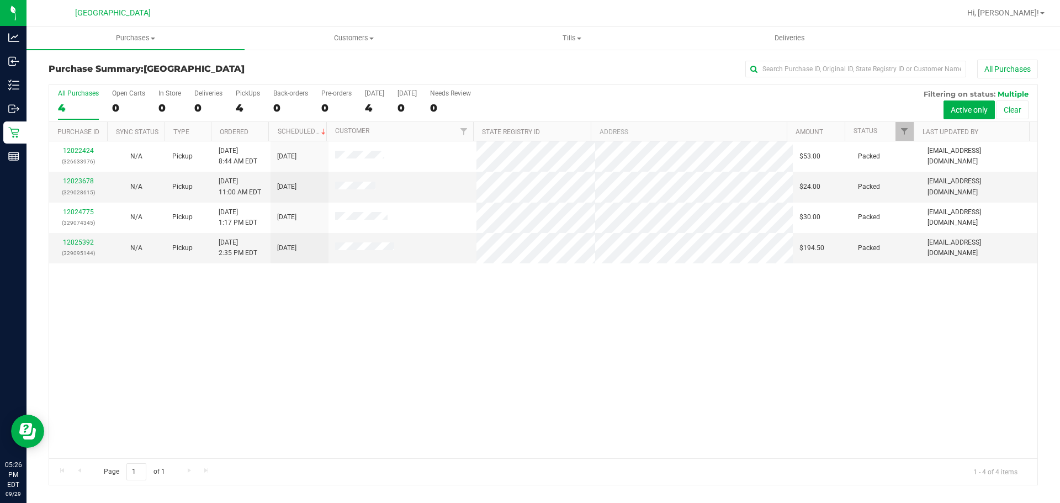
drag, startPoint x: 350, startPoint y: 302, endPoint x: 249, endPoint y: 402, distance: 142.0
click at [349, 302] on div "12022424 (326633976) N/A Pickup [DATE] 8:44 AM EDT 9/29/2025 $53.00 Packed [EMA…" at bounding box center [543, 299] width 988 height 317
click at [330, 377] on div "12022424 (326633976) N/A Pickup [DATE] 8:44 AM EDT 9/29/2025 $53.00 Packed [EMA…" at bounding box center [543, 299] width 988 height 317
click at [181, 36] on span "Purchases" at bounding box center [135, 38] width 218 height 10
click at [188, 69] on li "Summary of purchases" at bounding box center [135, 66] width 218 height 13
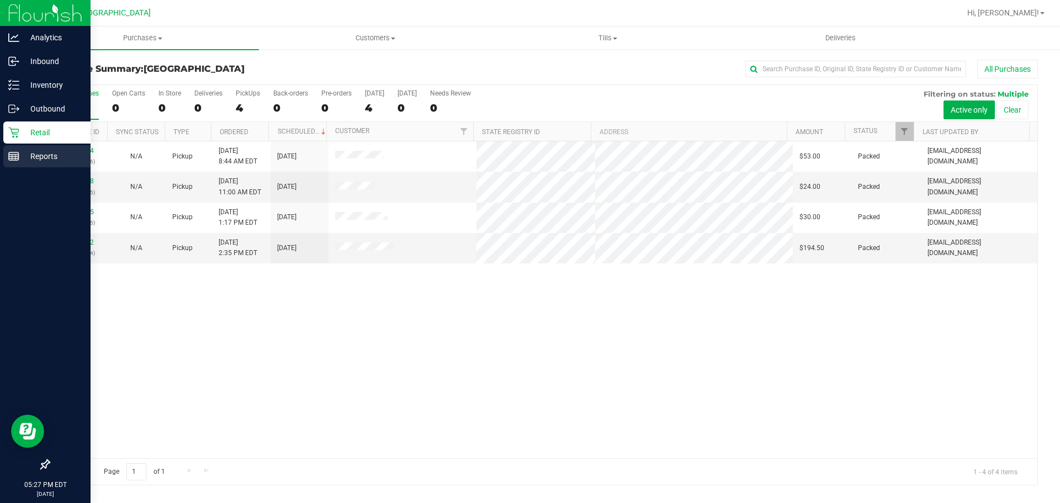
click at [24, 148] on div "Reports" at bounding box center [46, 156] width 87 height 22
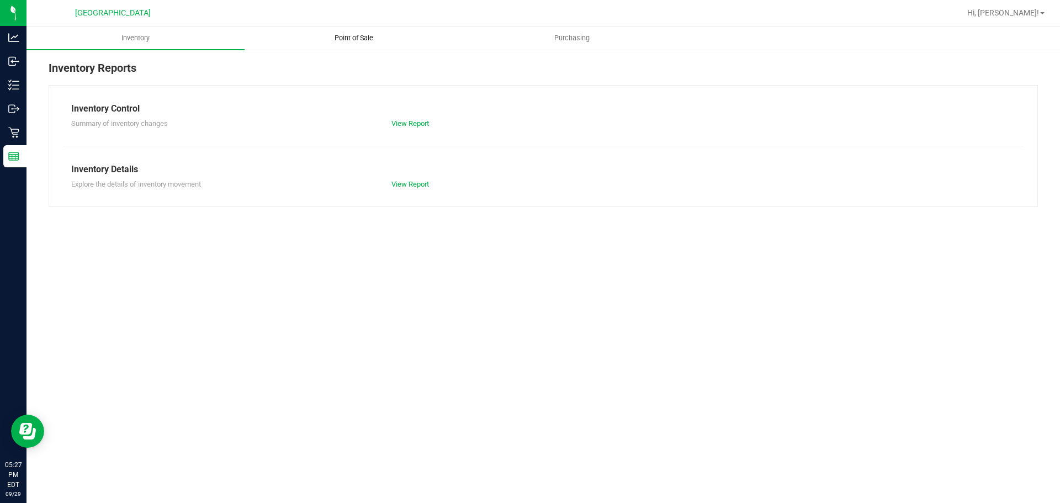
click at [302, 40] on uib-tab-heading "Point of Sale" at bounding box center [353, 38] width 217 height 22
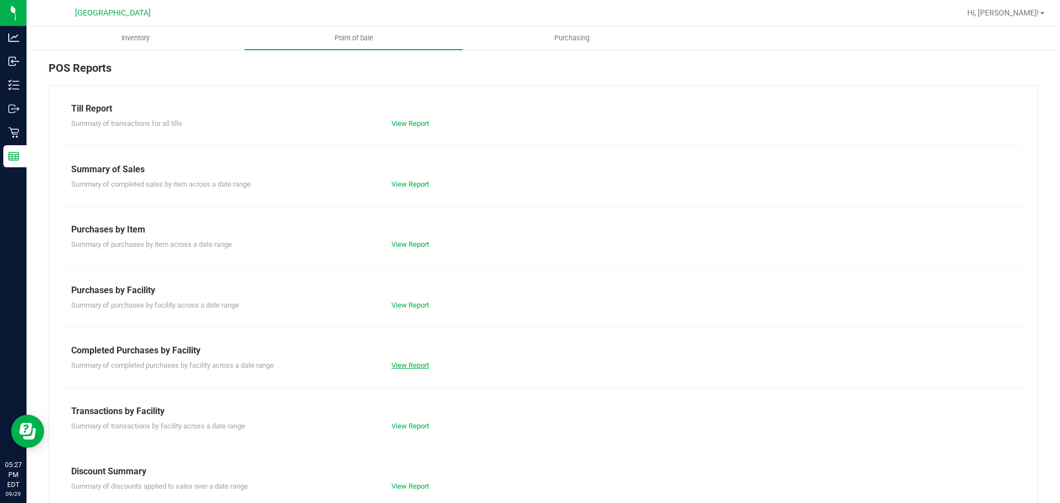
click at [417, 363] on link "View Report" at bounding box center [410, 365] width 38 height 8
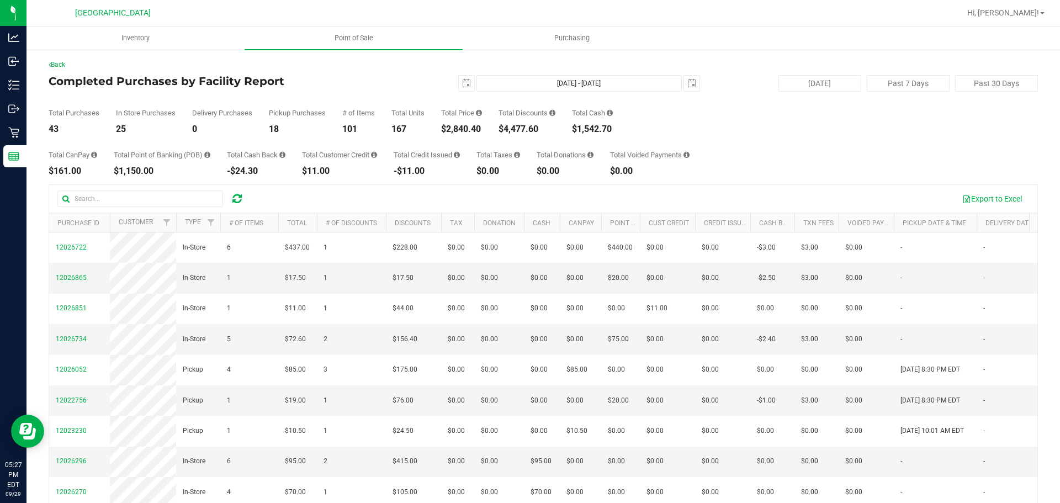
click at [667, 115] on div "Total Purchases 43 In Store Purchases 25 Delivery Purchases 0 Pickup Purchases …" at bounding box center [543, 113] width 989 height 42
click at [635, 139] on div "Total CanPay $161.00 Total Point of Banking (POB) $1,150.00 Total Cash Back -$2…" at bounding box center [543, 155] width 989 height 42
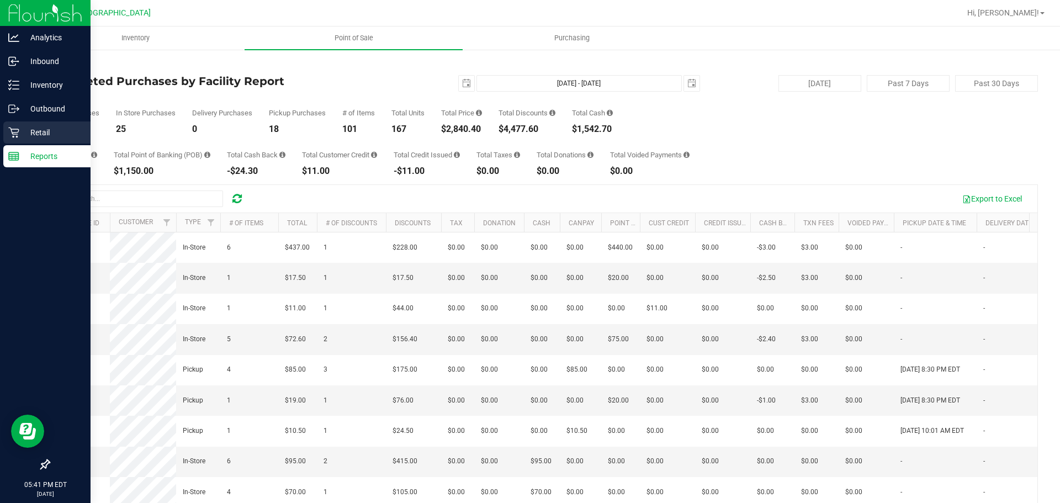
click at [23, 130] on p "Retail" at bounding box center [52, 132] width 66 height 13
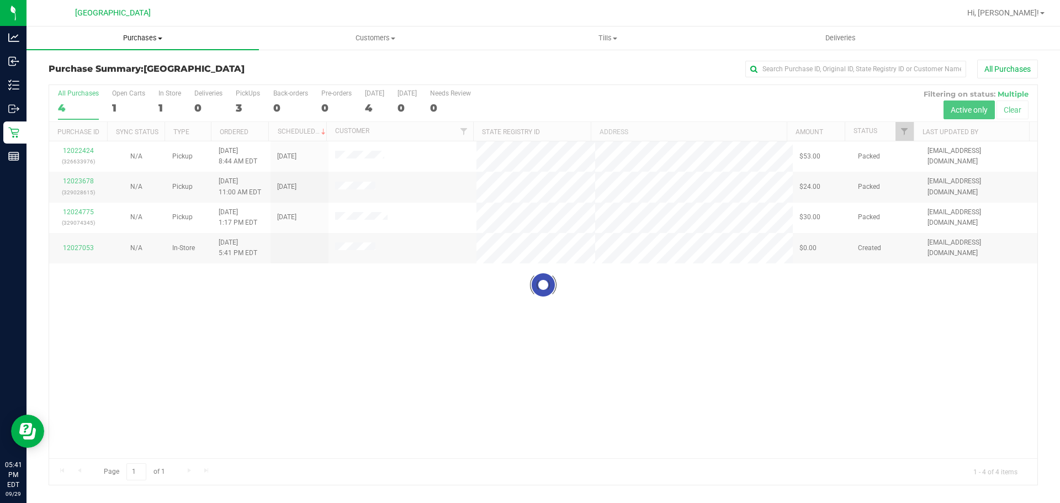
click at [147, 42] on uib-tab-heading "Purchases Summary of purchases Fulfillment All purchases" at bounding box center [142, 37] width 232 height 23
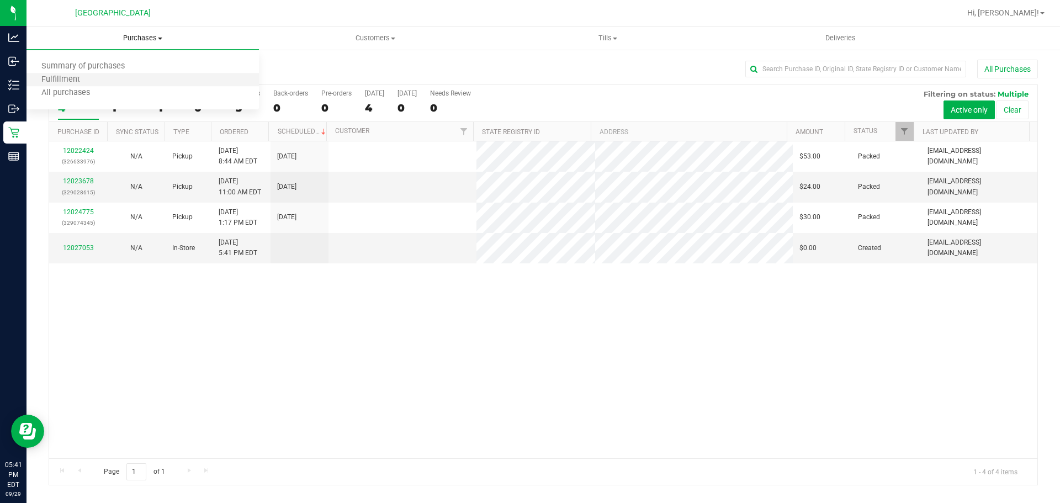
click at [115, 78] on li "Fulfillment" at bounding box center [142, 79] width 232 height 13
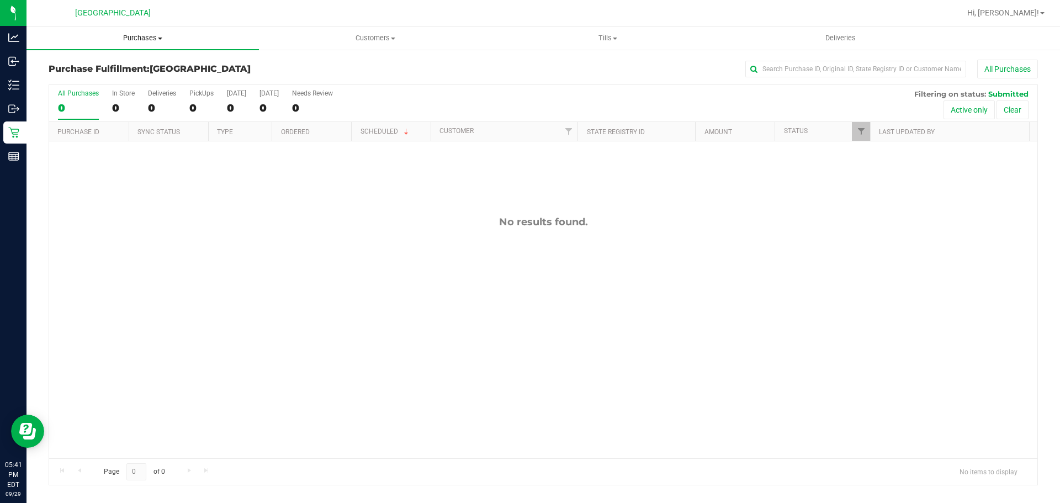
click at [136, 32] on uib-tab-heading "Purchases Summary of purchases Fulfillment All purchases" at bounding box center [142, 37] width 232 height 23
click at [107, 78] on li "Fulfillment" at bounding box center [142, 79] width 232 height 13
click at [125, 35] on span "Purchases" at bounding box center [142, 38] width 232 height 10
click at [118, 84] on li "Fulfillment" at bounding box center [142, 79] width 232 height 13
drag, startPoint x: 150, startPoint y: 35, endPoint x: 141, endPoint y: 51, distance: 18.1
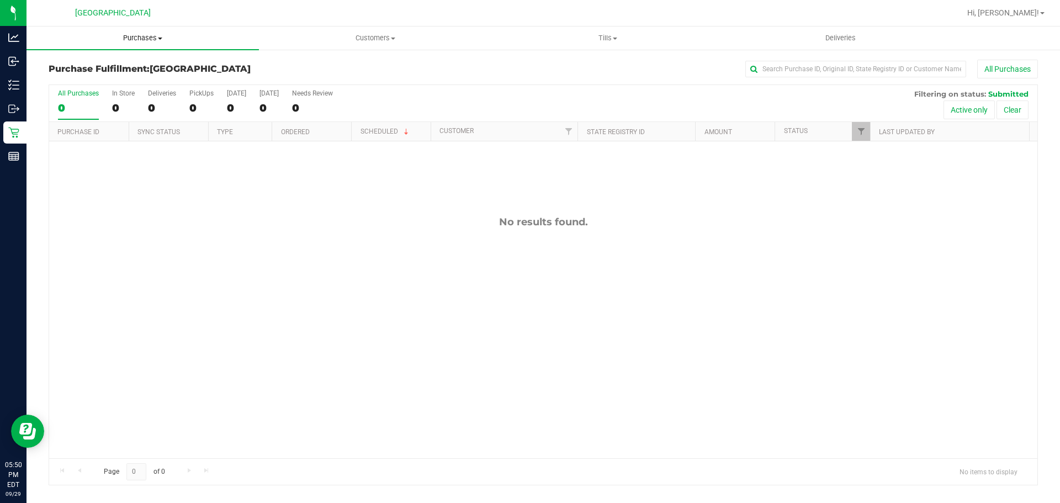
click at [149, 36] on span "Purchases" at bounding box center [142, 38] width 232 height 10
click at [132, 76] on li "Fulfillment" at bounding box center [142, 79] width 232 height 13
click at [143, 29] on uib-tab-heading "Purchases Summary of purchases Fulfillment All purchases" at bounding box center [142, 37] width 232 height 23
click at [124, 51] on ul "Summary of purchases Fulfillment All purchases" at bounding box center [142, 80] width 232 height 60
click at [169, 40] on span "Purchases" at bounding box center [142, 38] width 232 height 10
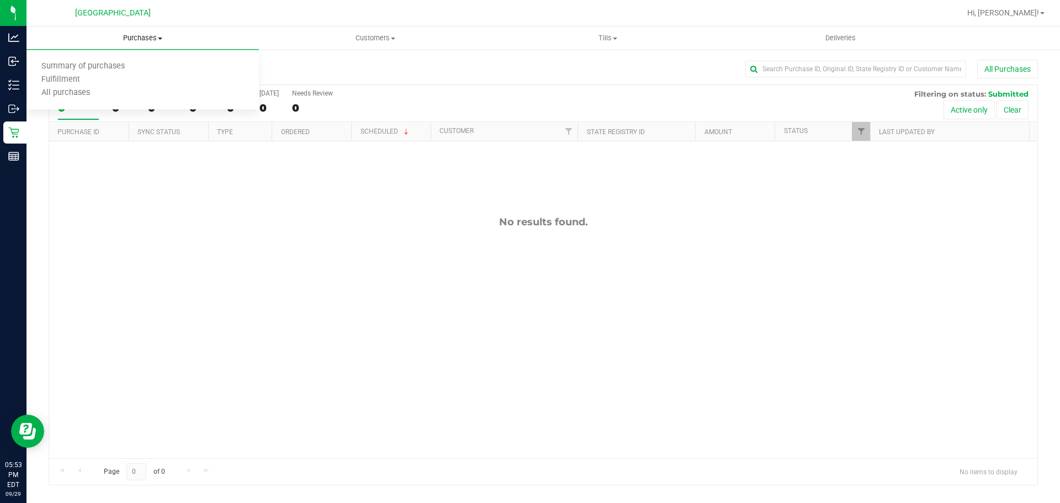
click at [159, 66] on li "Summary of purchases" at bounding box center [142, 66] width 232 height 13
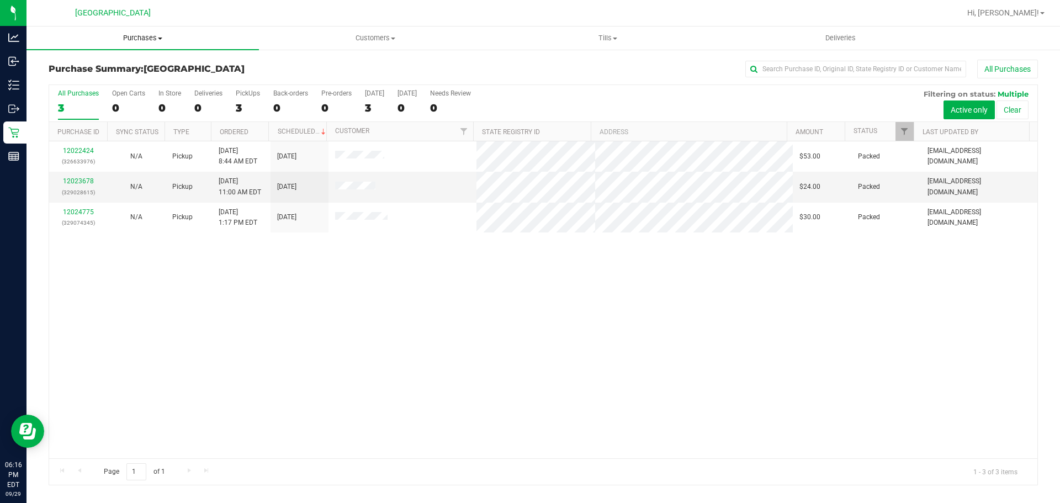
click at [177, 39] on span "Purchases" at bounding box center [142, 38] width 232 height 10
click at [188, 61] on li "Summary of purchases" at bounding box center [142, 66] width 232 height 13
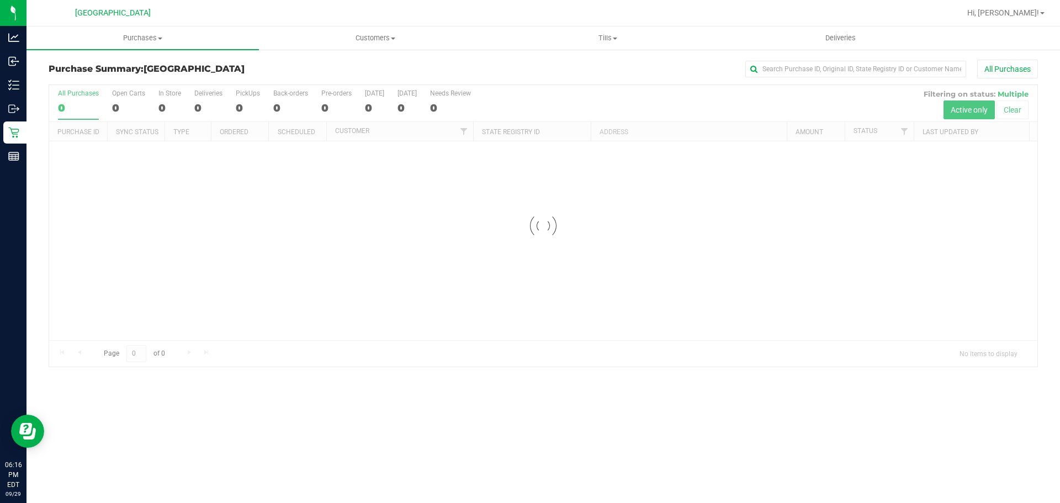
click at [508, 67] on div "All Purchases" at bounding box center [707, 69] width 659 height 19
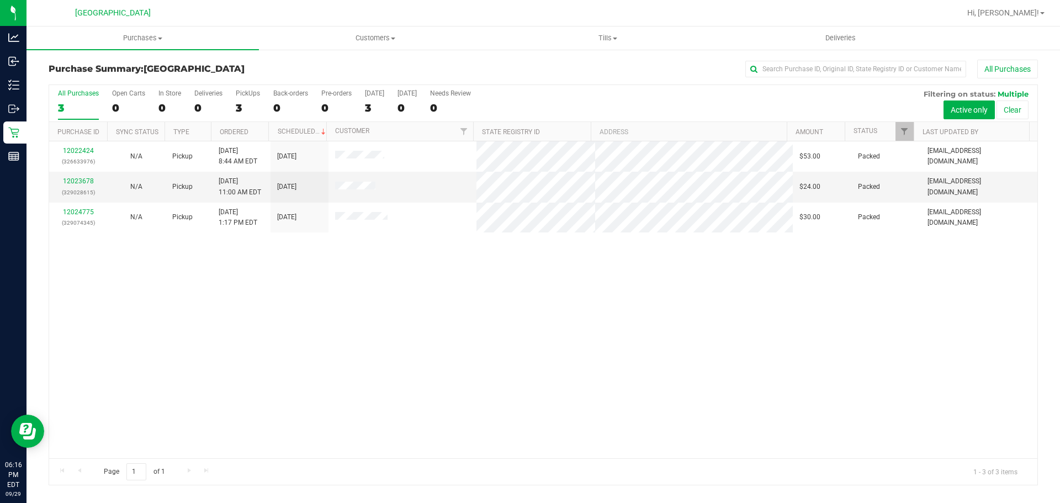
click at [597, 239] on div "12022424 (326633976) N/A Pickup [DATE] 8:44 AM EDT 9/29/2025 $53.00 Packed [EMA…" at bounding box center [543, 299] width 988 height 317
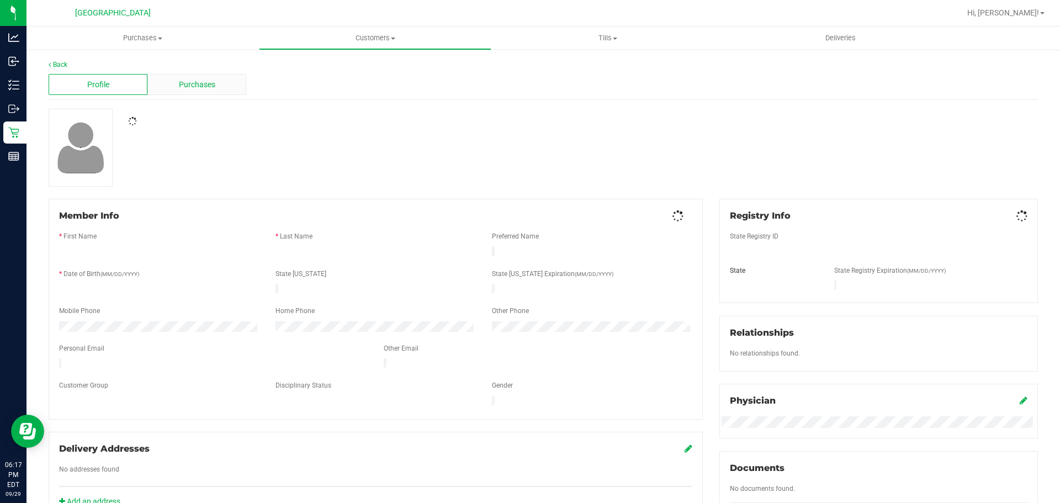
click at [203, 78] on div "Purchases" at bounding box center [196, 84] width 99 height 21
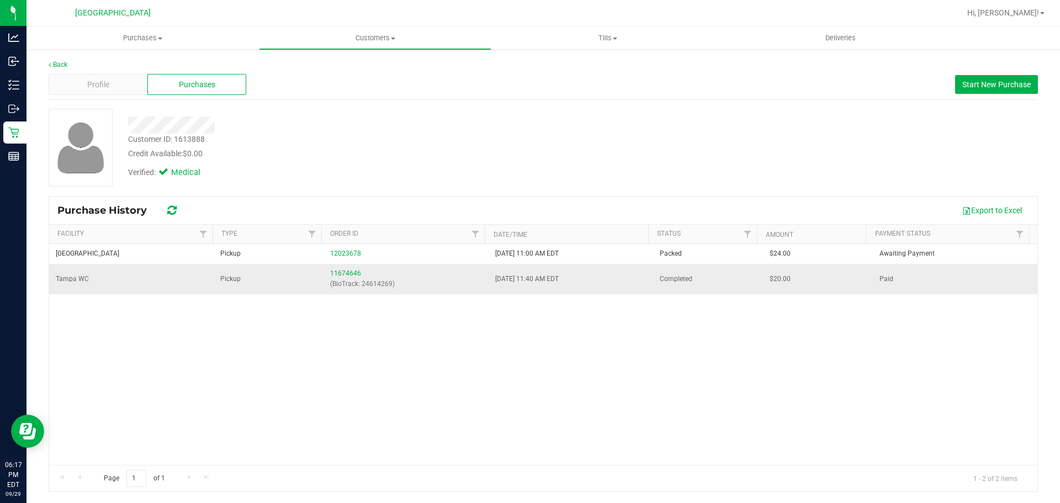
click at [342, 277] on div "11674646 (BioTrack: 24614269)" at bounding box center [405, 278] width 151 height 21
click at [342, 274] on link "11674646" at bounding box center [345, 273] width 31 height 8
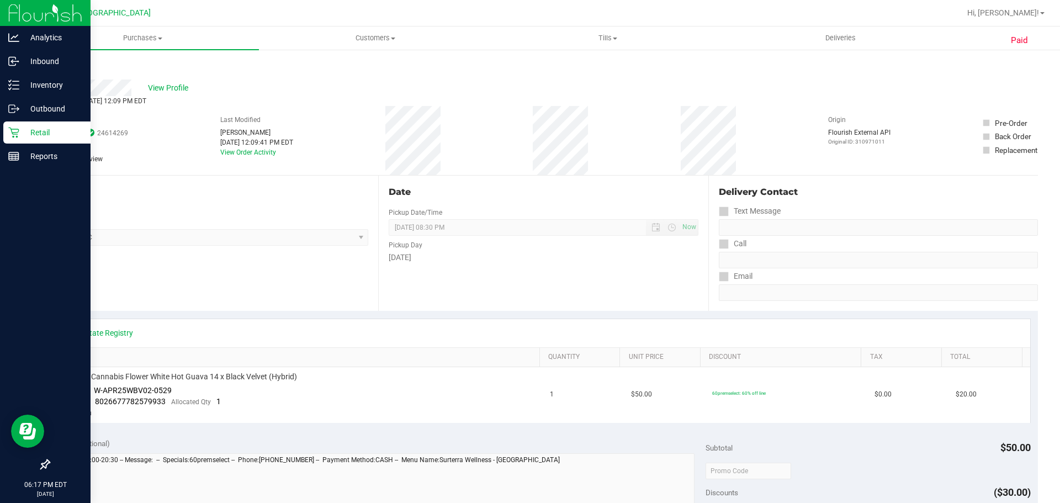
click at [25, 132] on p "Retail" at bounding box center [52, 132] width 66 height 13
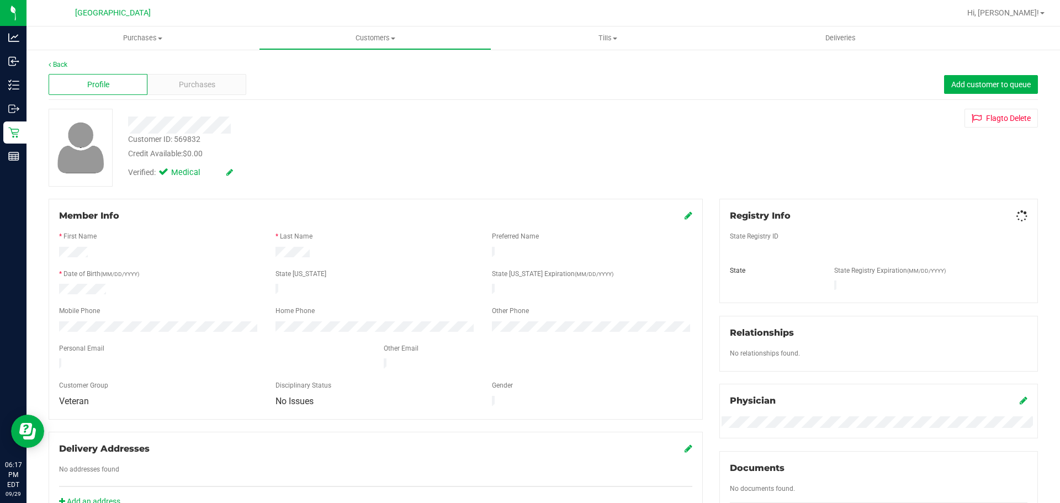
click at [180, 106] on div "Back Profile Purchases Add customer to queue Customer ID: 569832 Credit Availab…" at bounding box center [543, 410] width 989 height 701
click at [185, 71] on div "Profile Purchases Add customer to queue" at bounding box center [543, 85] width 989 height 30
click at [185, 80] on span "Purchases" at bounding box center [197, 85] width 36 height 12
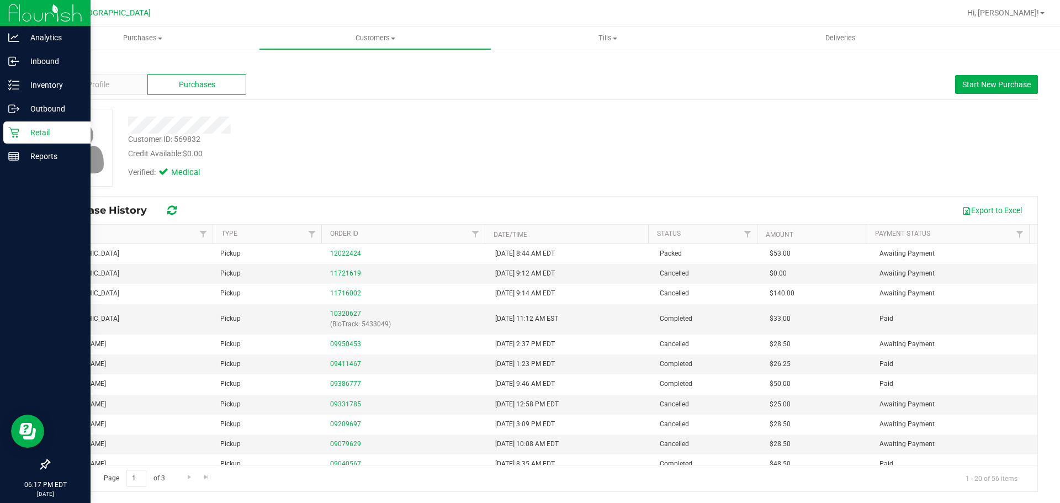
click at [28, 131] on p "Retail" at bounding box center [52, 132] width 66 height 13
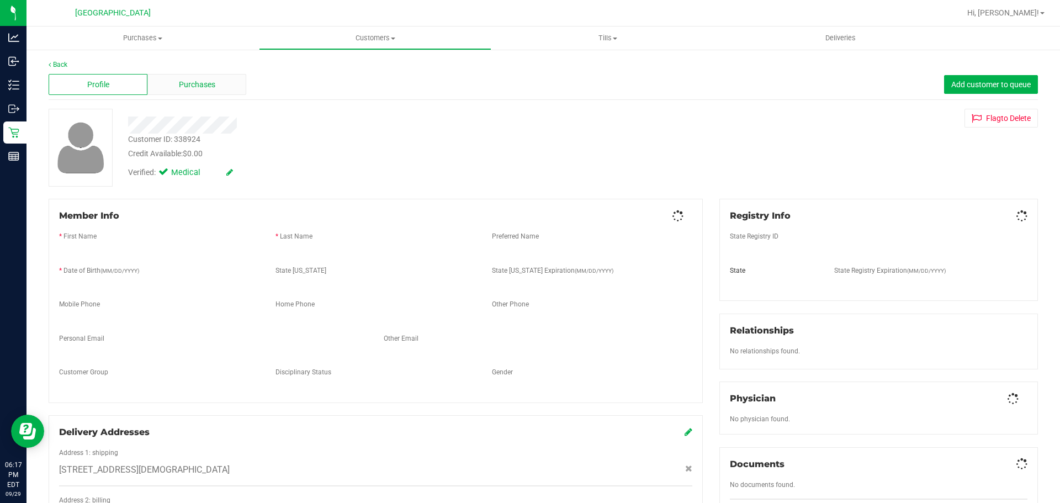
click at [201, 93] on div "Purchases" at bounding box center [196, 84] width 99 height 21
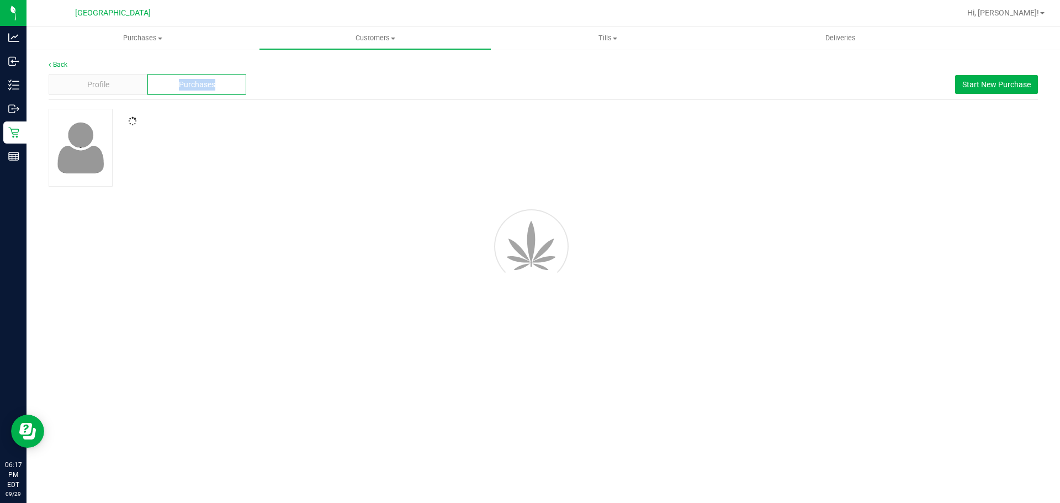
click at [201, 93] on div "Purchases" at bounding box center [196, 84] width 99 height 21
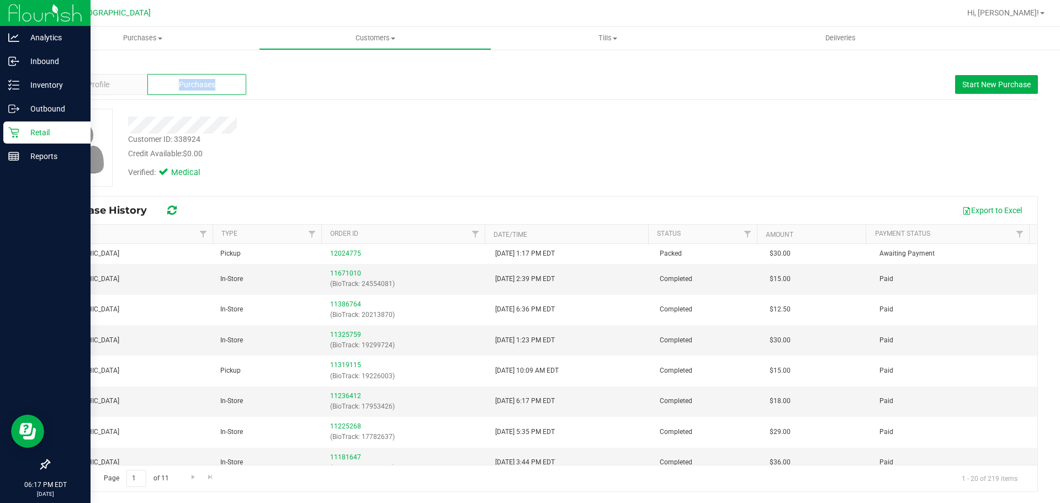
click at [26, 122] on div "Retail" at bounding box center [46, 132] width 87 height 22
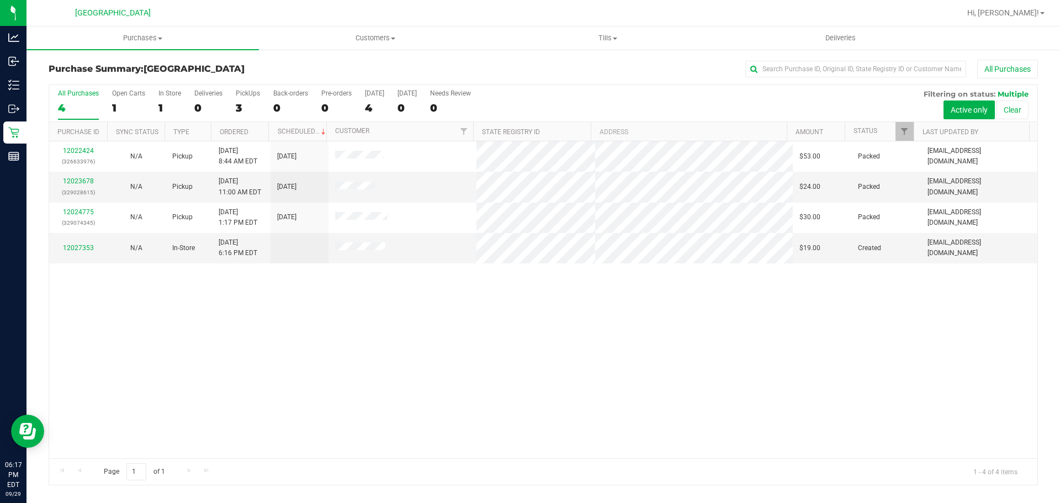
click at [382, 9] on div at bounding box center [579, 13] width 762 height 22
click at [374, 67] on h3 "Purchase Summary: [GEOGRAPHIC_DATA]" at bounding box center [213, 69] width 329 height 10
click at [567, 76] on div "All Purchases" at bounding box center [707, 69] width 659 height 19
click at [241, 30] on uib-tab-heading "Purchases Summary of purchases Fulfillment All purchases" at bounding box center [142, 37] width 232 height 23
click at [248, 58] on ul "Summary of purchases Fulfillment All purchases" at bounding box center [142, 80] width 232 height 60
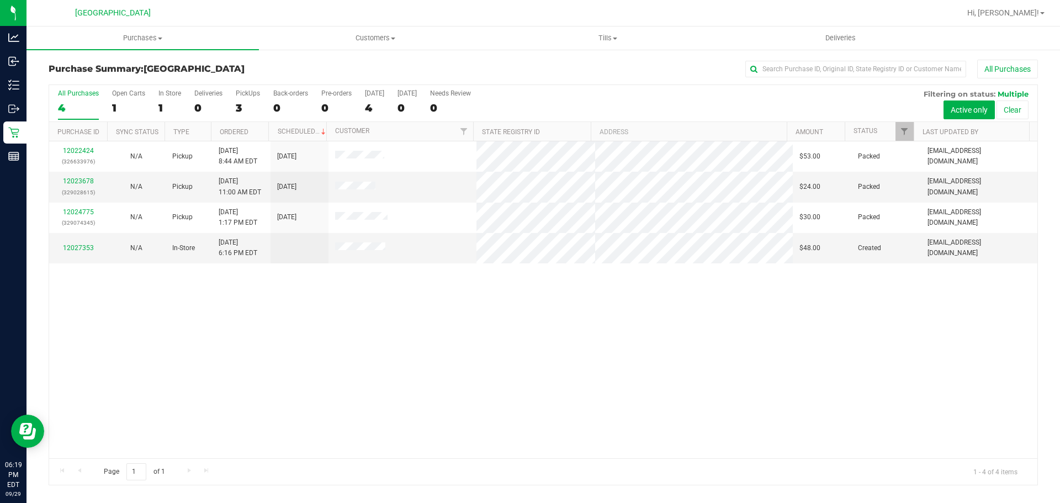
click at [238, 50] on link "Purchases Summary of purchases Fulfillment All purchases" at bounding box center [142, 37] width 232 height 23
click at [235, 60] on li "Summary of purchases" at bounding box center [142, 66] width 232 height 13
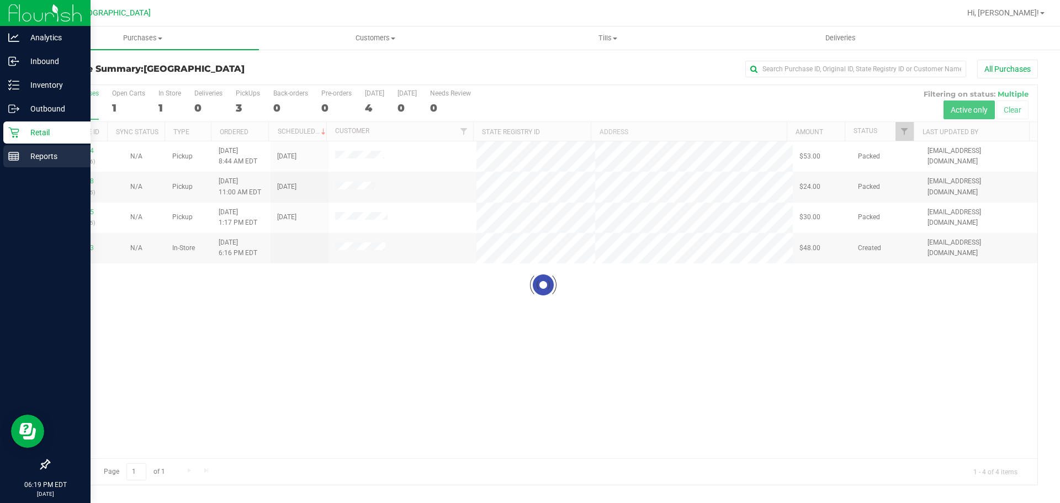
click at [24, 151] on p "Reports" at bounding box center [52, 156] width 66 height 13
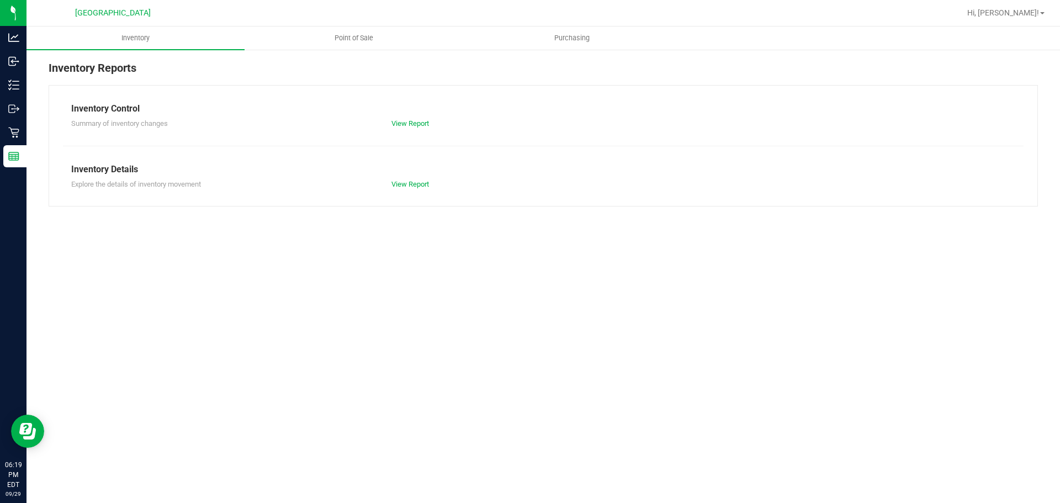
click at [299, 50] on div "Inventory Reports Inventory Control Summary of inventory changes View Report In…" at bounding box center [542, 133] width 1033 height 169
click at [305, 44] on uib-tab-heading "Point of Sale" at bounding box center [353, 38] width 217 height 22
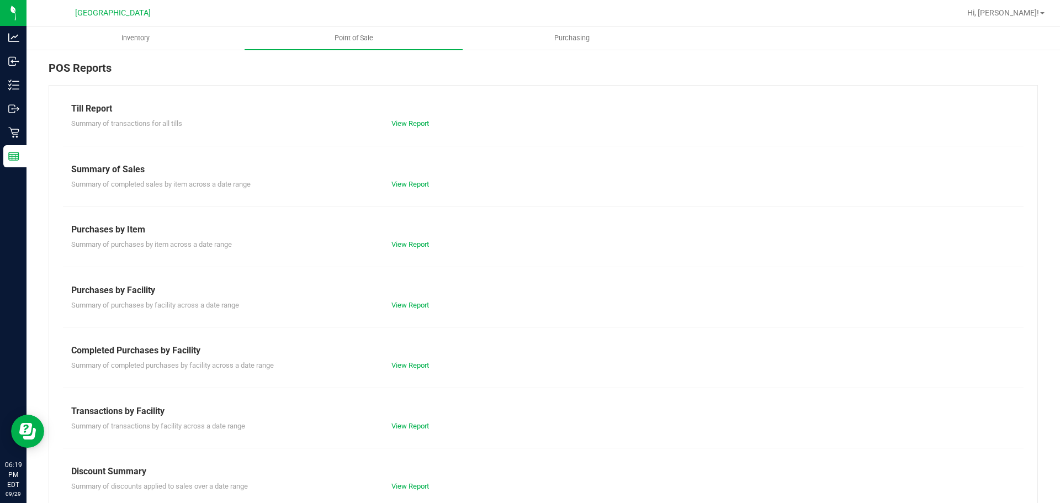
click at [403, 360] on div "View Report" at bounding box center [463, 365] width 160 height 11
click at [401, 366] on link "View Report" at bounding box center [410, 365] width 38 height 8
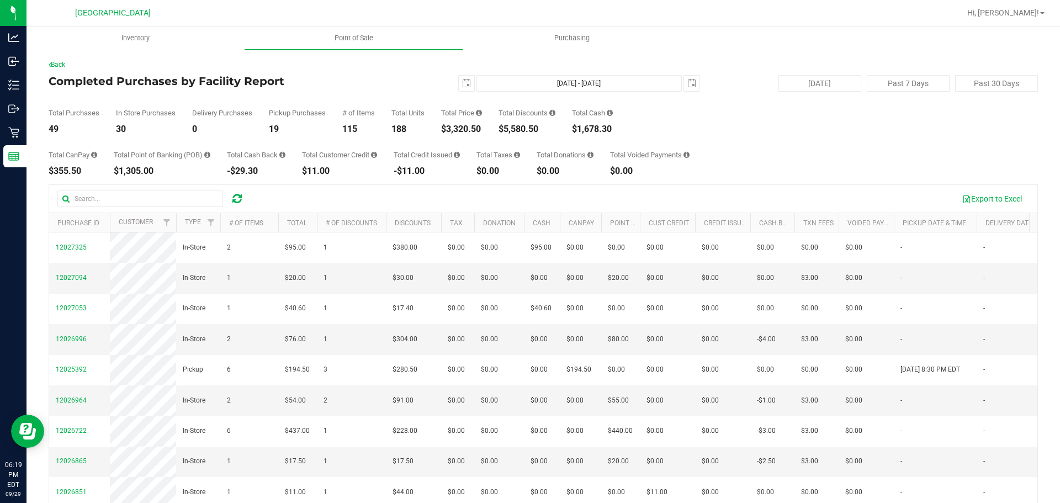
click at [734, 100] on div "Total Purchases 49 In Store Purchases 30 Delivery Purchases 0 Pickup Purchases …" at bounding box center [543, 113] width 989 height 42
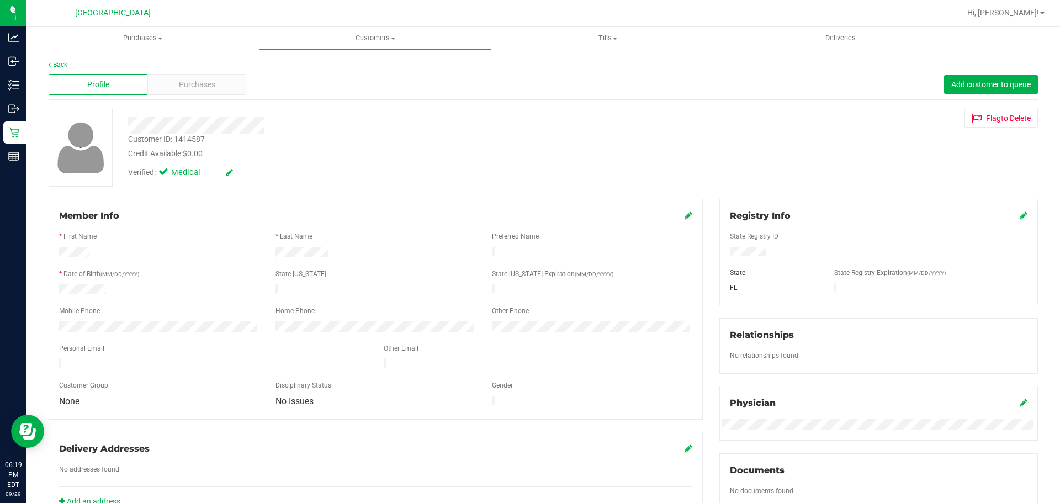
click at [145, 86] on div "Profile" at bounding box center [98, 84] width 99 height 21
click at [158, 82] on div "Purchases" at bounding box center [196, 84] width 99 height 21
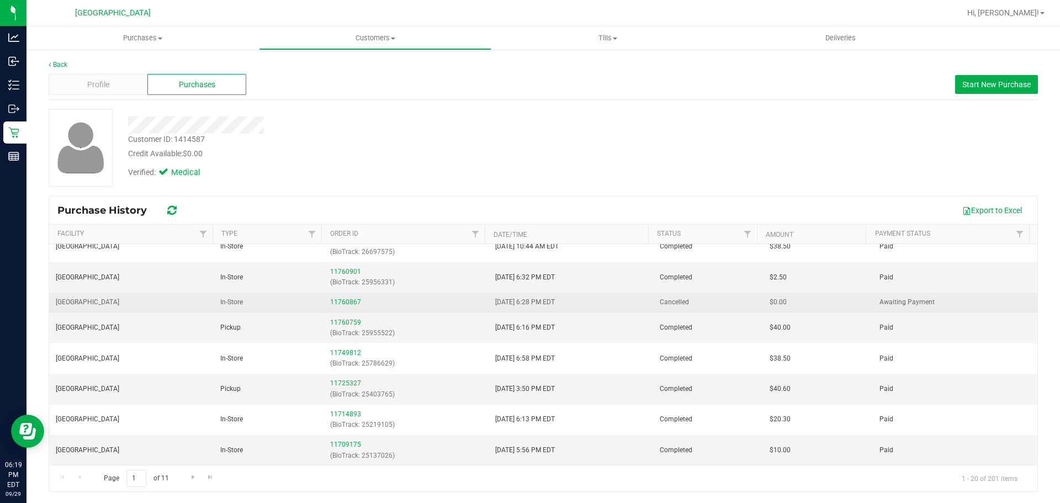
scroll to position [369, 0]
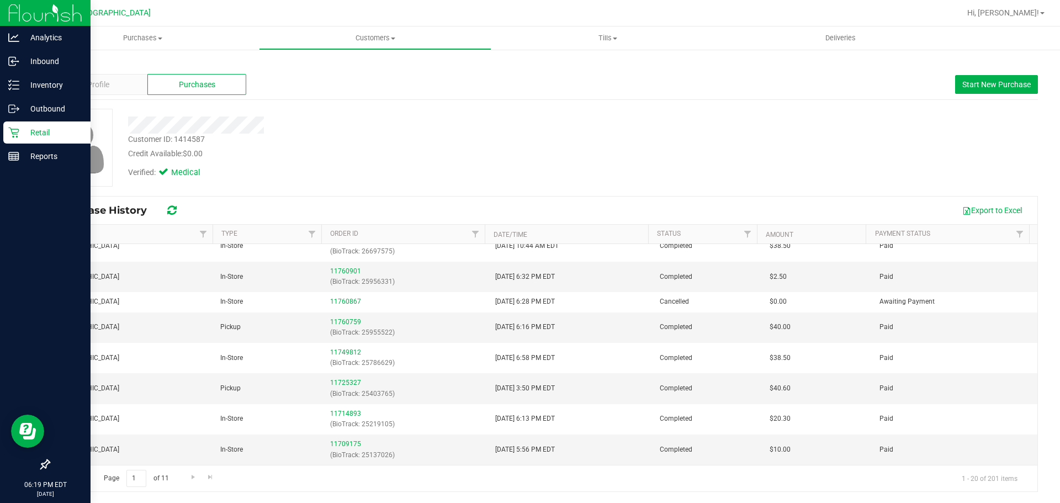
click at [17, 130] on icon at bounding box center [13, 132] width 11 height 11
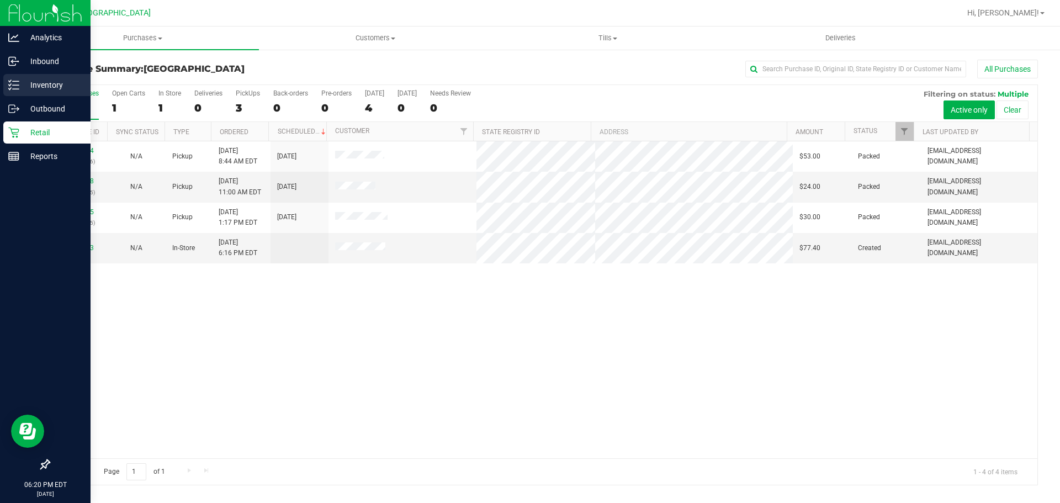
click at [18, 81] on icon at bounding box center [13, 84] width 11 height 11
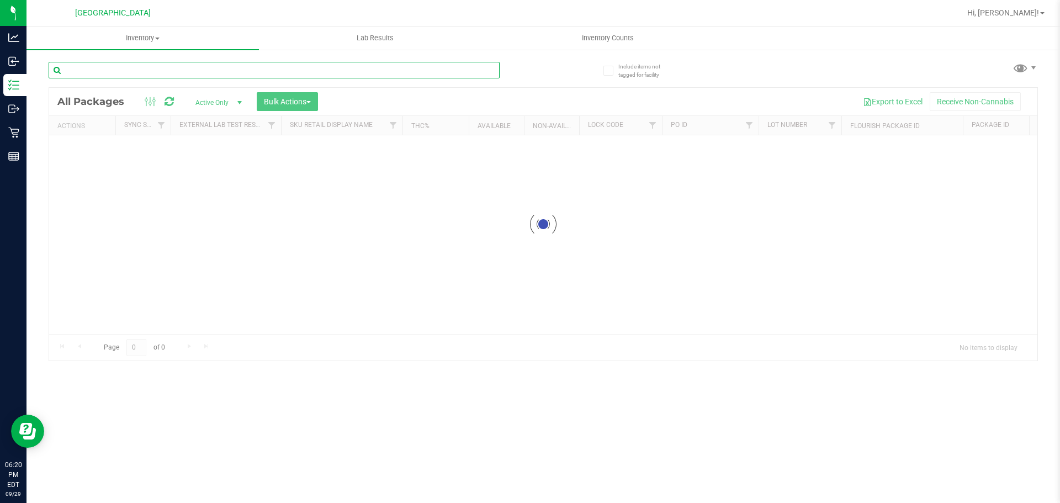
click at [147, 70] on input "text" at bounding box center [274, 70] width 451 height 17
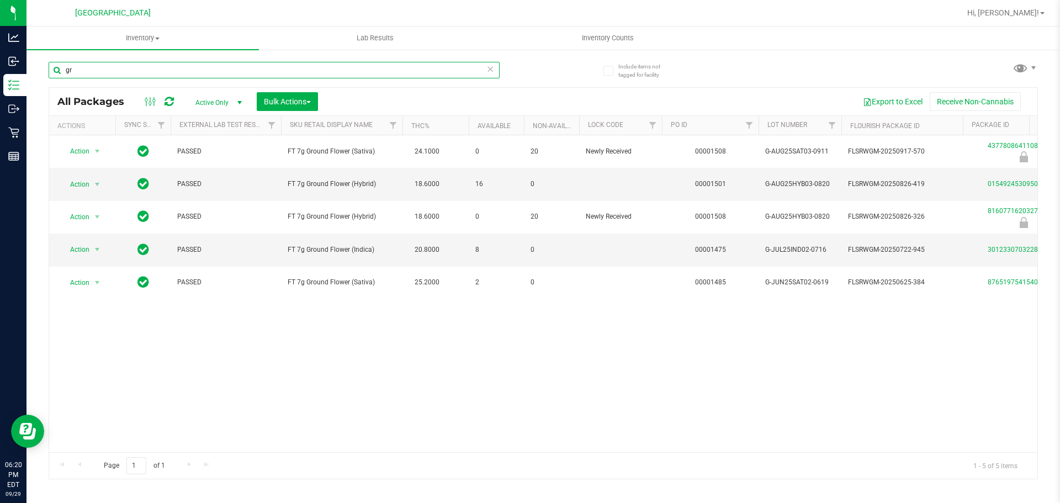
type input "g"
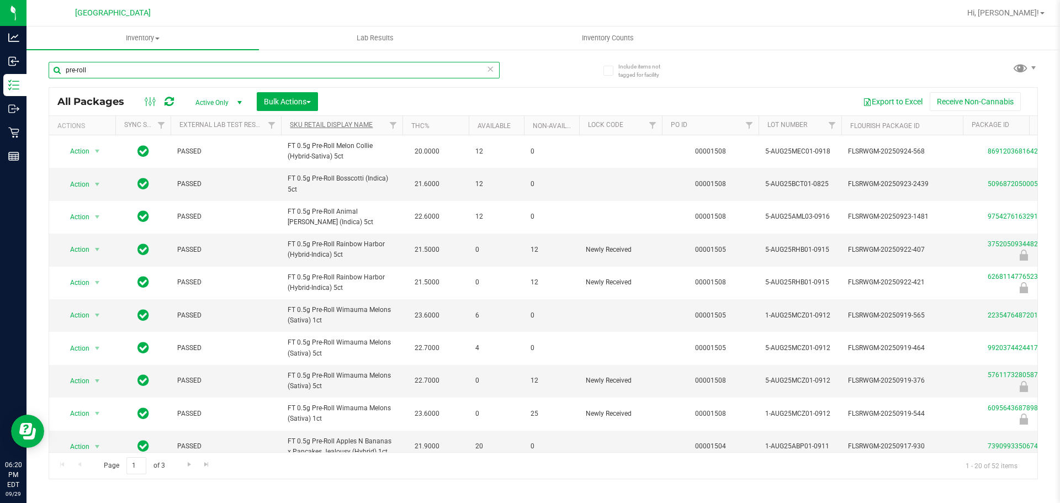
type input "pre-roll"
click at [338, 126] on link "Sku Retail Display Name" at bounding box center [331, 125] width 83 height 8
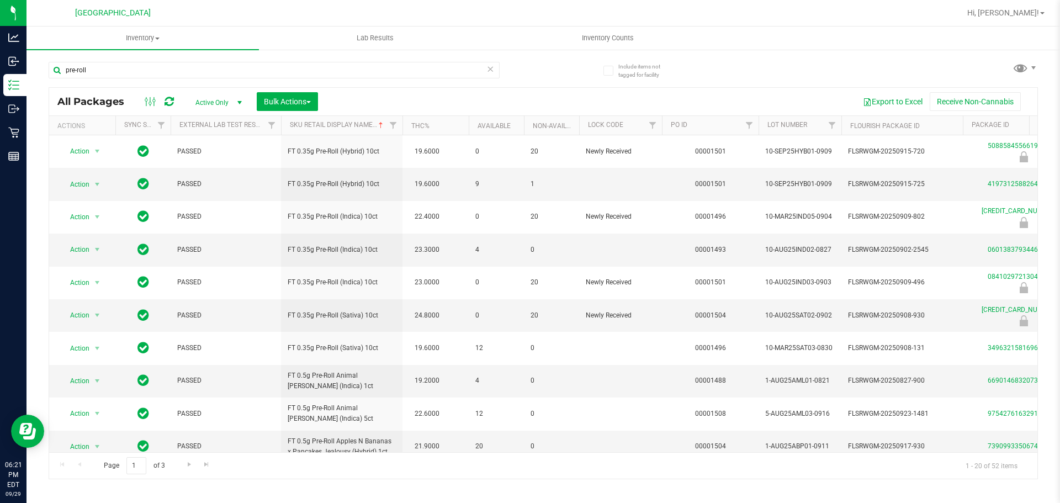
click at [515, 65] on div "pre-roll" at bounding box center [296, 69] width 494 height 35
click at [447, 187] on td "19.6000" at bounding box center [435, 184] width 66 height 33
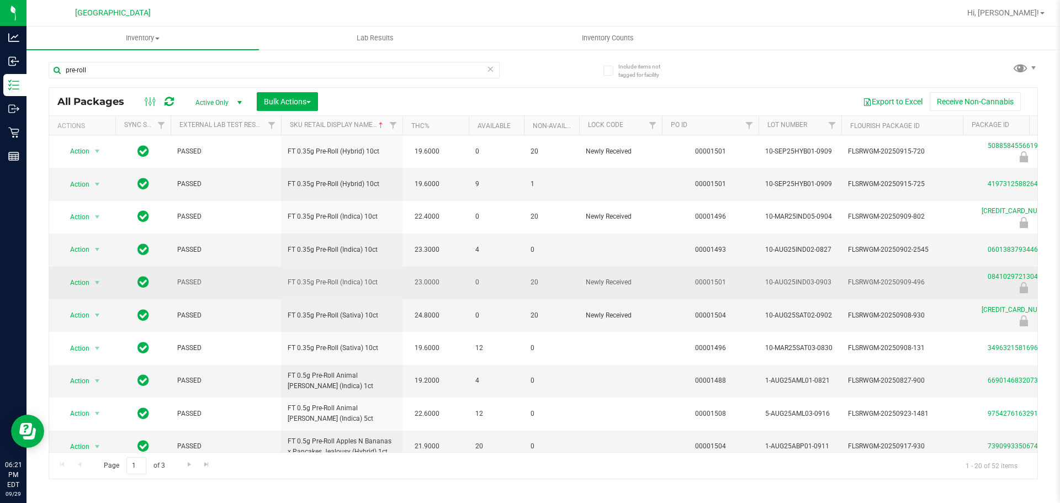
click at [641, 267] on td "Newly Received" at bounding box center [620, 283] width 83 height 33
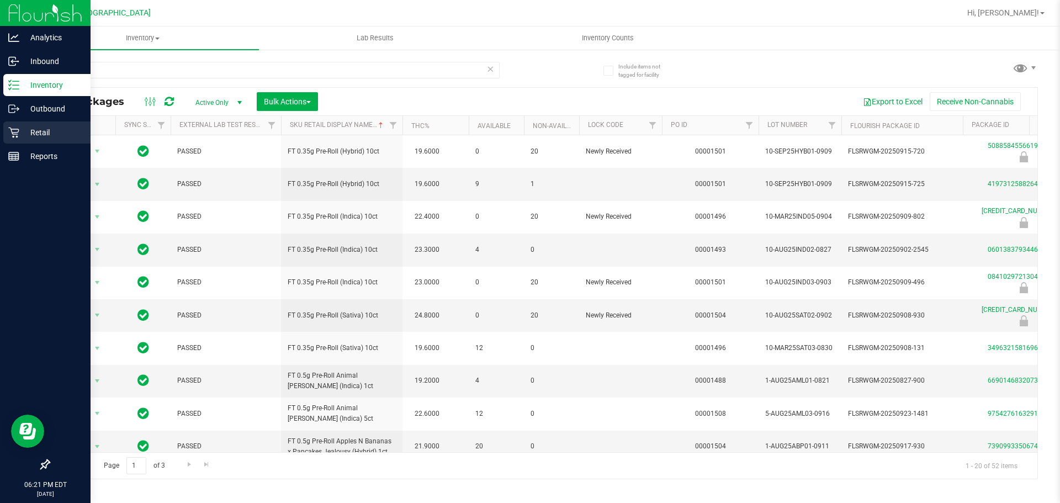
click at [15, 129] on icon at bounding box center [13, 132] width 10 height 10
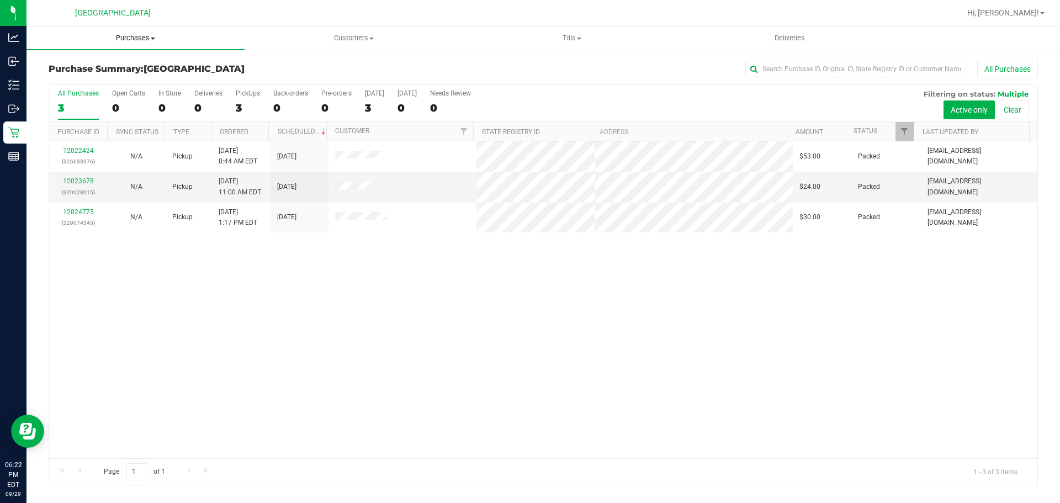
click at [194, 46] on uib-tab-heading "Purchases Summary of purchases Fulfillment All purchases" at bounding box center [135, 37] width 218 height 23
click at [184, 71] on li "Summary of purchases" at bounding box center [135, 66] width 218 height 13
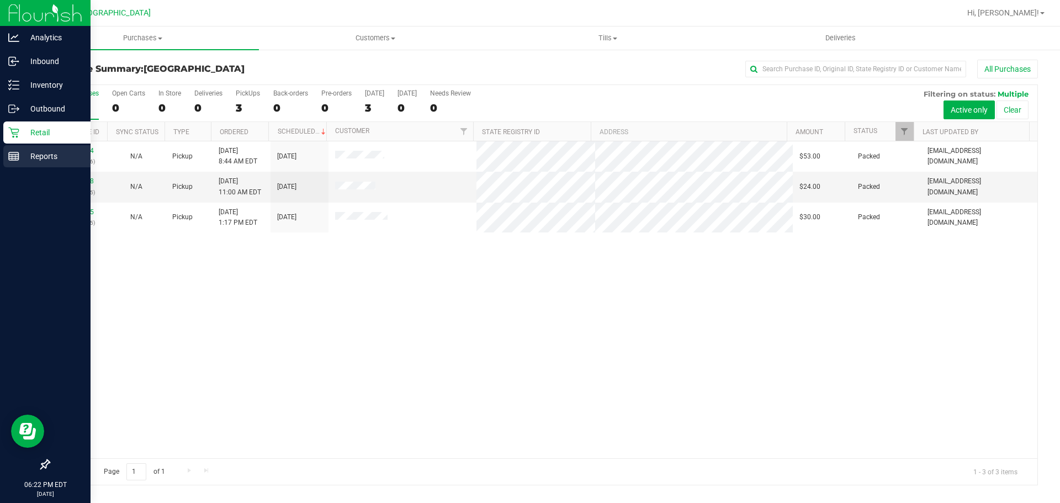
click at [74, 158] on p "Reports" at bounding box center [52, 156] width 66 height 13
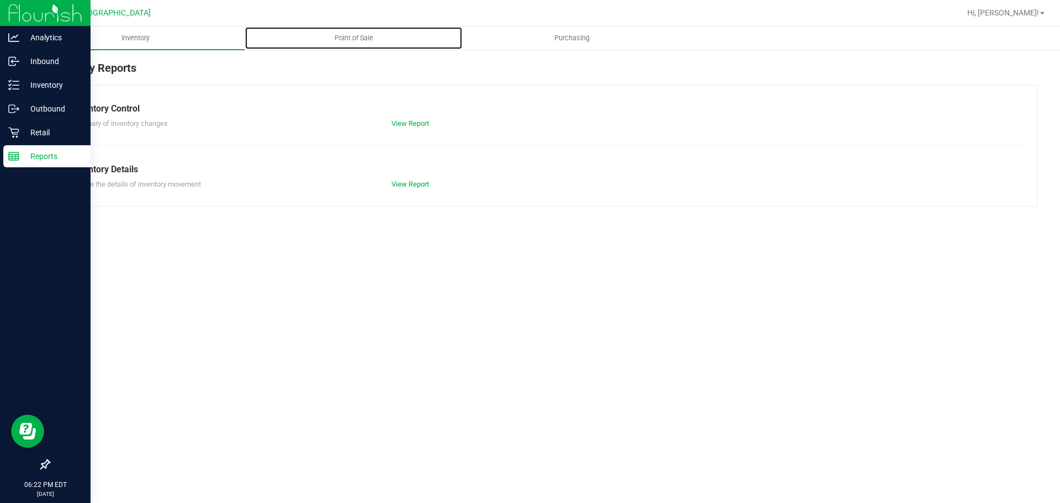
click at [405, 40] on uib-tab-heading "Point of Sale" at bounding box center [353, 38] width 217 height 22
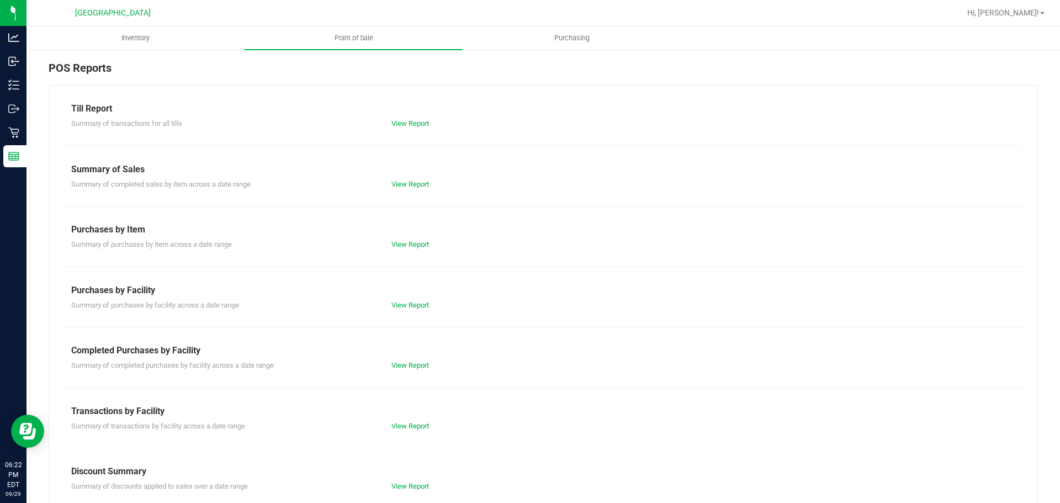
click at [417, 360] on div "View Report" at bounding box center [463, 365] width 160 height 11
click at [418, 363] on link "View Report" at bounding box center [410, 365] width 38 height 8
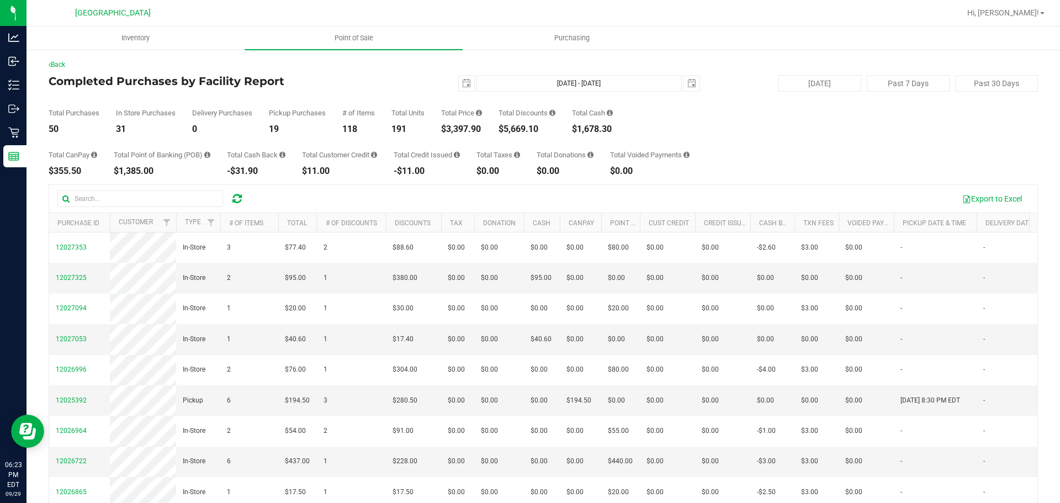
click at [647, 137] on div "Total CanPay $355.50 Total Point of Banking (POB) $1,385.00 Total Cash Back -$3…" at bounding box center [543, 155] width 989 height 42
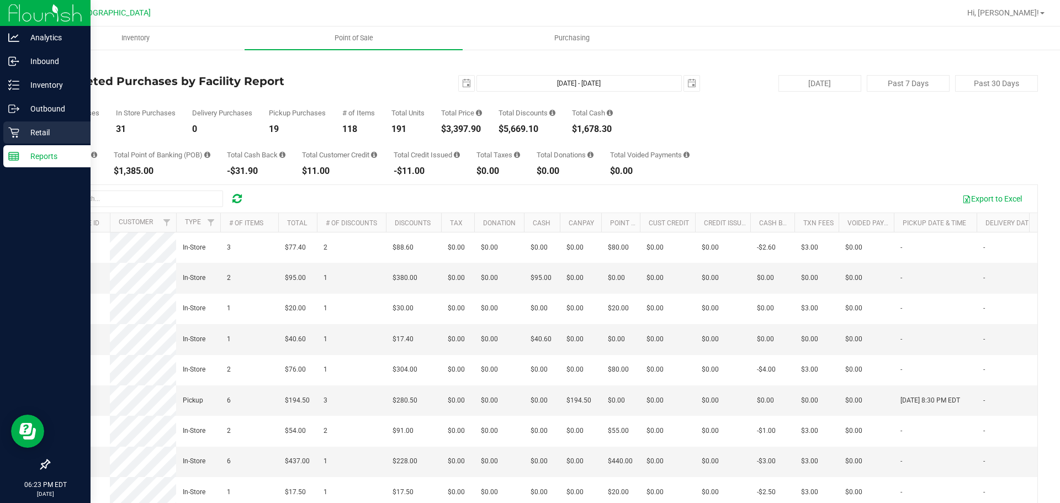
click at [45, 134] on p "Retail" at bounding box center [52, 132] width 66 height 13
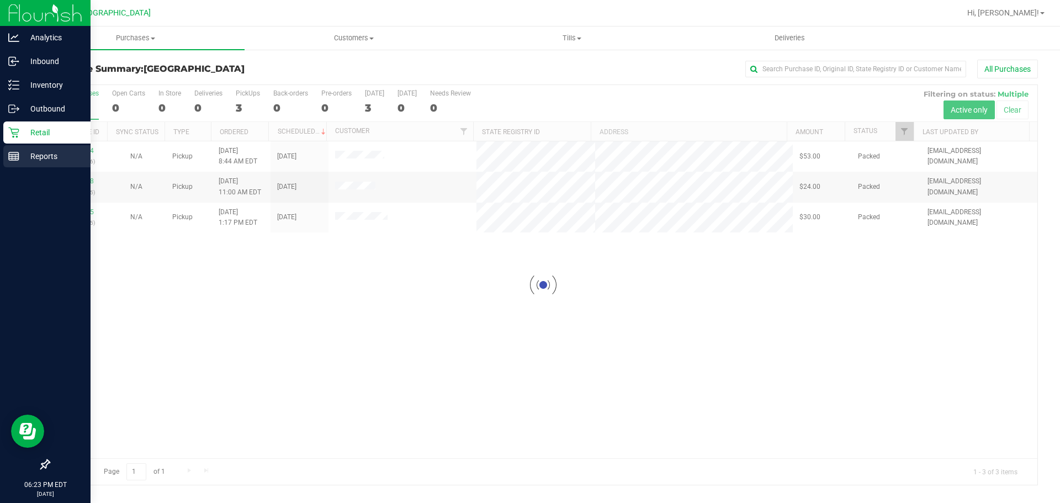
click at [1, 150] on link "Reports" at bounding box center [45, 157] width 91 height 24
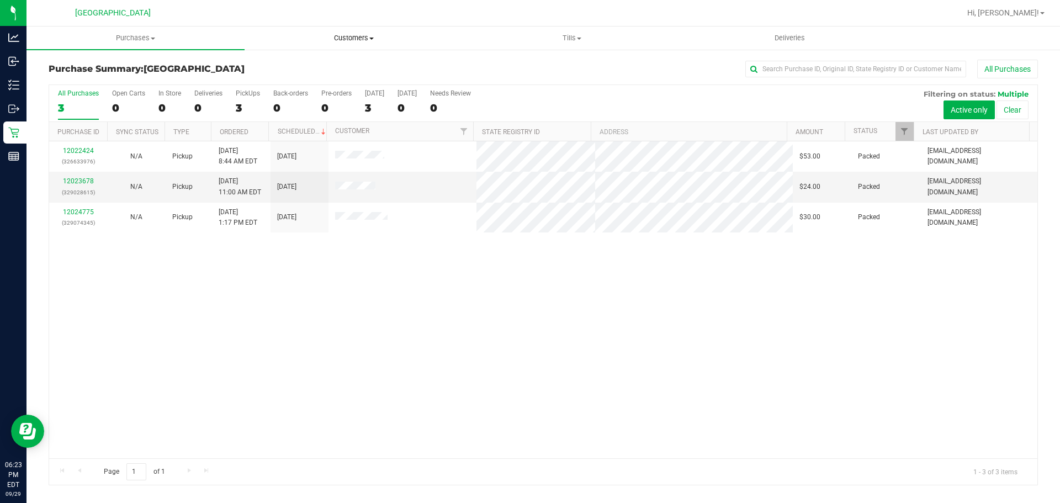
click at [322, 46] on uib-tab-heading "Customers All customers Add a new customer All physicians" at bounding box center [353, 38] width 217 height 22
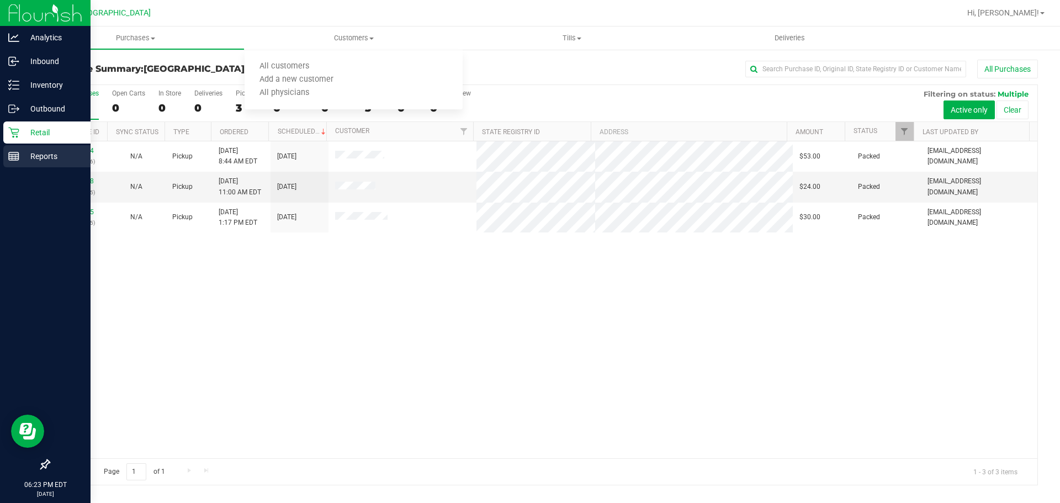
click at [17, 155] on line at bounding box center [14, 155] width 10 height 0
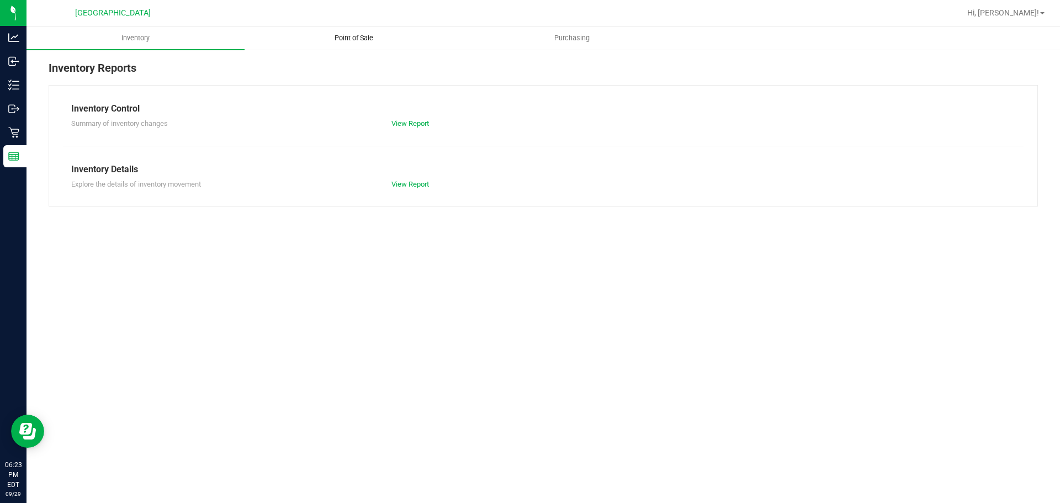
click at [343, 35] on span "Point of Sale" at bounding box center [354, 38] width 68 height 10
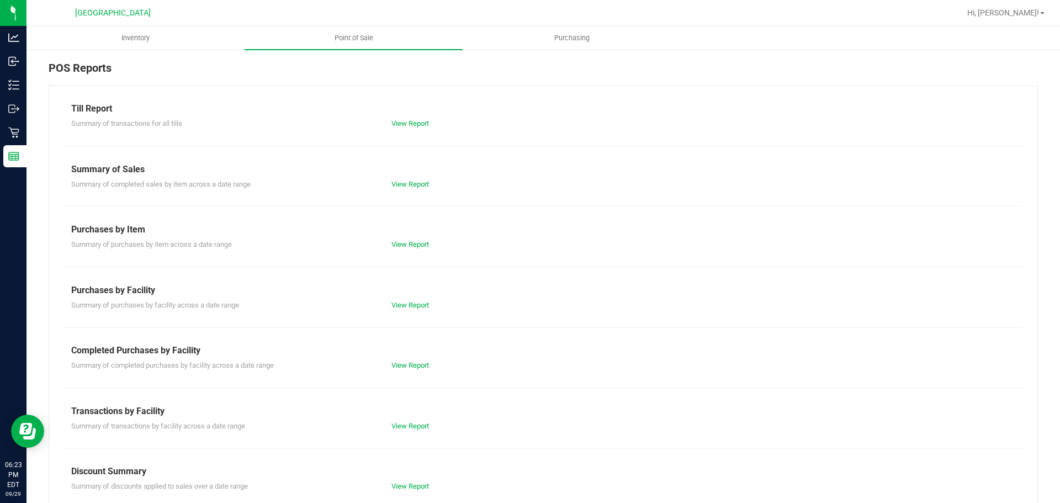
click at [408, 360] on div "View Report" at bounding box center [463, 365] width 160 height 11
click at [412, 369] on div "View Report" at bounding box center [463, 365] width 160 height 11
click at [414, 366] on link "View Report" at bounding box center [410, 365] width 38 height 8
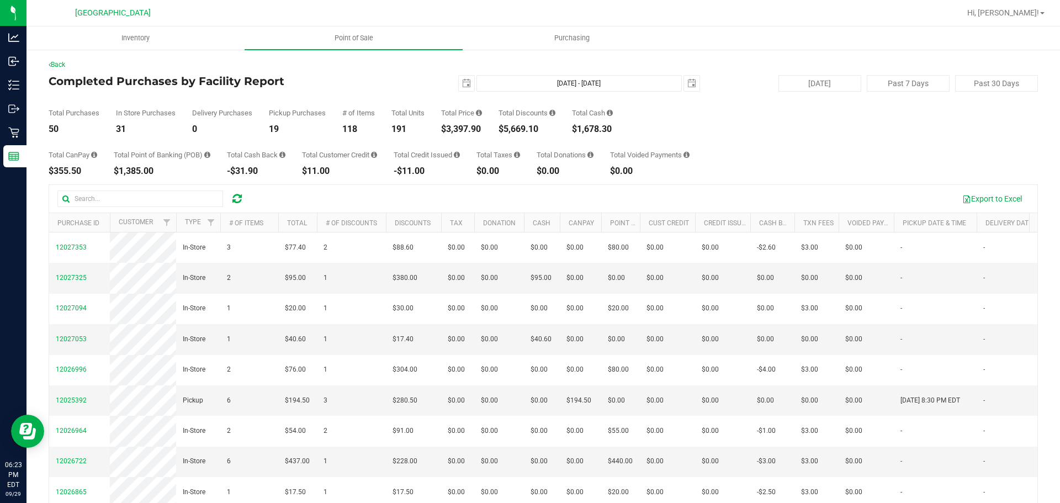
click at [686, 124] on div "Total Purchases 50 In Store Purchases 31 Delivery Purchases 0 Pickup Purchases …" at bounding box center [543, 113] width 989 height 42
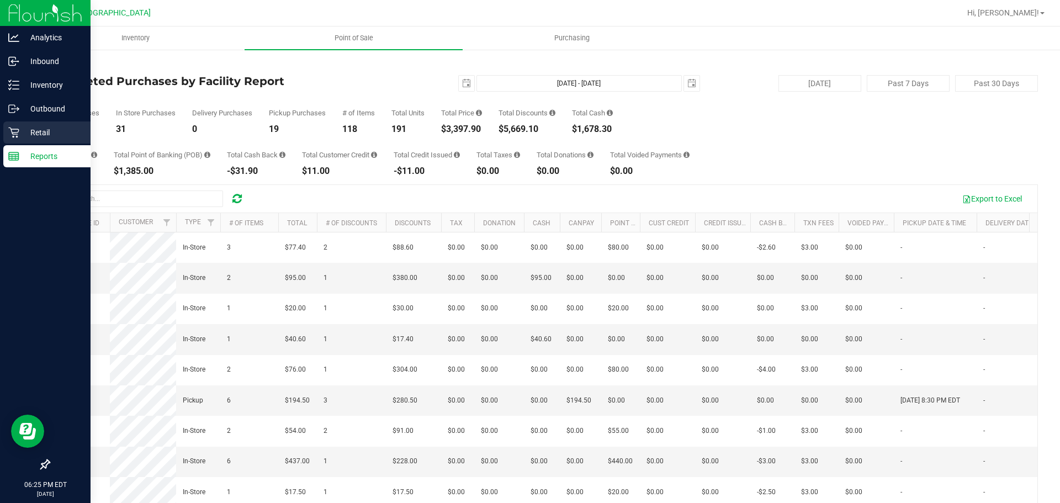
click at [24, 140] on div "Retail" at bounding box center [46, 132] width 87 height 22
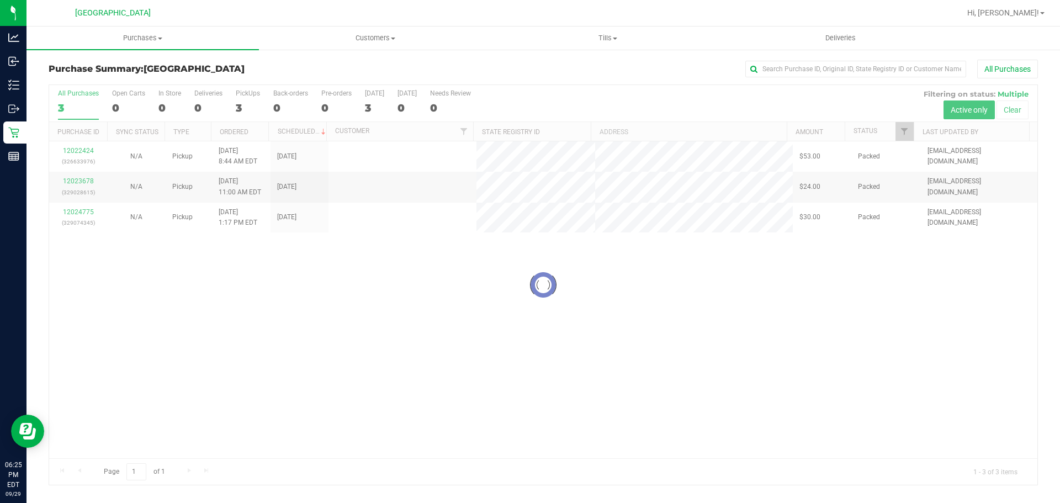
click at [370, 58] on div "Purchase Summary: [GEOGRAPHIC_DATA] All Purchases Loading... All Purchases 3 Op…" at bounding box center [542, 273] width 1033 height 448
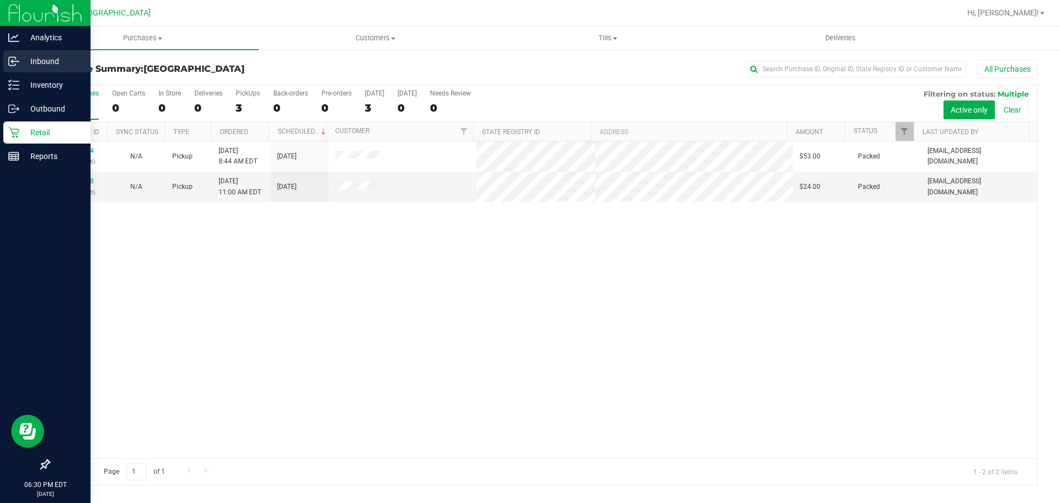
click at [6, 66] on div "Inbound" at bounding box center [46, 61] width 87 height 22
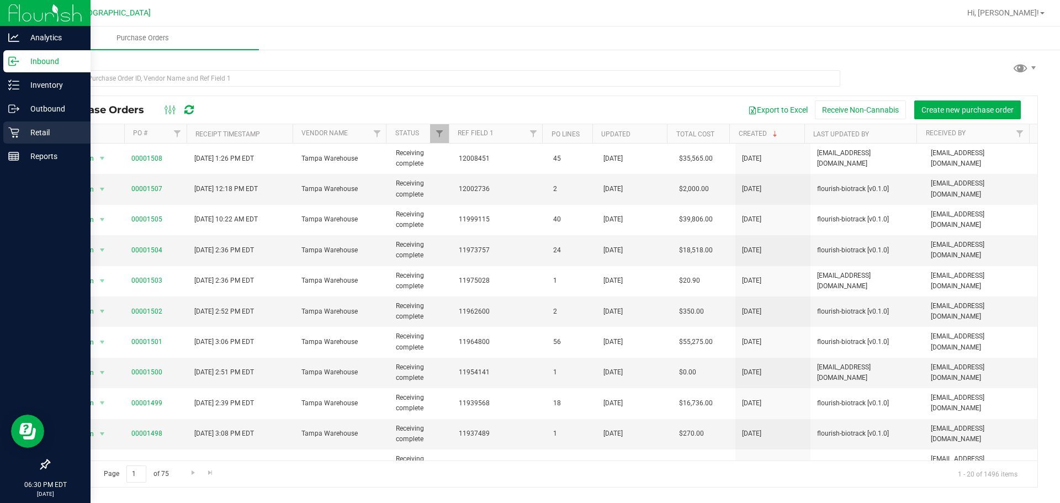
click at [33, 123] on div "Retail" at bounding box center [46, 132] width 87 height 22
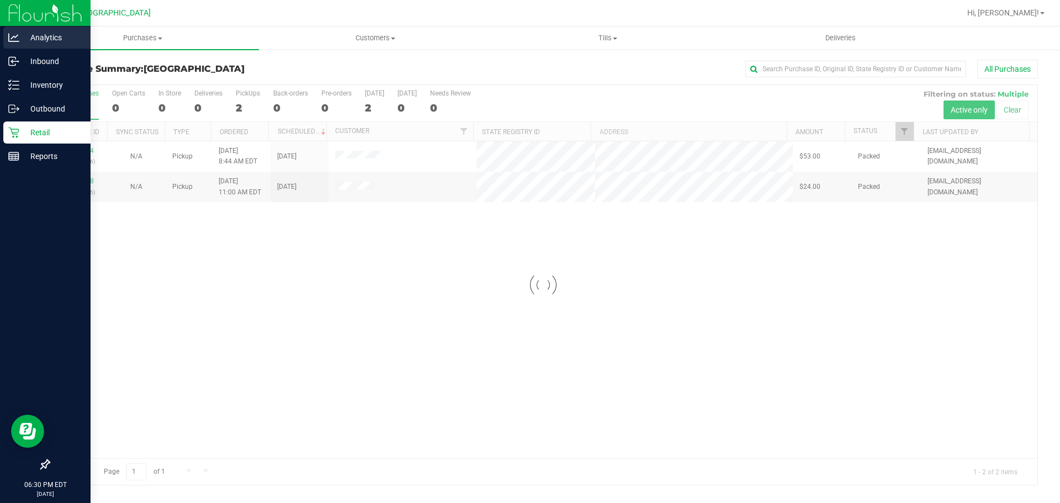
click at [15, 50] on link "Analytics" at bounding box center [45, 38] width 91 height 24
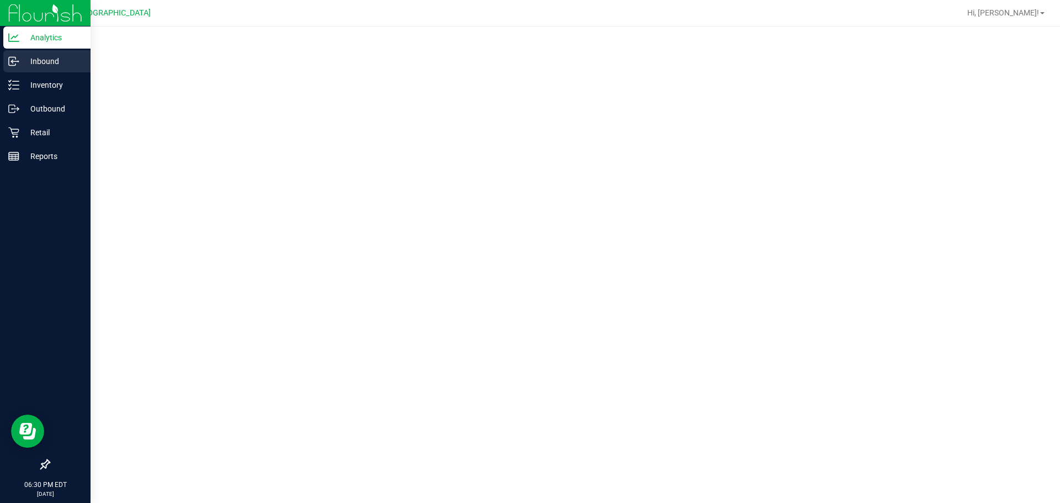
click at [3, 66] on div "Inbound" at bounding box center [46, 61] width 87 height 22
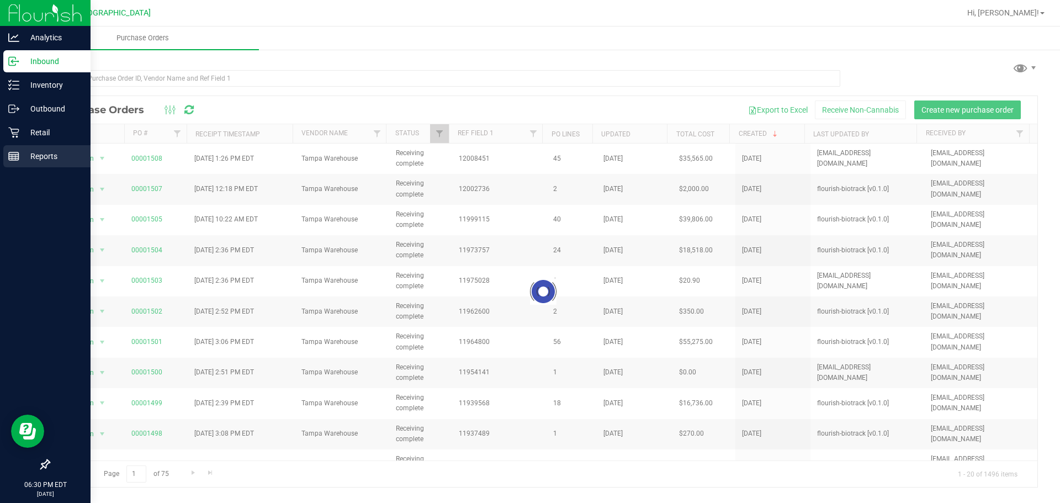
drag, startPoint x: 0, startPoint y: 161, endPoint x: 49, endPoint y: 147, distance: 50.5
click at [1, 161] on link "Reports" at bounding box center [45, 157] width 91 height 24
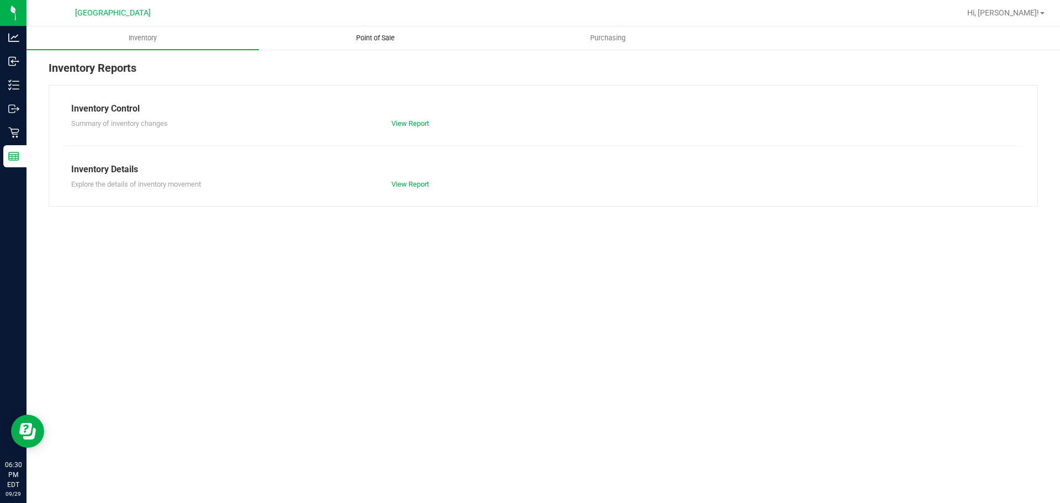
click at [311, 40] on uib-tab-heading "Point of Sale" at bounding box center [374, 38] width 231 height 22
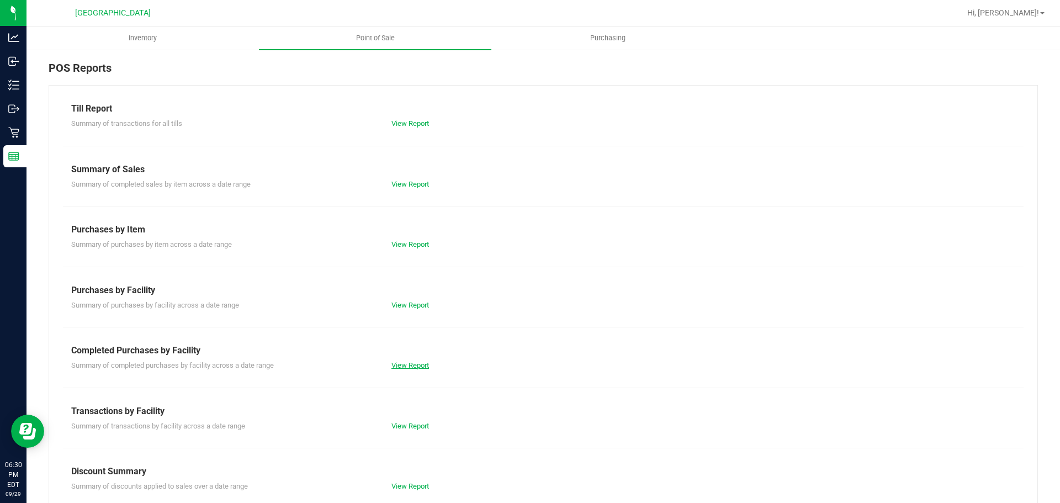
click at [393, 365] on link "View Report" at bounding box center [410, 365] width 38 height 8
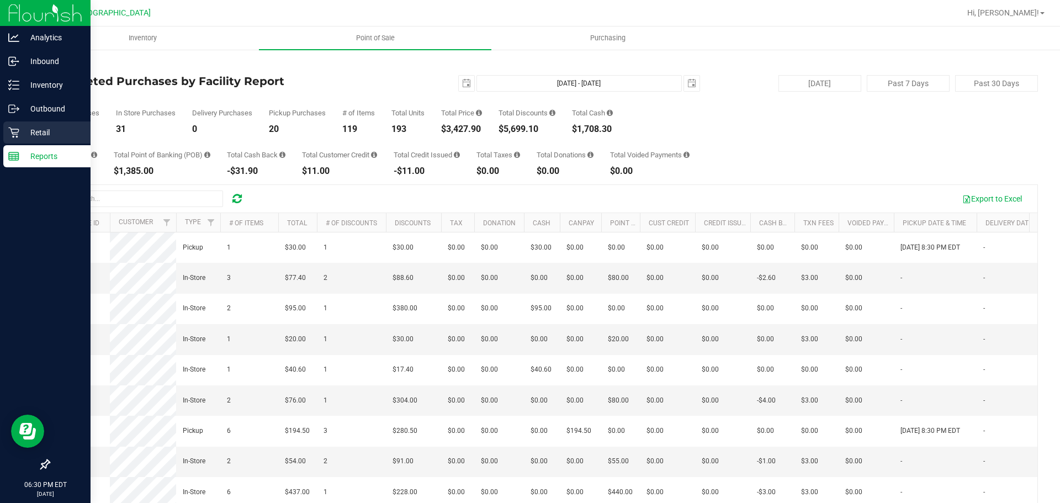
click at [11, 132] on icon at bounding box center [13, 132] width 11 height 11
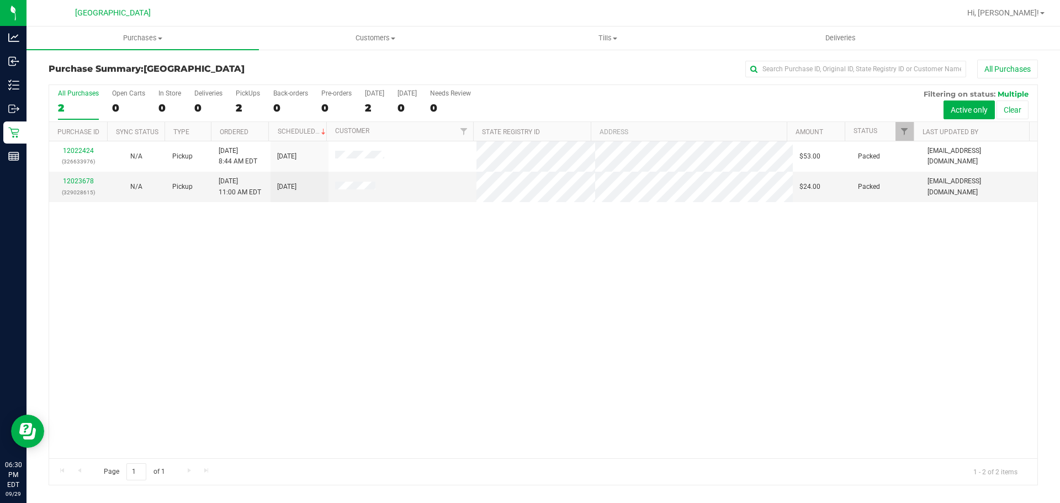
click at [935, 428] on div "12022424 (326633976) N/A Pickup [DATE] 8:44 AM EDT 9/29/2025 $53.00 Packed [EMA…" at bounding box center [543, 299] width 988 height 317
click at [373, 197] on td at bounding box center [402, 187] width 148 height 30
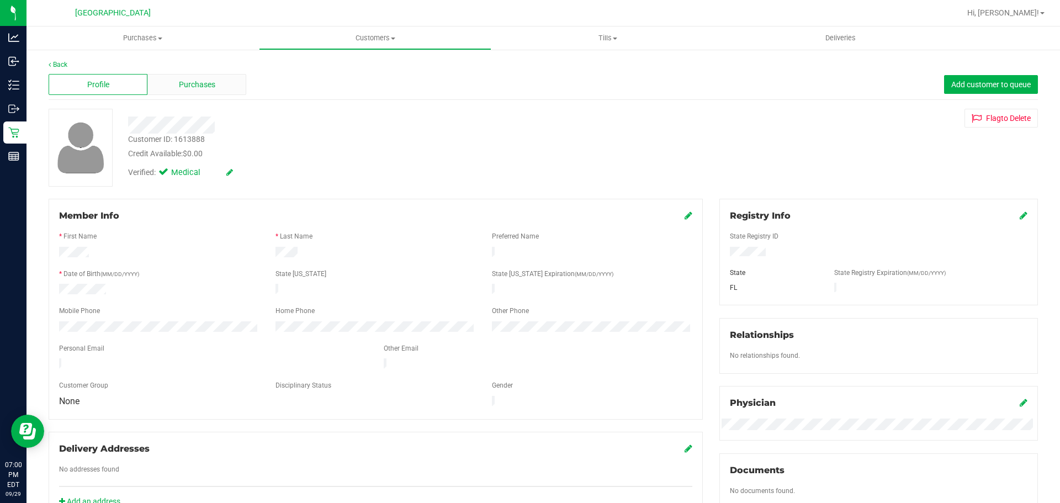
click at [209, 91] on div "Purchases" at bounding box center [196, 84] width 99 height 21
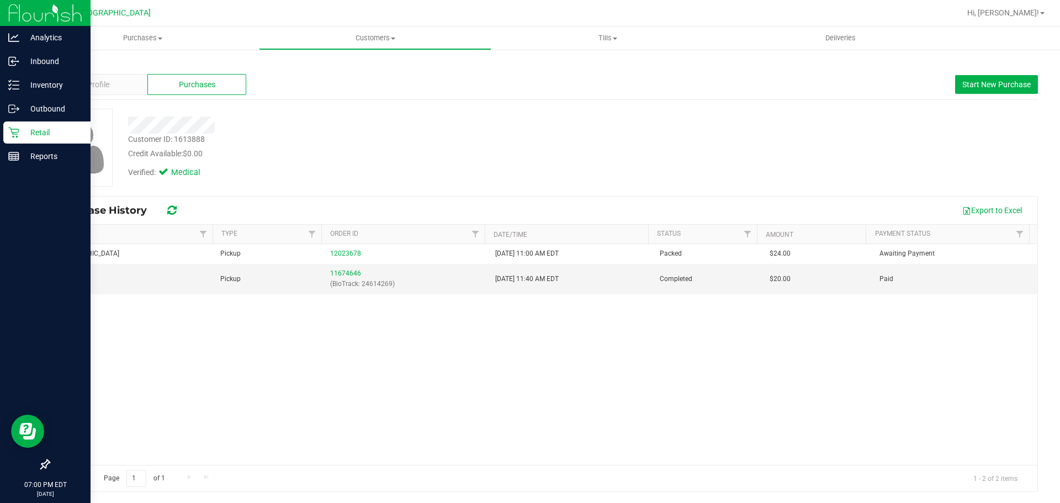
click at [0, 127] on link "Retail" at bounding box center [45, 133] width 91 height 24
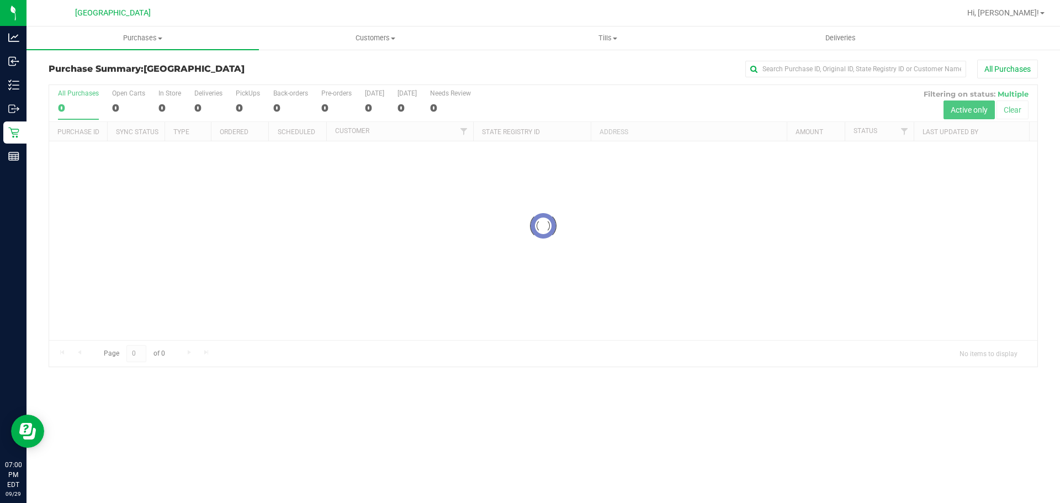
click at [297, 161] on div at bounding box center [543, 225] width 988 height 281
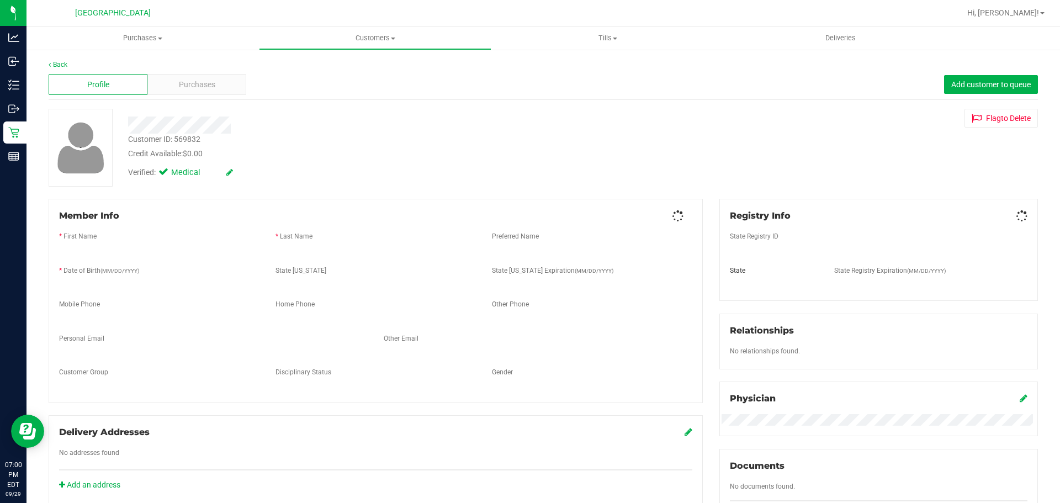
click at [182, 62] on div "Back" at bounding box center [543, 65] width 989 height 10
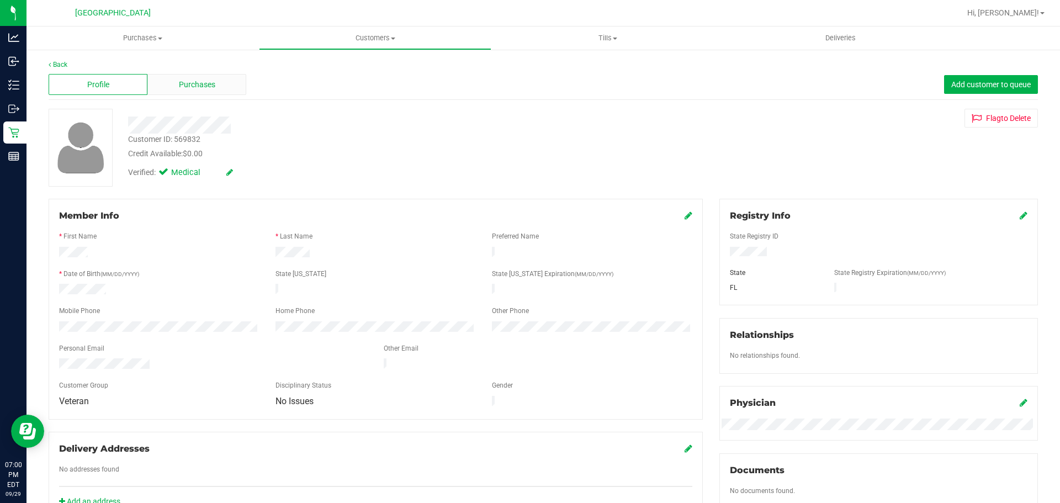
click at [205, 94] on div "Purchases" at bounding box center [196, 84] width 99 height 21
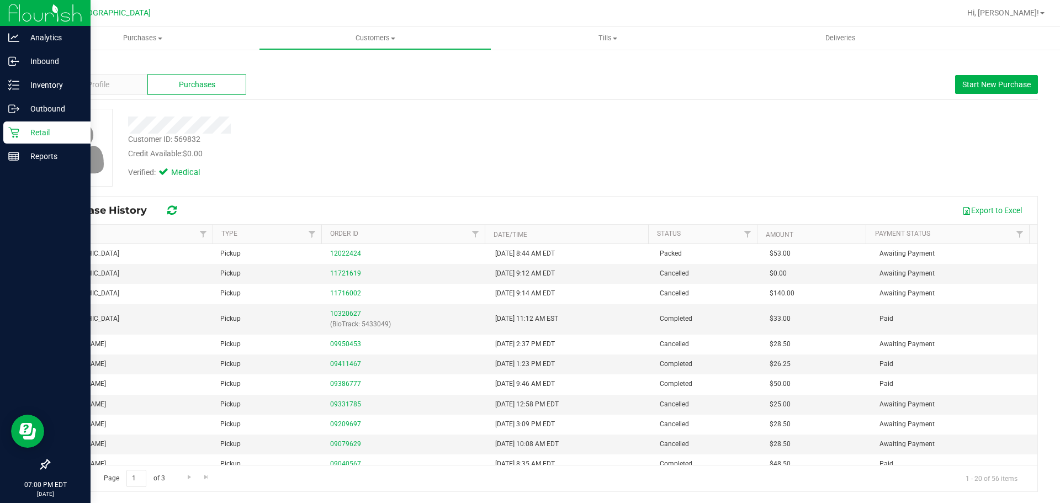
click at [22, 130] on p "Retail" at bounding box center [52, 132] width 66 height 13
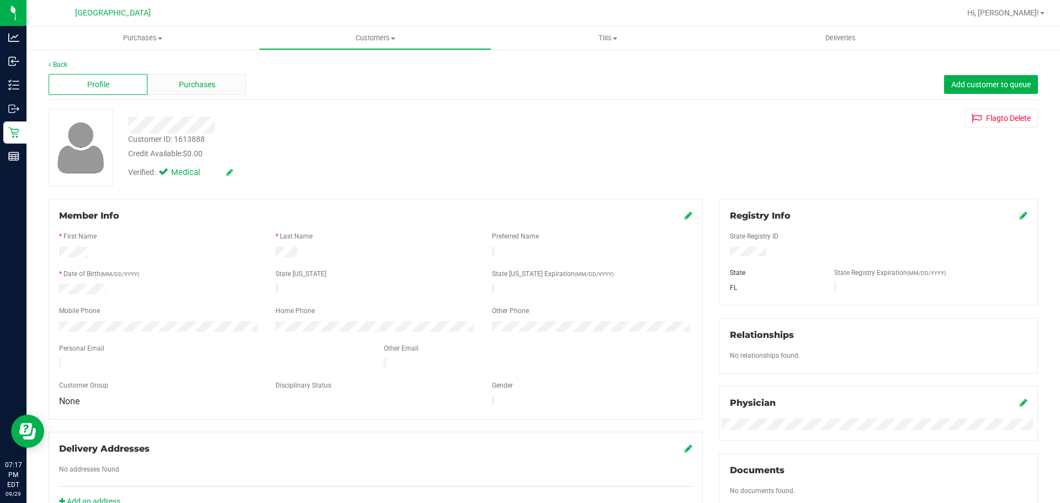
click at [179, 80] on span "Purchases" at bounding box center [197, 85] width 36 height 12
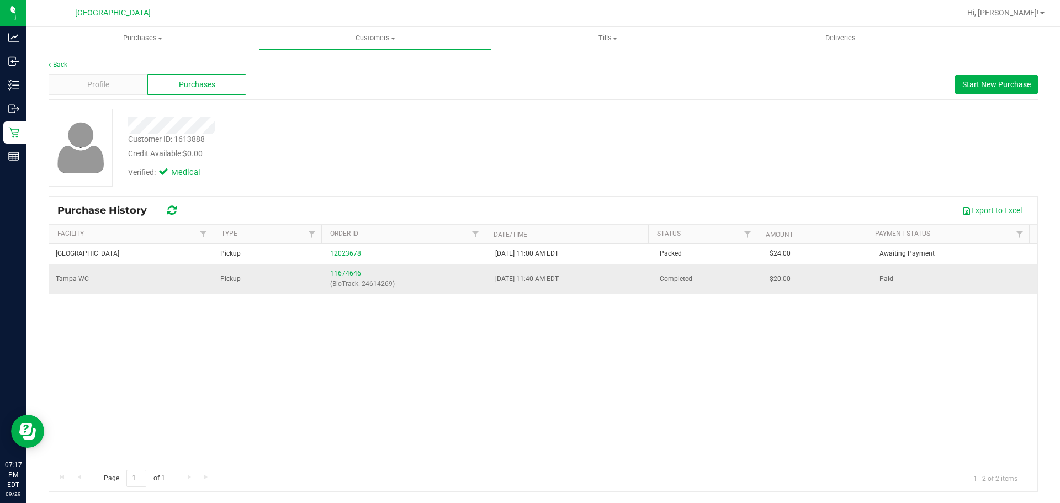
drag, startPoint x: 462, startPoint y: 278, endPoint x: 577, endPoint y: 281, distance: 114.8
click at [576, 281] on tr "Tampa WC Pickup 11674646 (BioTrack: 24614269) [DATE] 11:40 AM EDT Completed $20…" at bounding box center [543, 279] width 988 height 30
click at [577, 281] on td "[DATE] 11:40 AM EDT" at bounding box center [570, 279] width 164 height 30
click at [66, 66] on link "Back" at bounding box center [58, 65] width 19 height 8
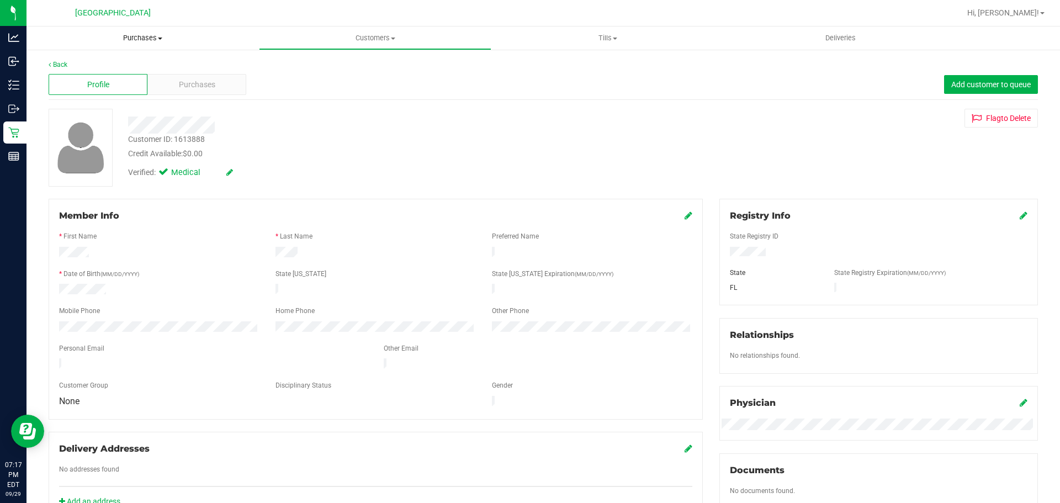
click at [125, 37] on span "Purchases" at bounding box center [142, 38] width 232 height 10
click at [121, 35] on span "Purchases" at bounding box center [142, 38] width 232 height 10
click at [136, 38] on span "Purchases" at bounding box center [142, 38] width 232 height 10
click at [108, 74] on li "Fulfillment" at bounding box center [142, 79] width 232 height 13
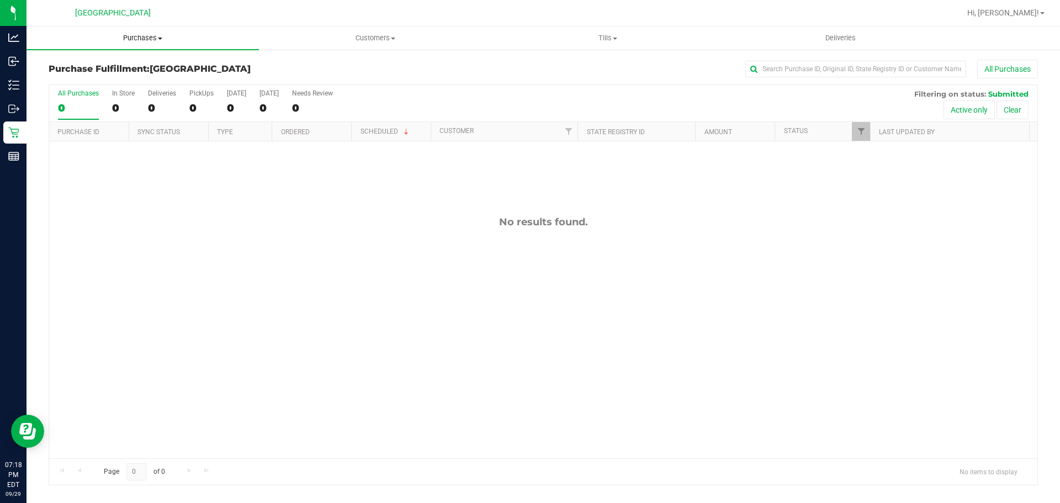
click at [132, 38] on span "Purchases" at bounding box center [142, 38] width 232 height 10
click at [118, 79] on li "Fulfillment" at bounding box center [142, 79] width 232 height 13
click at [588, 44] on uib-tab-heading "Tills Manage tills Reconcile e-payments" at bounding box center [607, 38] width 231 height 22
click at [592, 60] on li "Manage tills" at bounding box center [607, 66] width 232 height 13
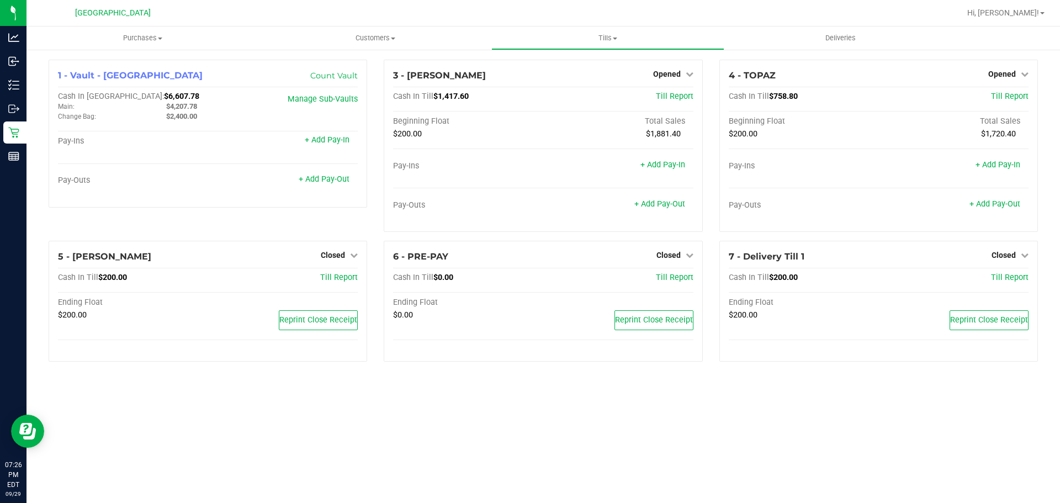
click at [379, 107] on div "3 - [PERSON_NAME] Opened Close Till Cash In Till $1,417.60 Till Report Beginnin…" at bounding box center [542, 150] width 335 height 181
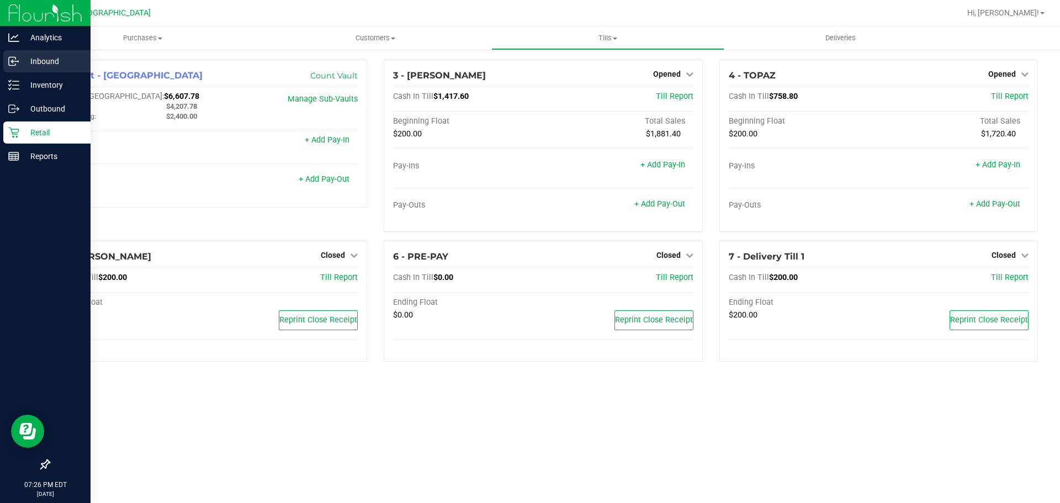
click at [37, 71] on div "Inbound" at bounding box center [46, 61] width 87 height 22
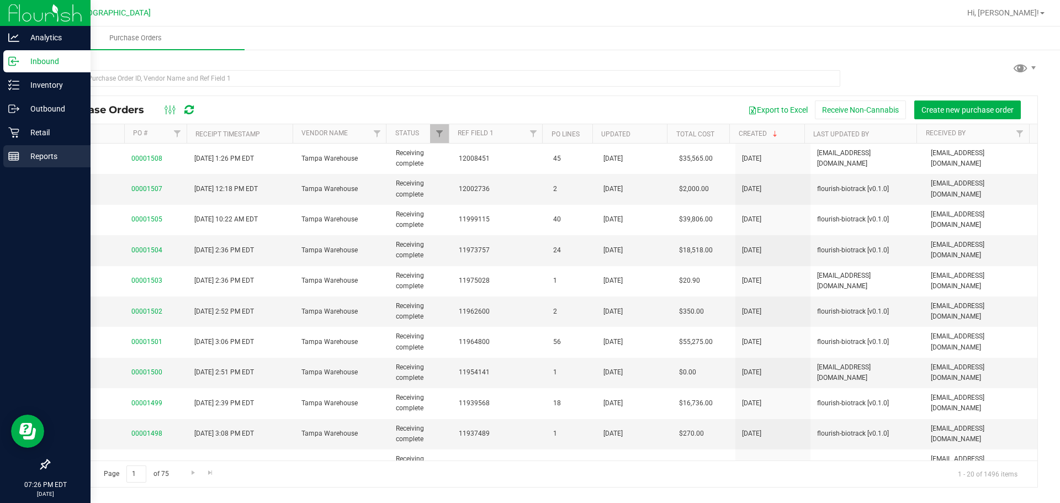
click at [68, 154] on p "Reports" at bounding box center [52, 156] width 66 height 13
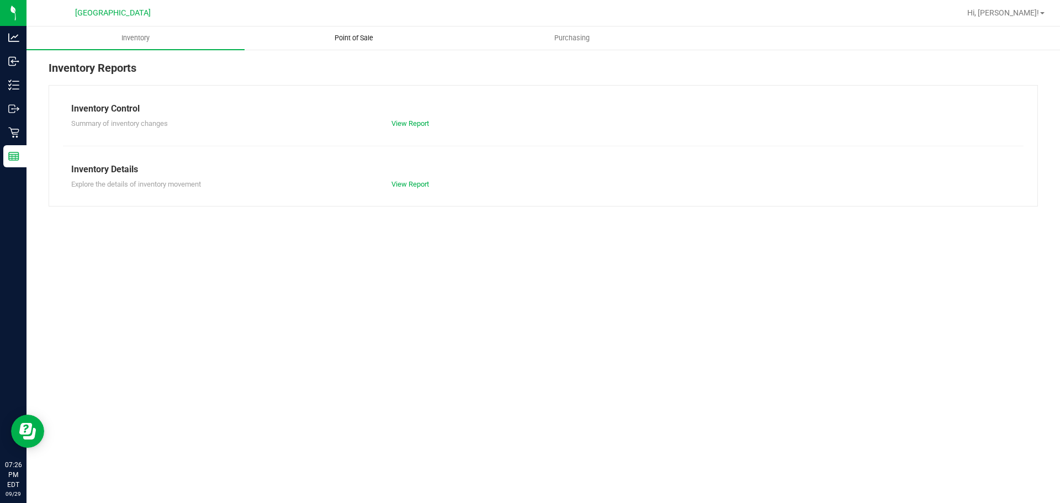
click at [366, 42] on span "Point of Sale" at bounding box center [354, 38] width 68 height 10
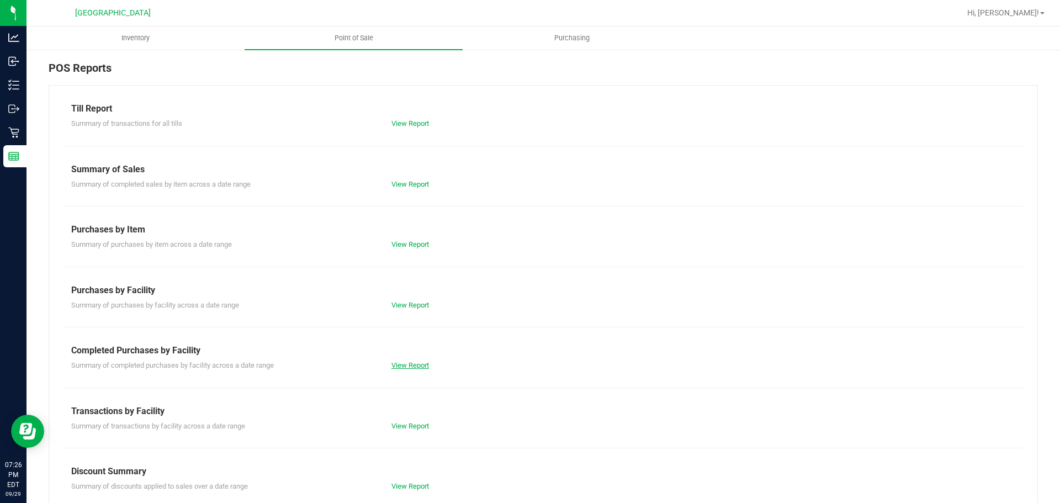
click at [407, 363] on link "View Report" at bounding box center [410, 365] width 38 height 8
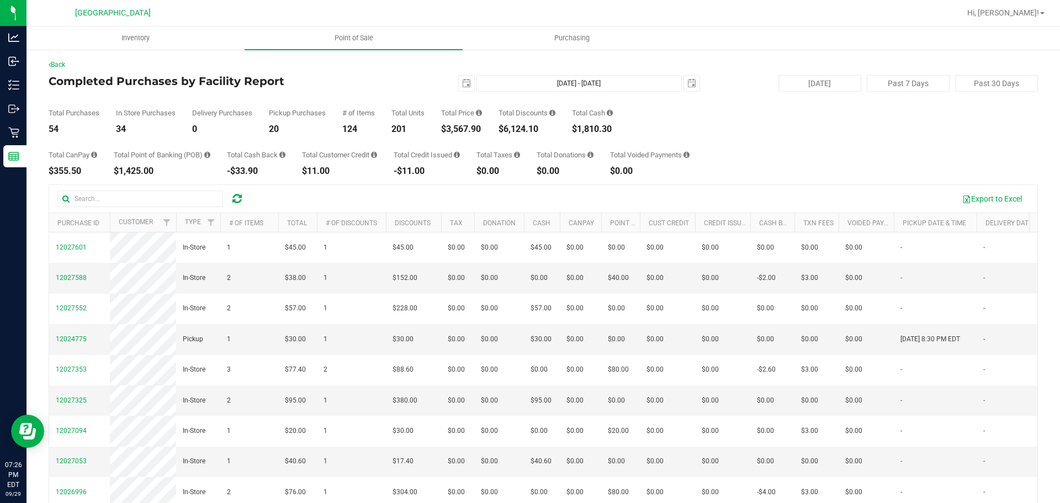
click at [720, 104] on div "Total Purchases 54 In Store Purchases 34 Delivery Purchases 0 Pickup Purchases …" at bounding box center [543, 113] width 989 height 42
